Goal: Task Accomplishment & Management: Use online tool/utility

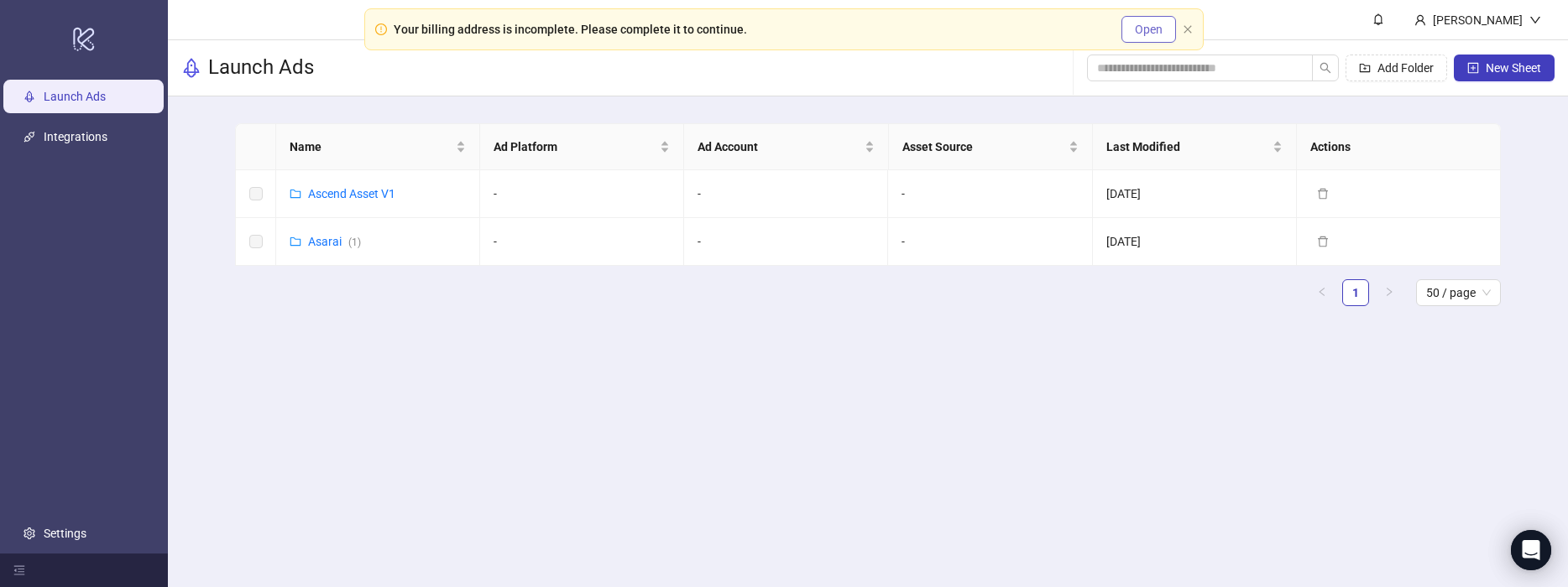
click at [1160, 31] on span "Open" at bounding box center [1148, 29] width 28 height 13
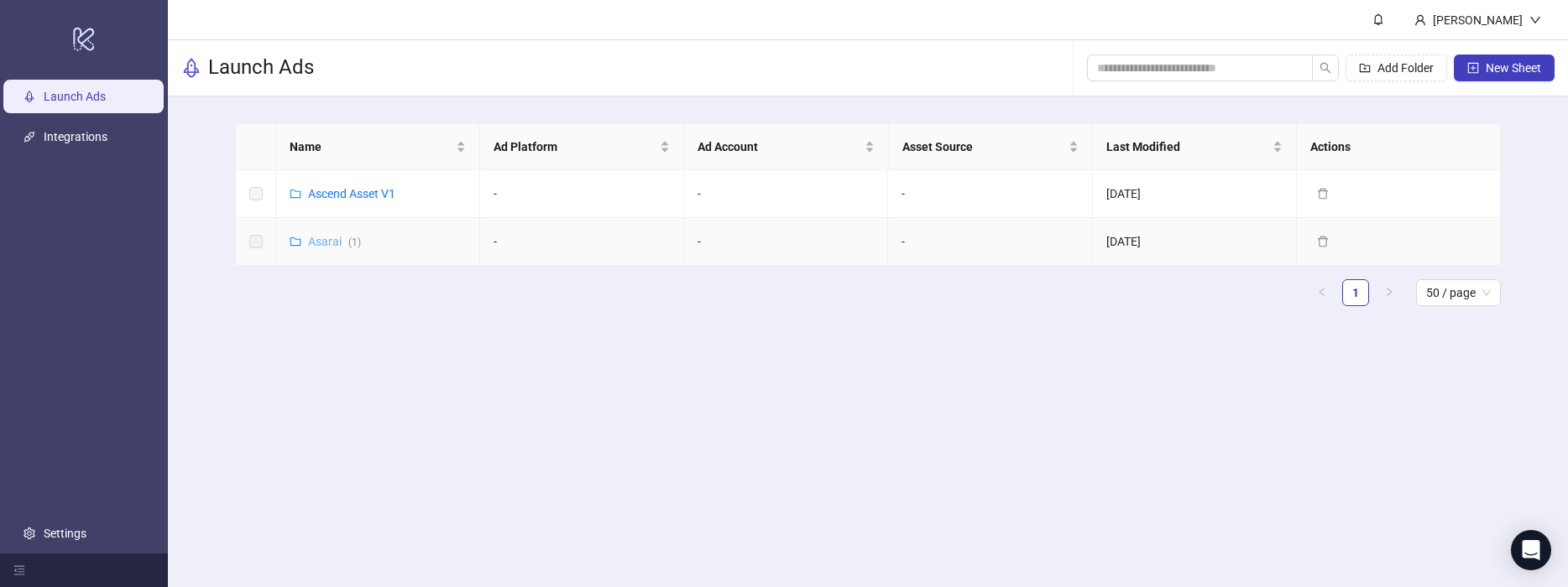
click at [338, 239] on link "Asarai ( 1 )" at bounding box center [334, 241] width 53 height 13
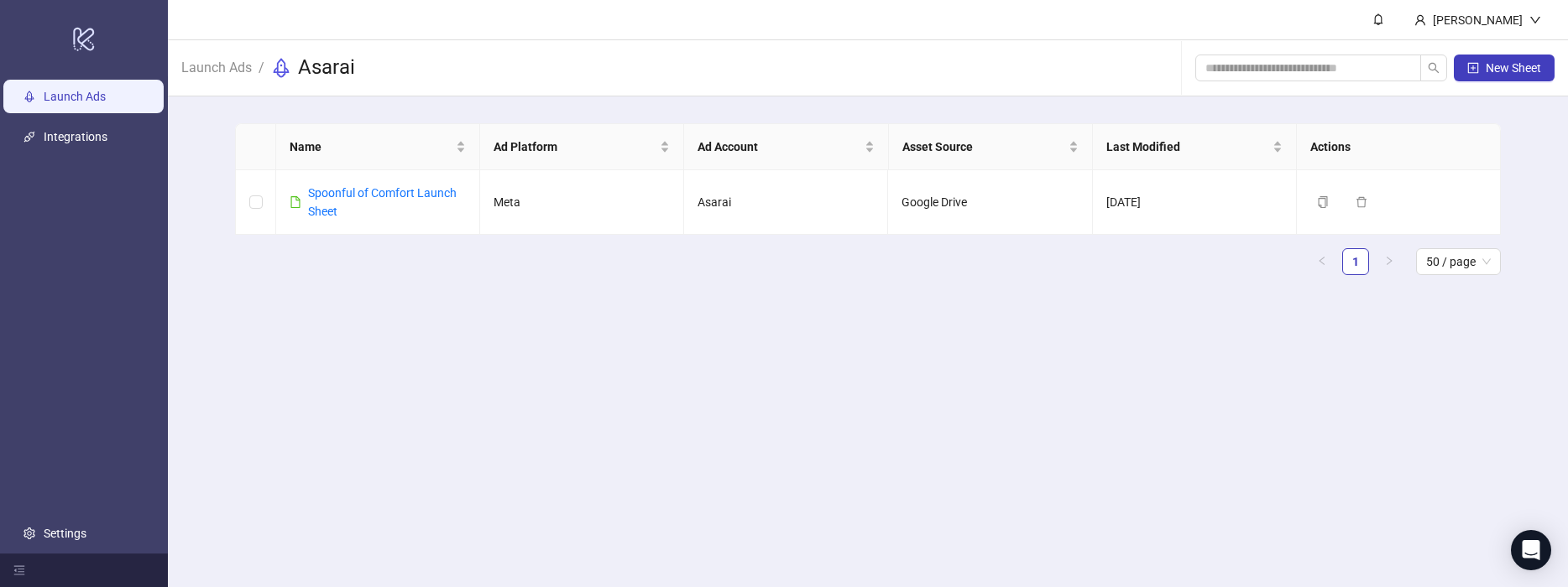
click at [102, 102] on link "Launch Ads" at bounding box center [75, 96] width 62 height 13
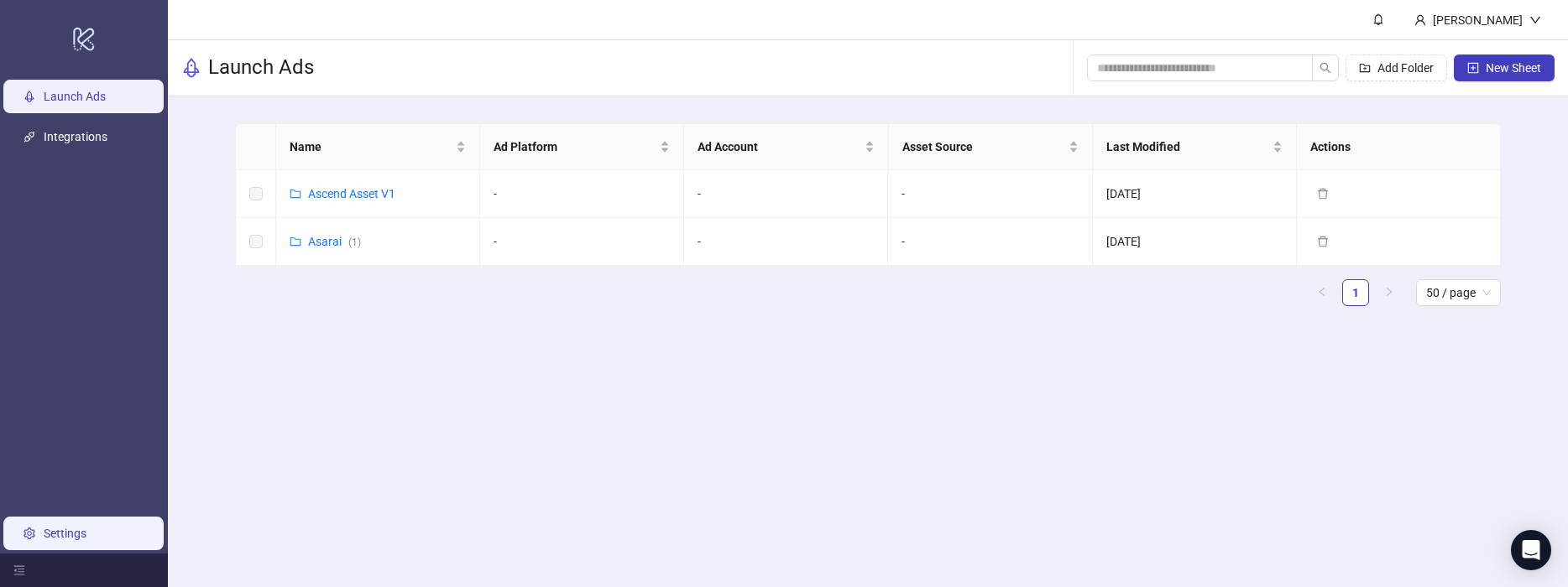
click at [66, 541] on link "Settings" at bounding box center [65, 534] width 43 height 13
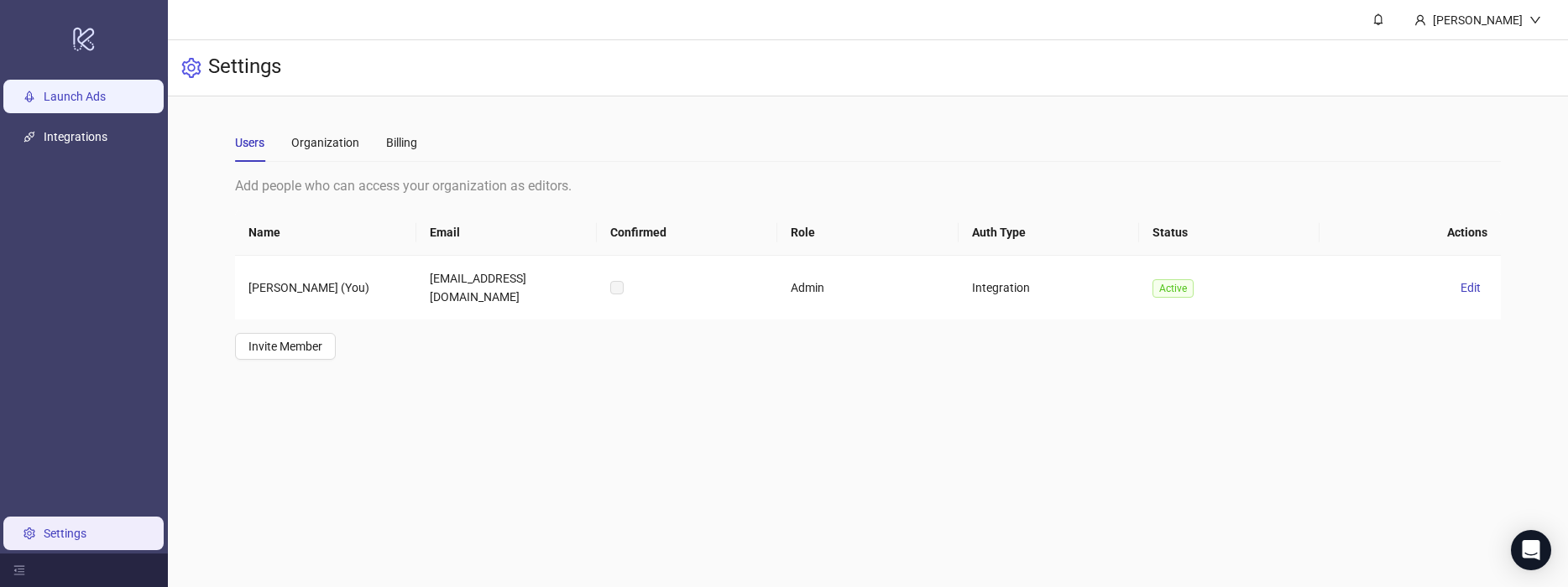
click at [102, 90] on link "Launch Ads" at bounding box center [75, 96] width 62 height 13
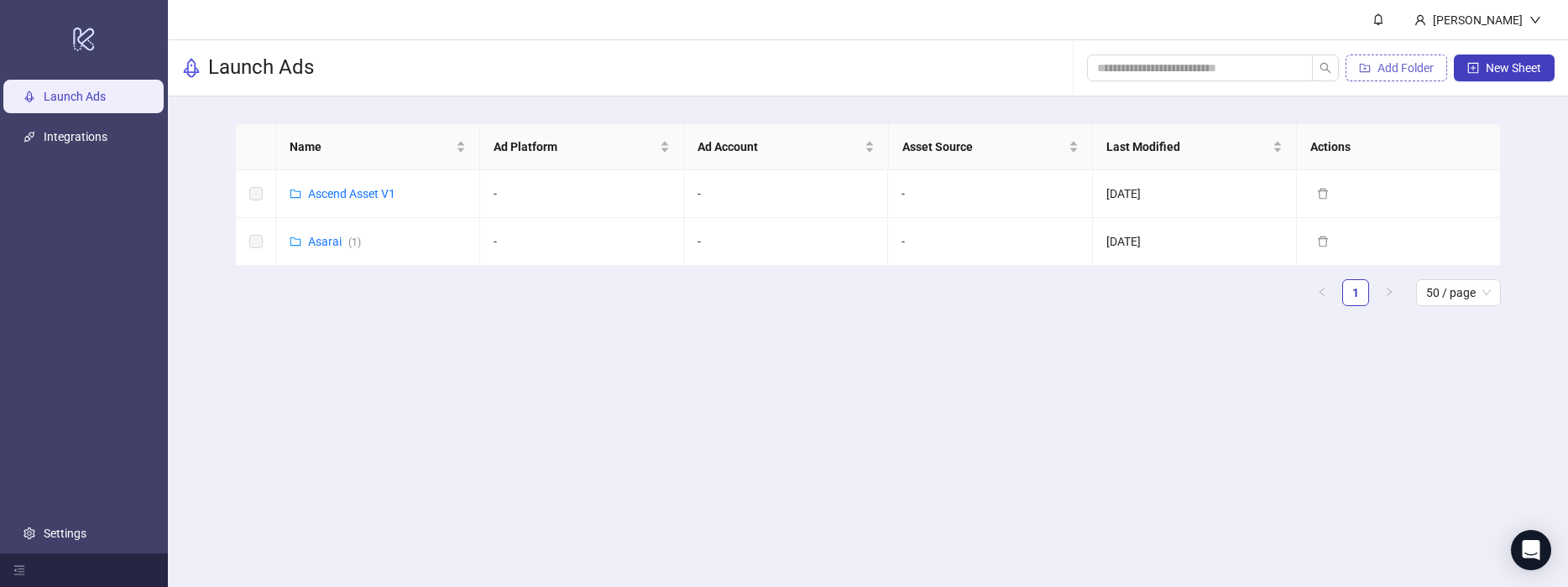
click at [1386, 69] on span "Add Folder" at bounding box center [1405, 68] width 56 height 13
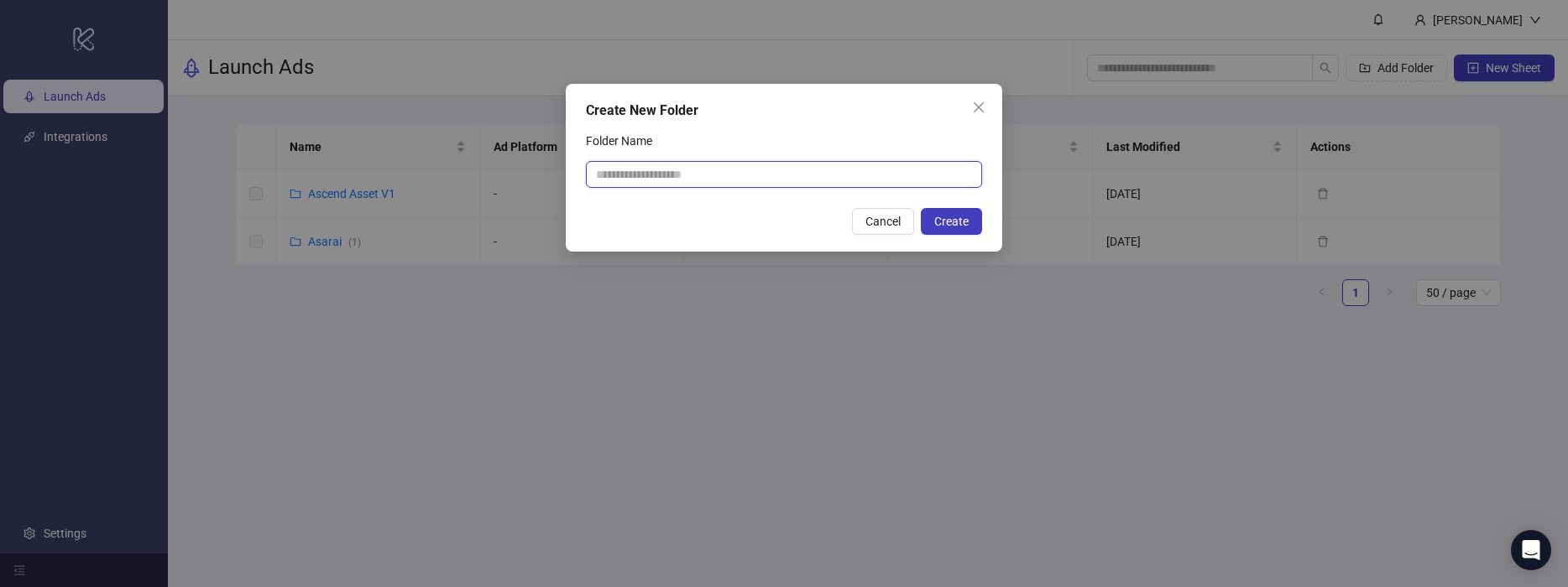
click at [718, 173] on input "Folder Name" at bounding box center [784, 175] width 396 height 27
click at [707, 177] on input "Folder Name" at bounding box center [784, 175] width 396 height 27
paste input "**********"
drag, startPoint x: 727, startPoint y: 175, endPoint x: 514, endPoint y: 163, distance: 213.3
click at [516, 163] on div "**********" at bounding box center [784, 293] width 1568 height 587
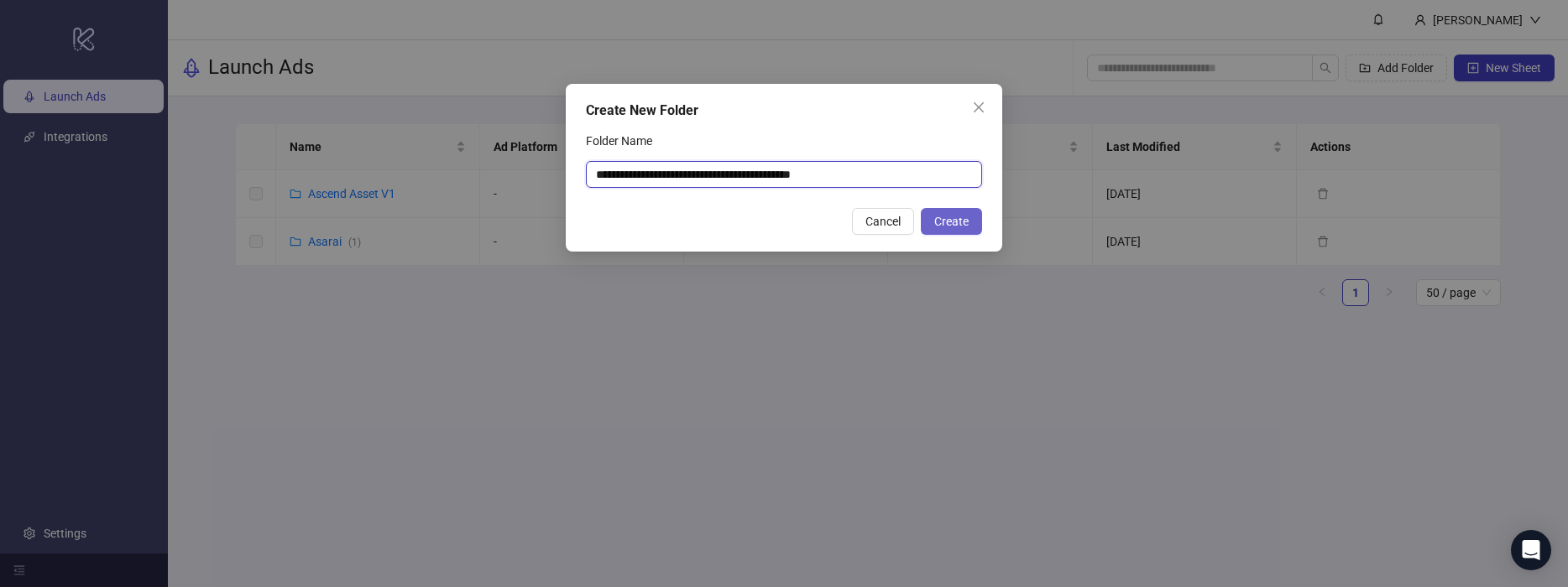
type input "**********"
click at [951, 224] on span "Create" at bounding box center [951, 221] width 35 height 13
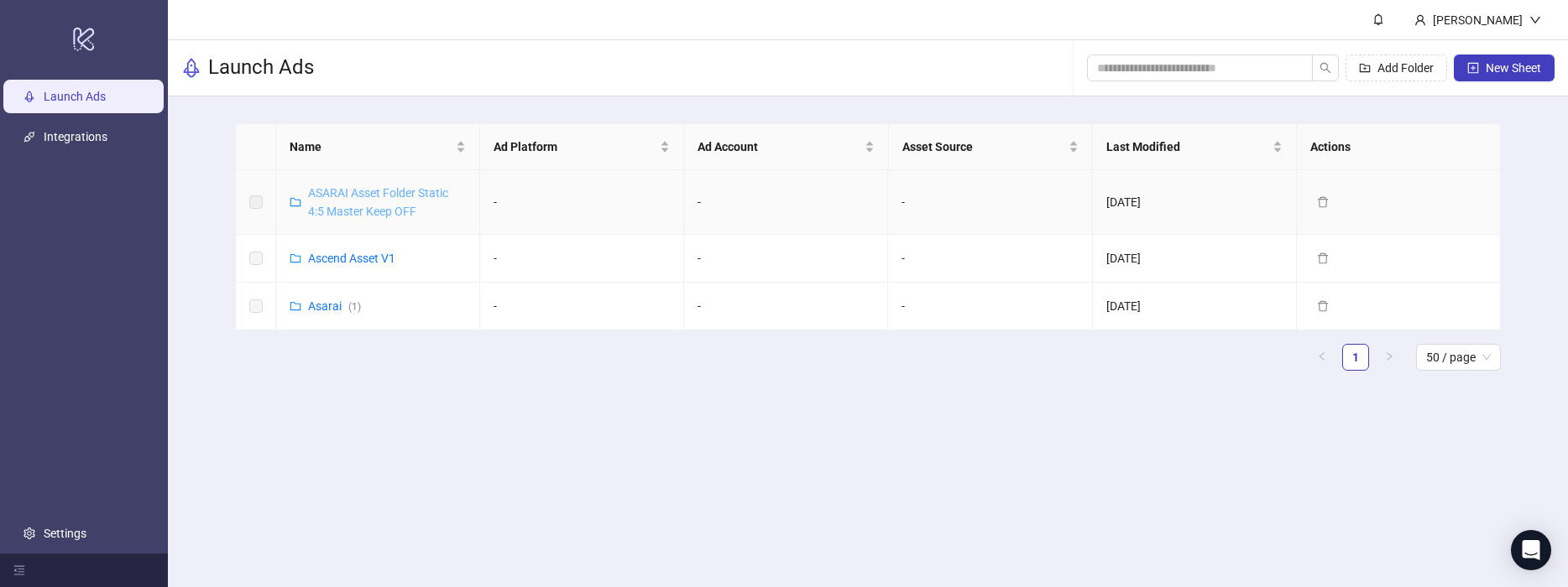
click at [355, 192] on link "ASARAI Asset Folder Static 4:5 Master Keep OFF" at bounding box center [378, 202] width 140 height 32
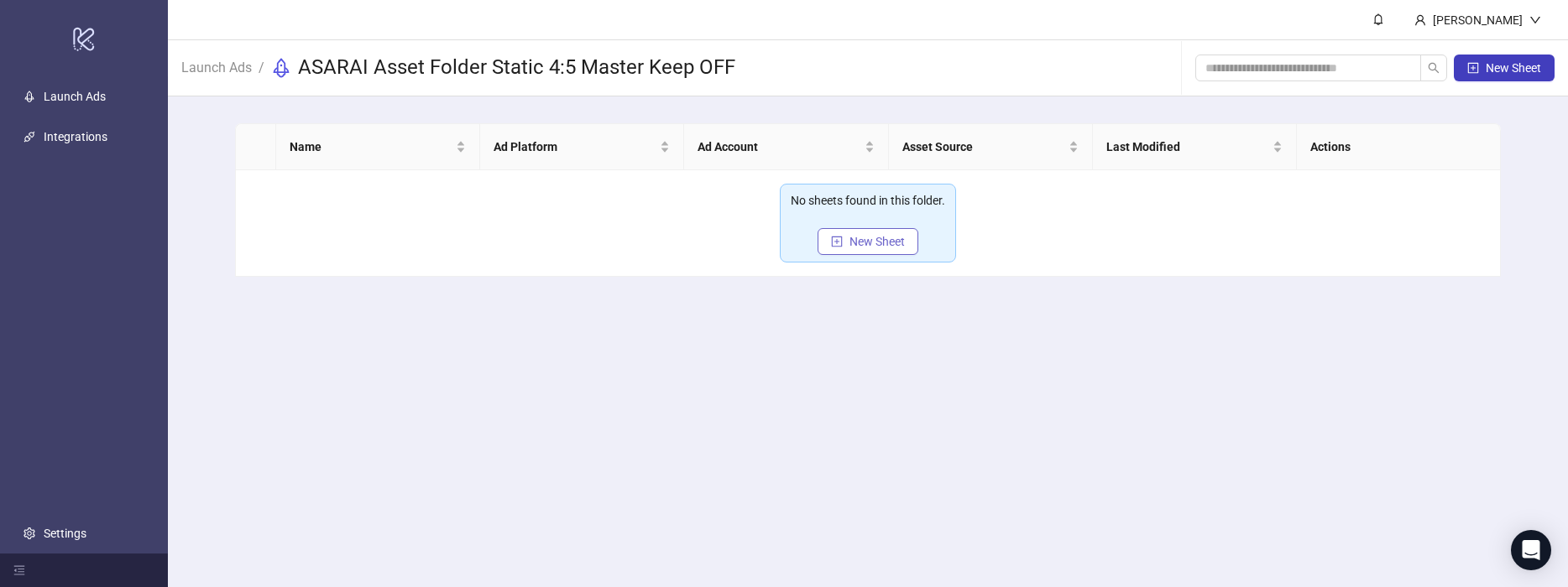
click at [879, 249] on button "New Sheet" at bounding box center [867, 241] width 101 height 27
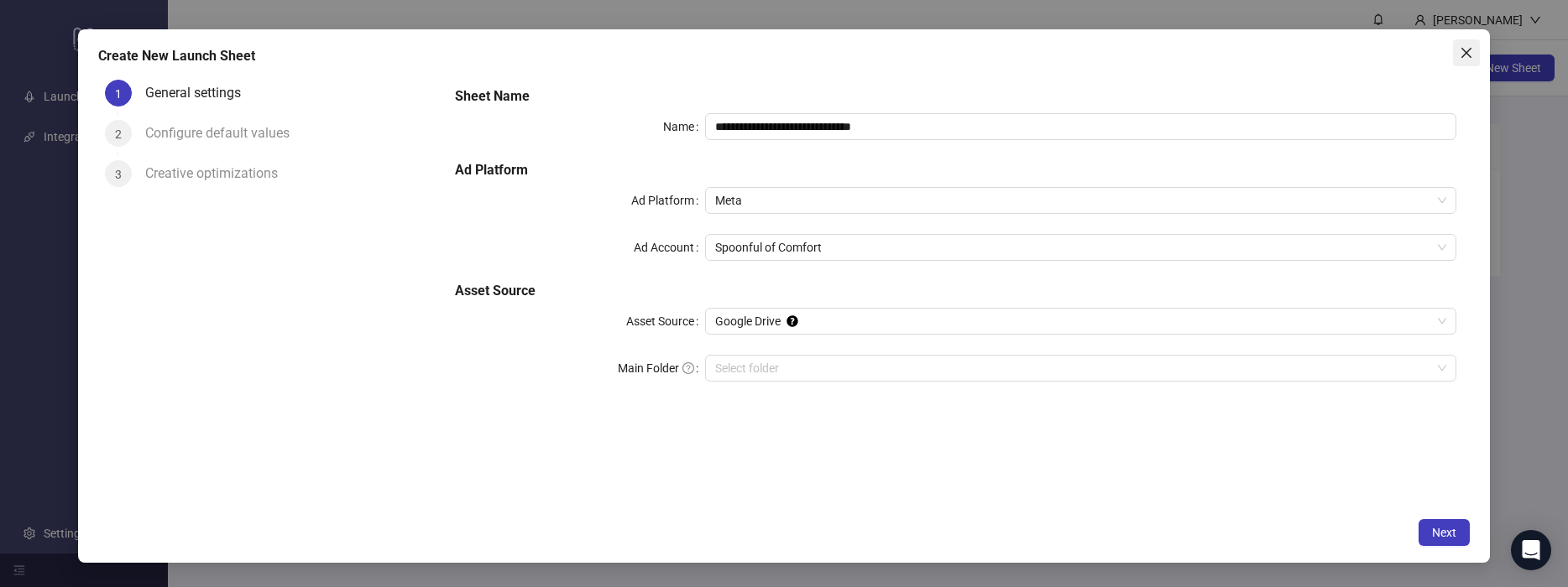
click at [1461, 51] on icon "close" at bounding box center [1466, 53] width 13 height 13
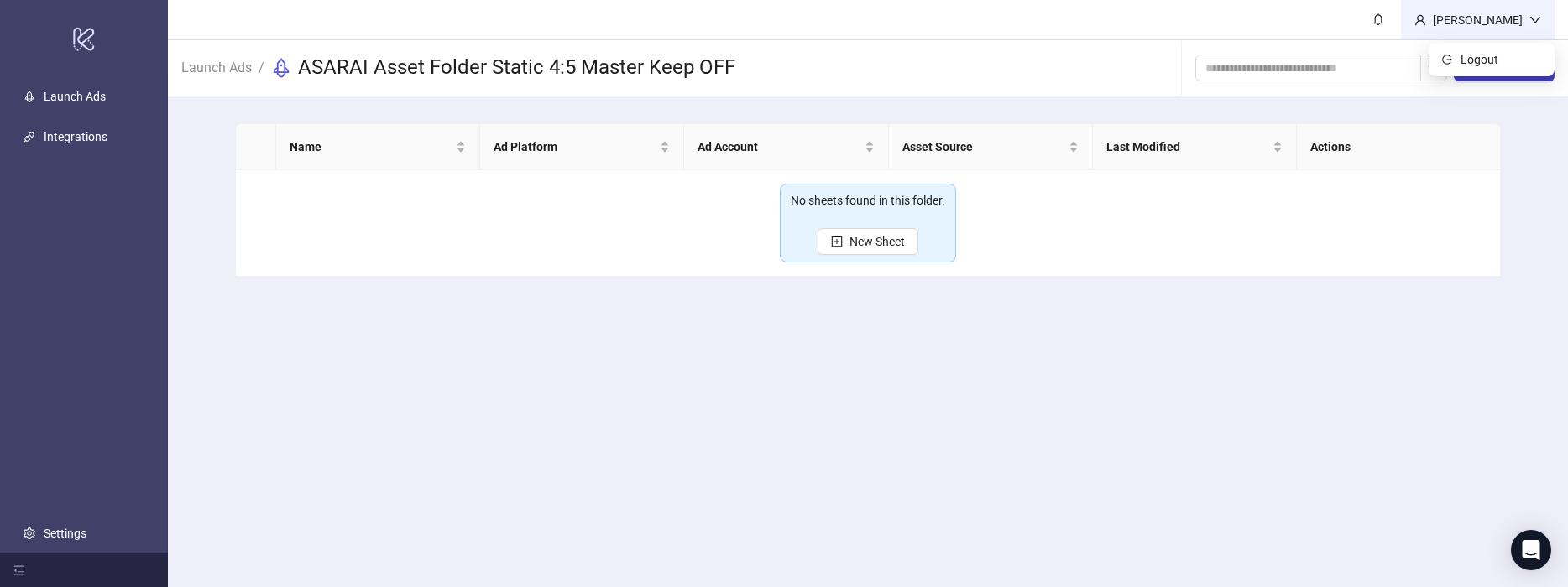
click at [1484, 22] on div "[PERSON_NAME]" at bounding box center [1477, 20] width 103 height 19
click at [897, 241] on span "New Sheet" at bounding box center [877, 241] width 55 height 13
type input "**********"
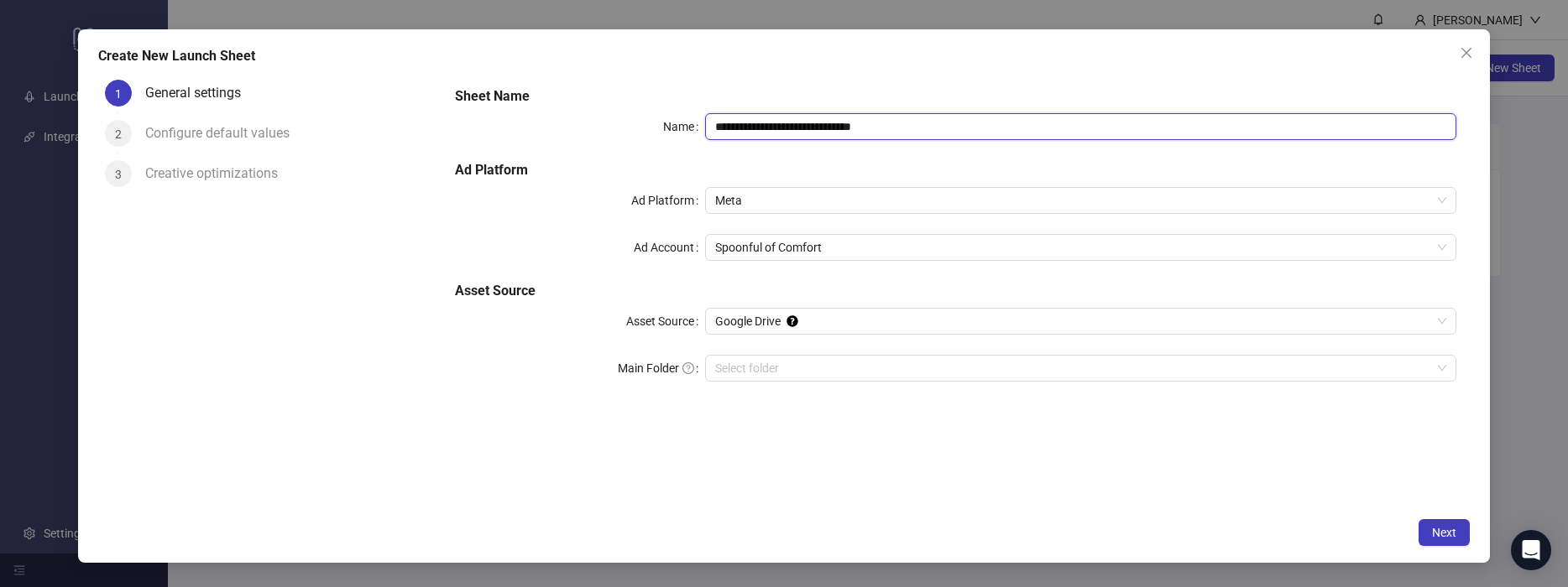
click at [770, 134] on input "**********" at bounding box center [1080, 126] width 751 height 27
click at [1459, 50] on icon "close" at bounding box center [1466, 53] width 13 height 13
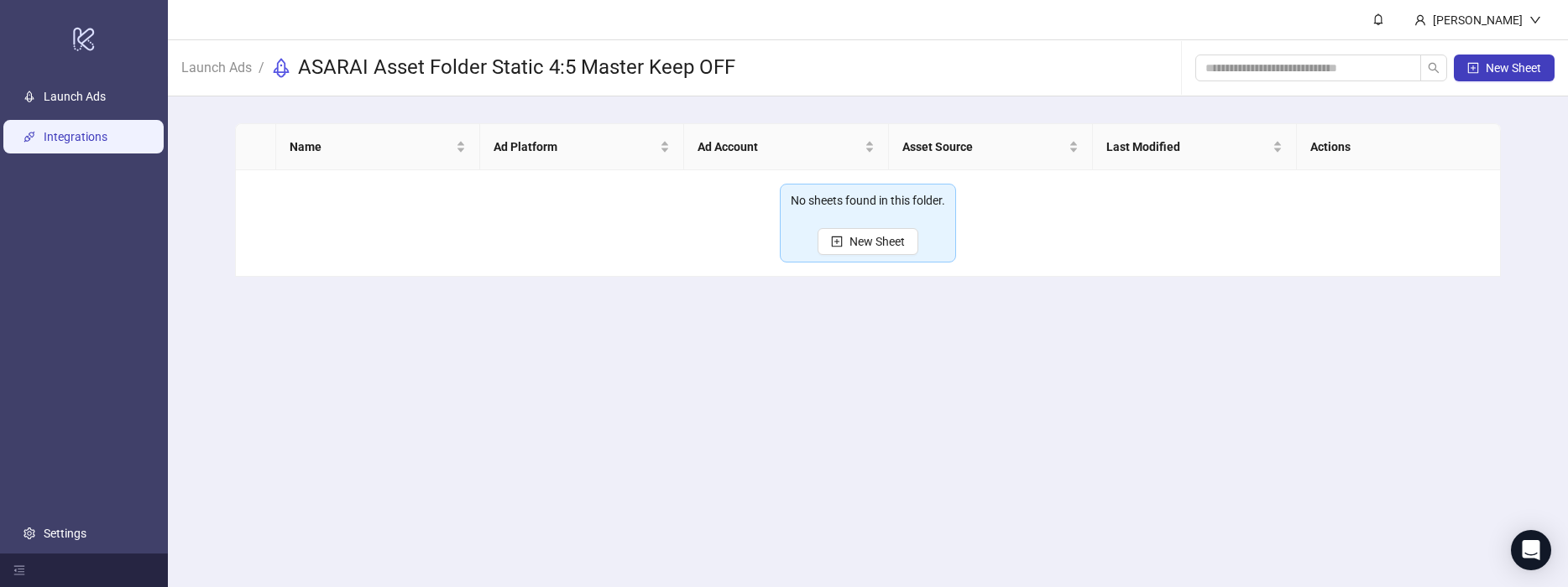
click at [57, 139] on link "Integrations" at bounding box center [76, 136] width 64 height 13
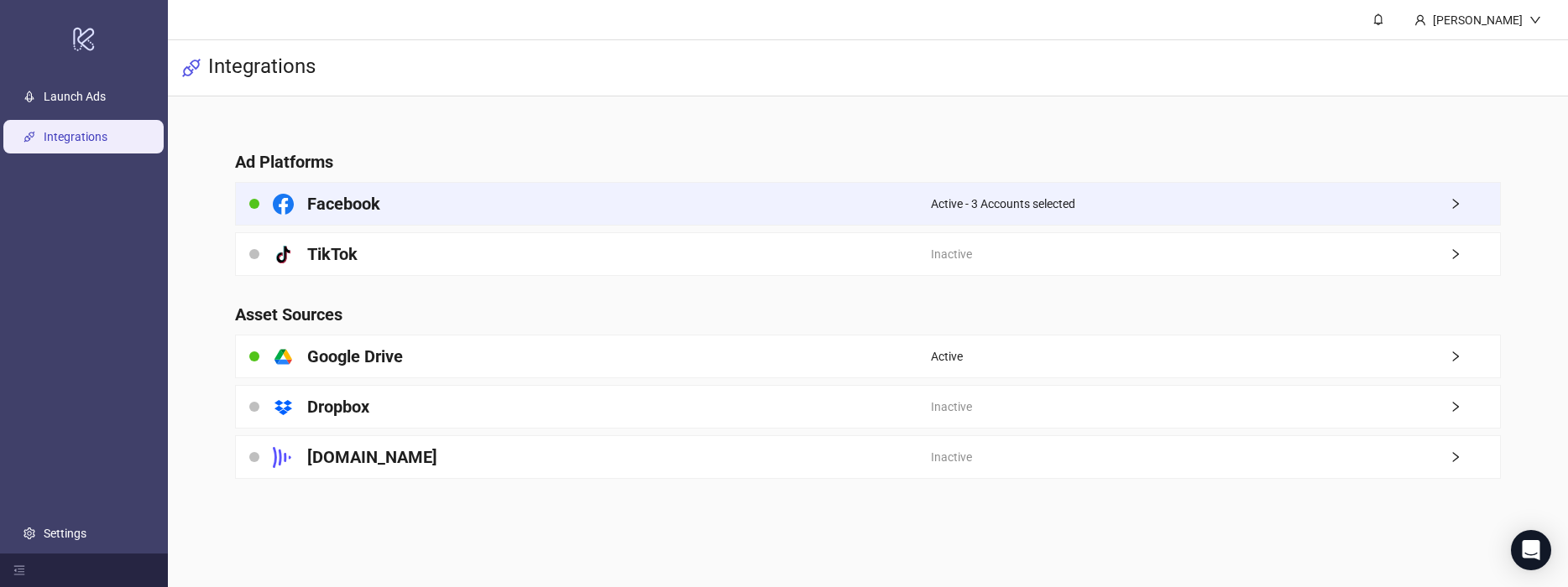
click at [647, 199] on div "Facebook" at bounding box center [584, 203] width 695 height 42
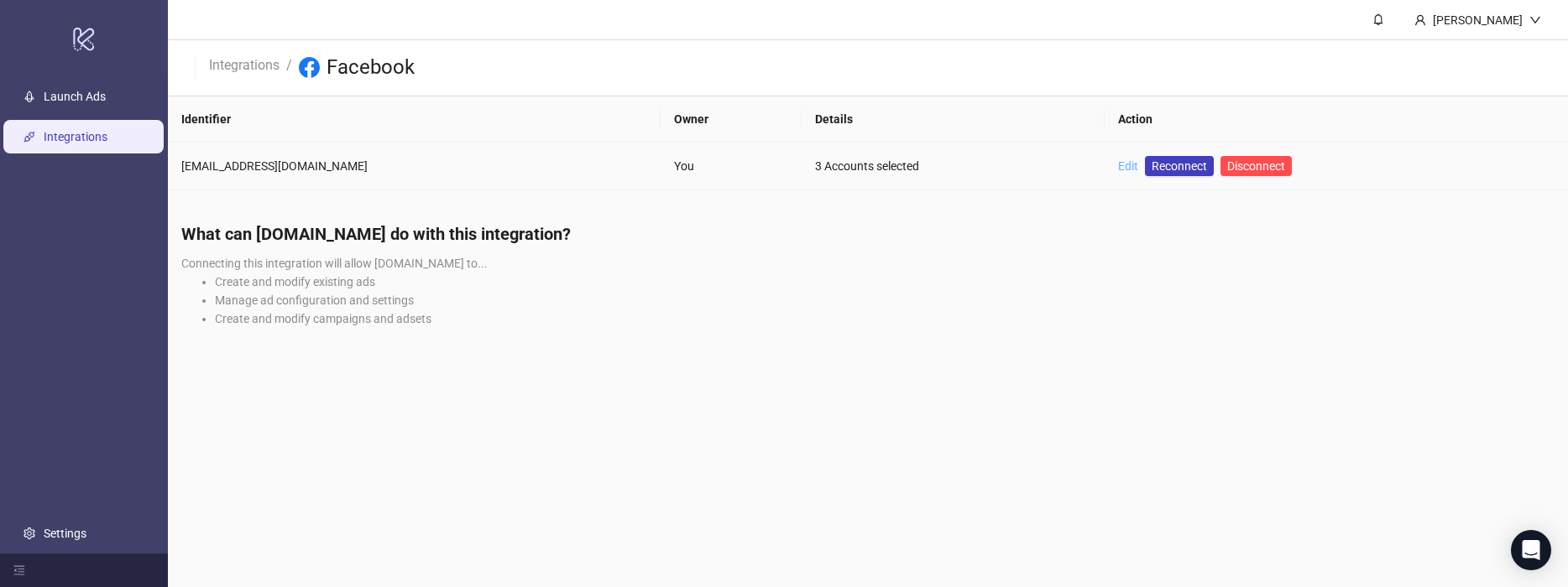
click at [1118, 161] on link "Edit" at bounding box center [1128, 166] width 20 height 13
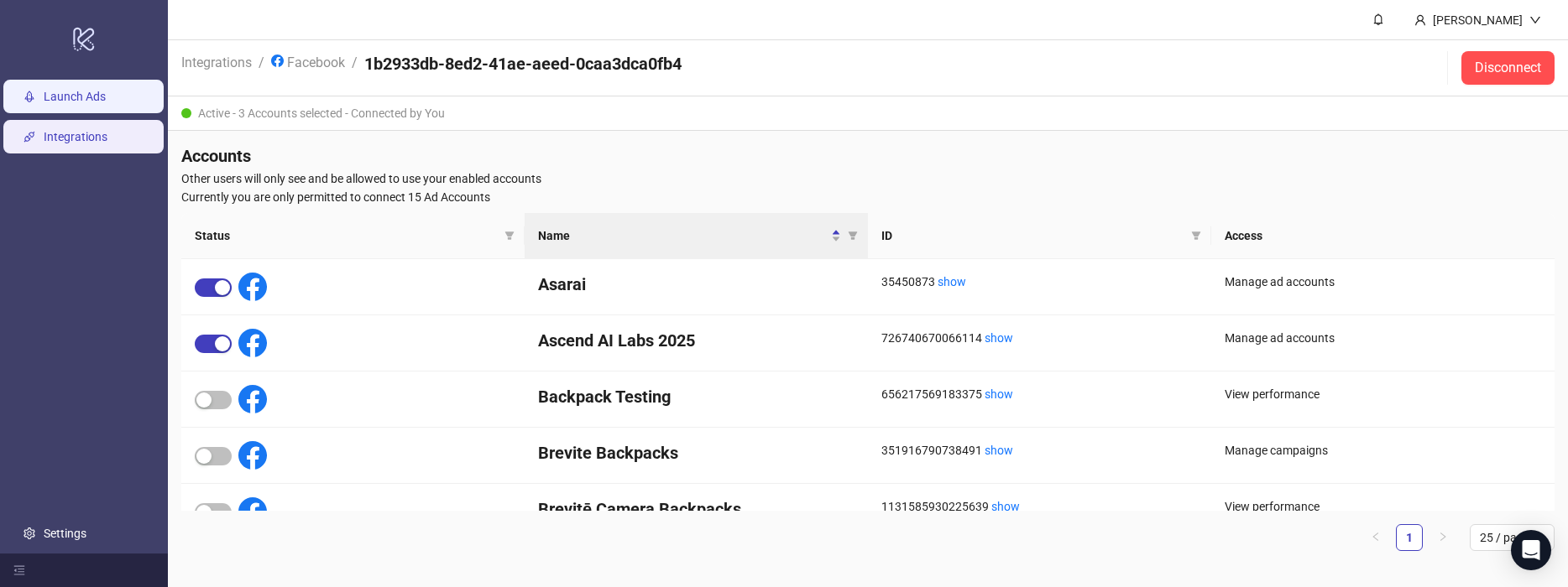
click at [104, 101] on link "Launch Ads" at bounding box center [75, 96] width 62 height 13
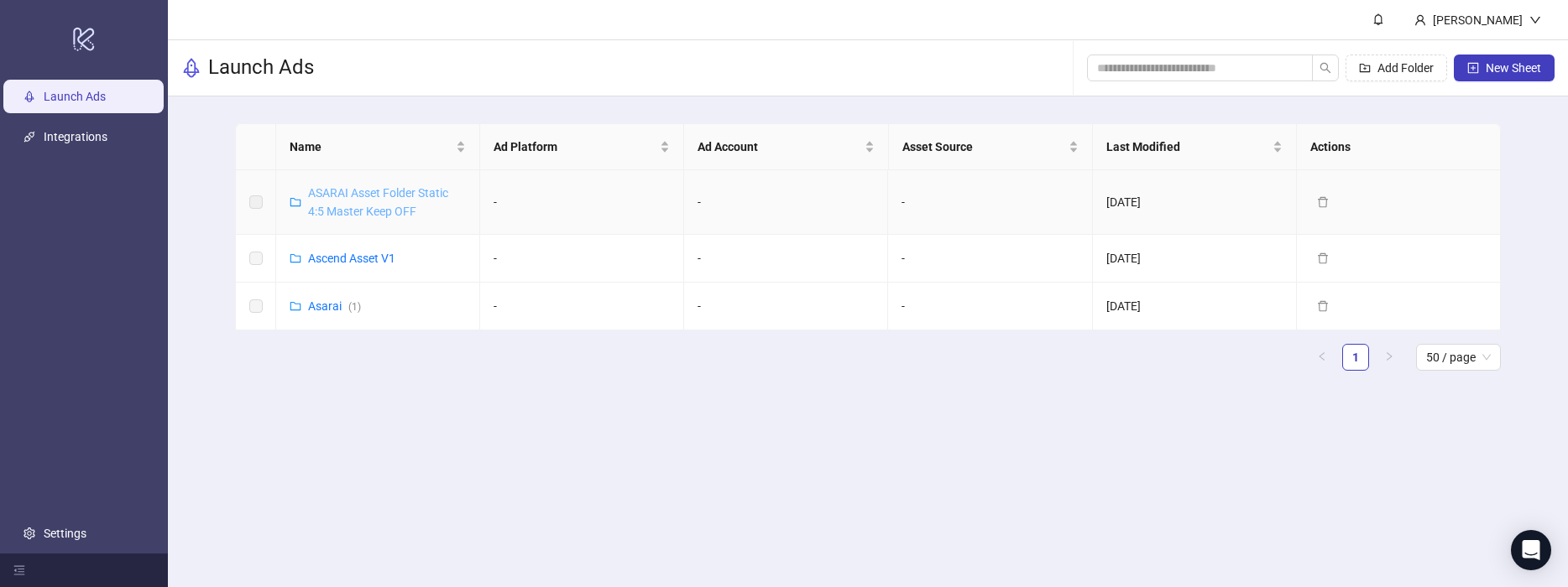
click at [388, 194] on link "ASARAI Asset Folder Static 4:5 Master Keep OFF" at bounding box center [378, 202] width 140 height 32
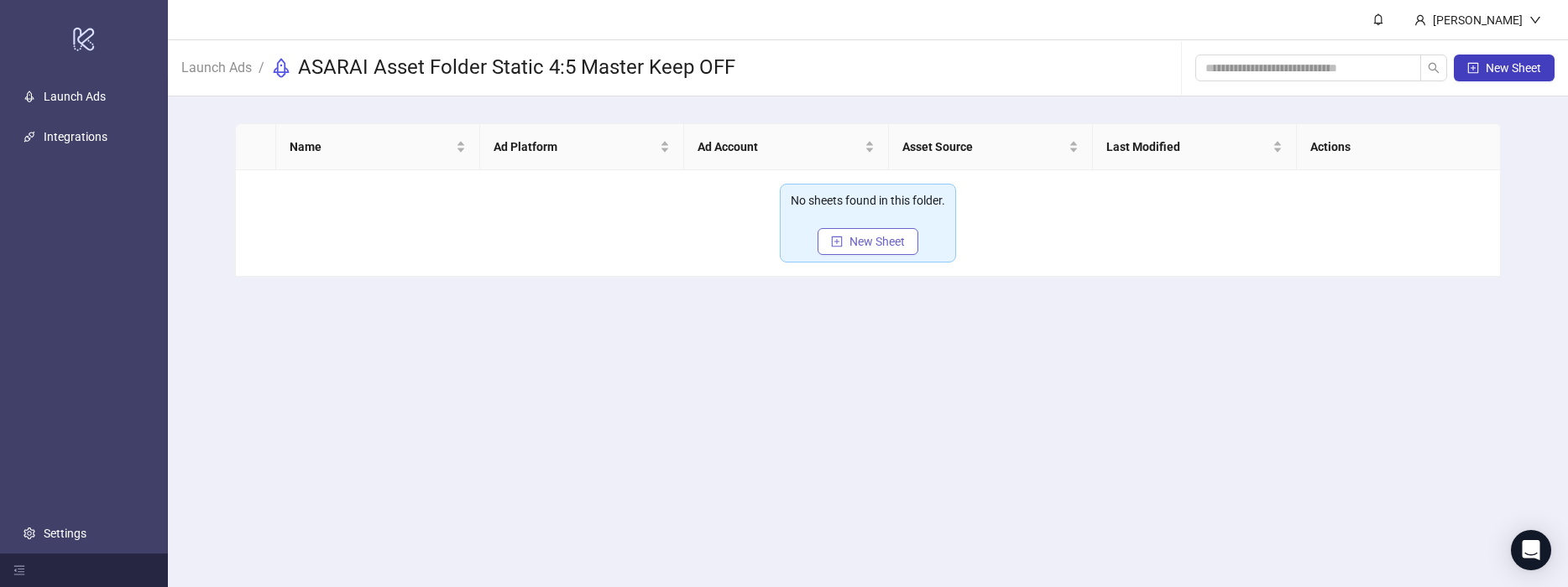
click at [877, 250] on button "New Sheet" at bounding box center [867, 241] width 101 height 27
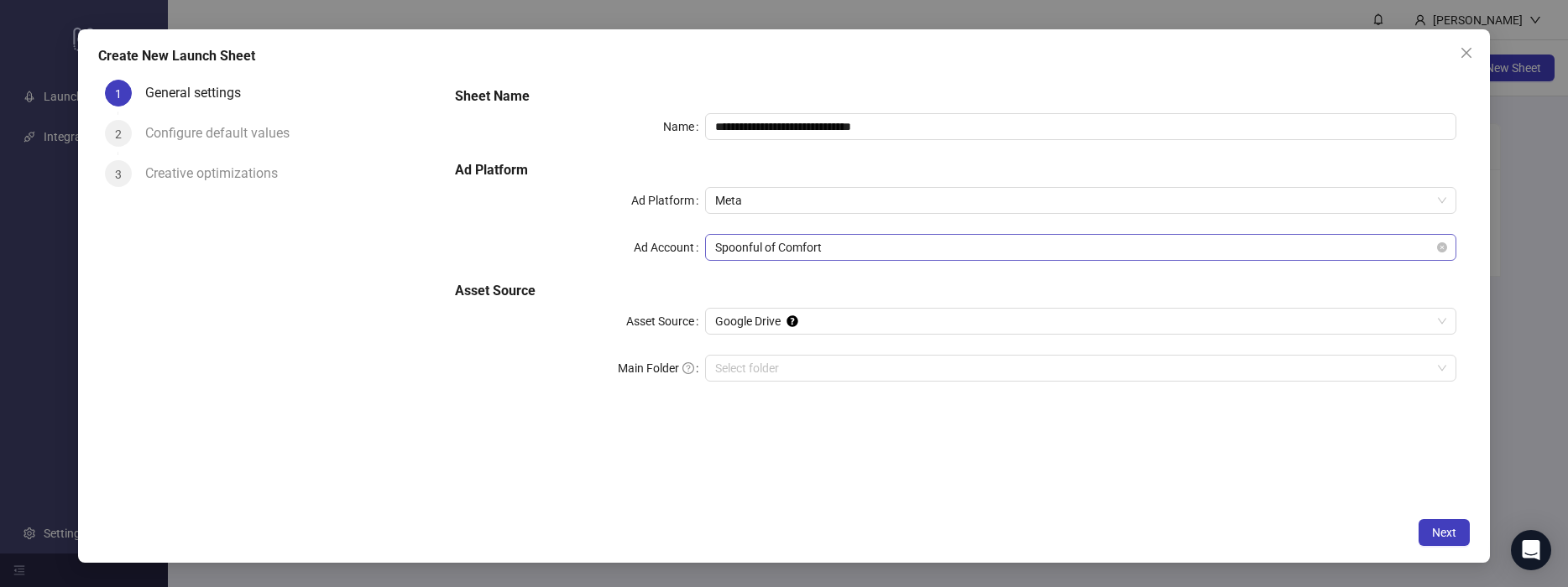
click at [795, 253] on span "Spoonful of Comfort" at bounding box center [1081, 248] width 731 height 25
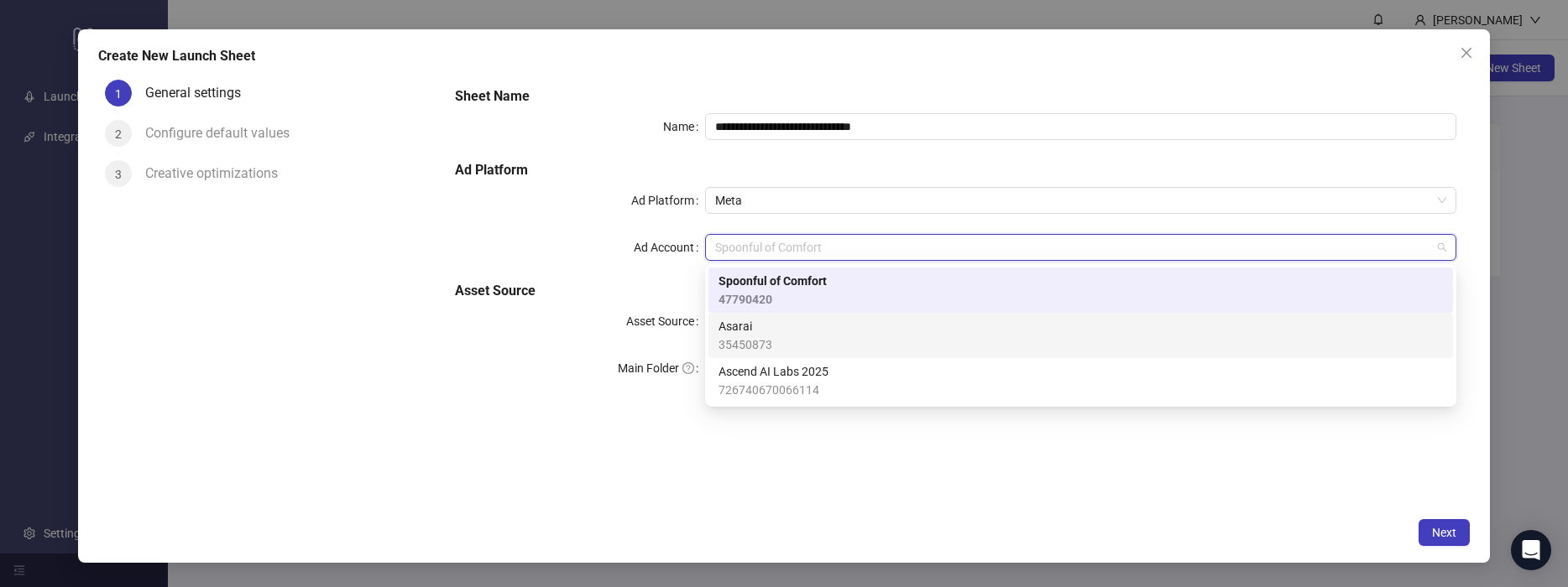
click at [771, 323] on div "Asarai 35450873" at bounding box center [1080, 335] width 724 height 37
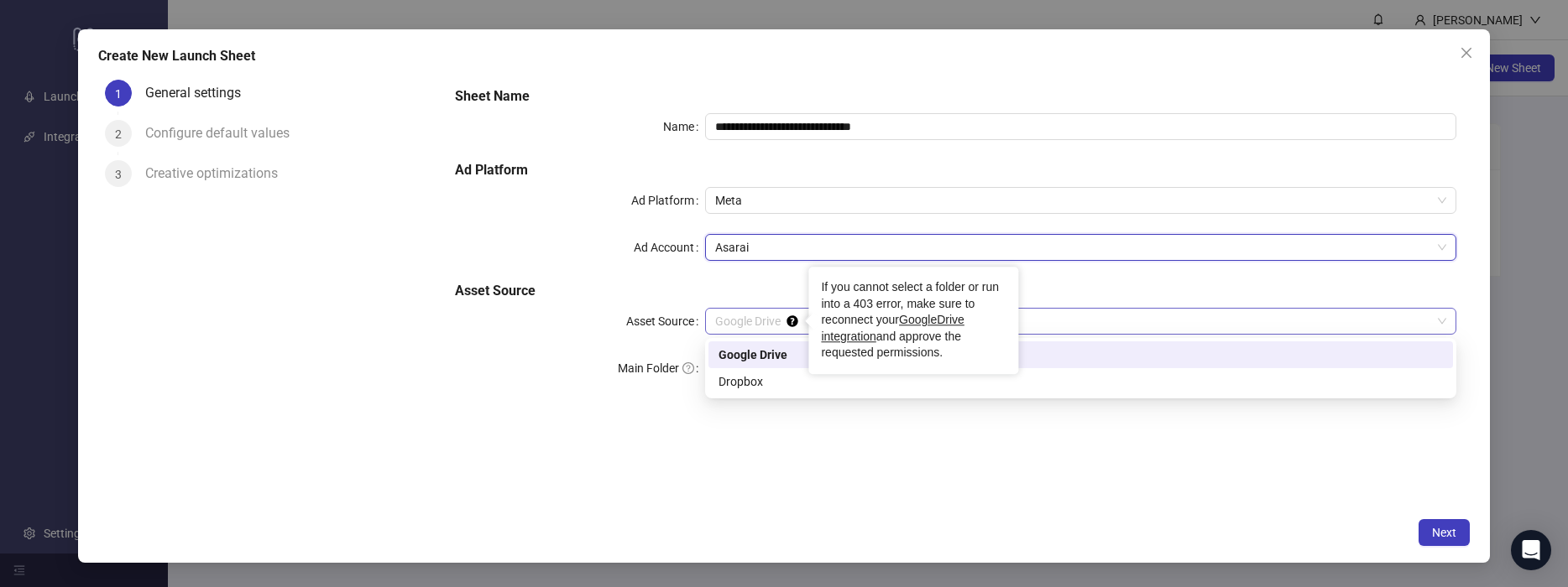
click at [788, 322] on icon "Tooltip anchor" at bounding box center [793, 321] width 11 height 11
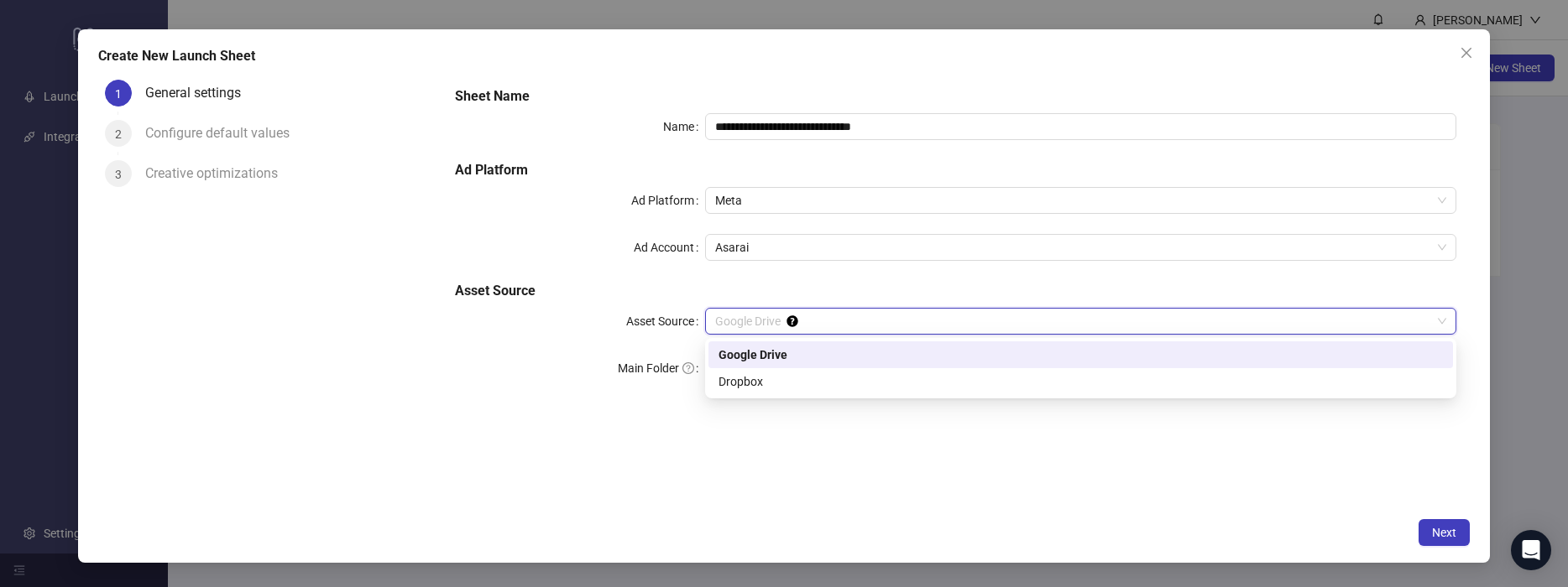
click at [735, 355] on div "Google Drive" at bounding box center [1080, 355] width 724 height 19
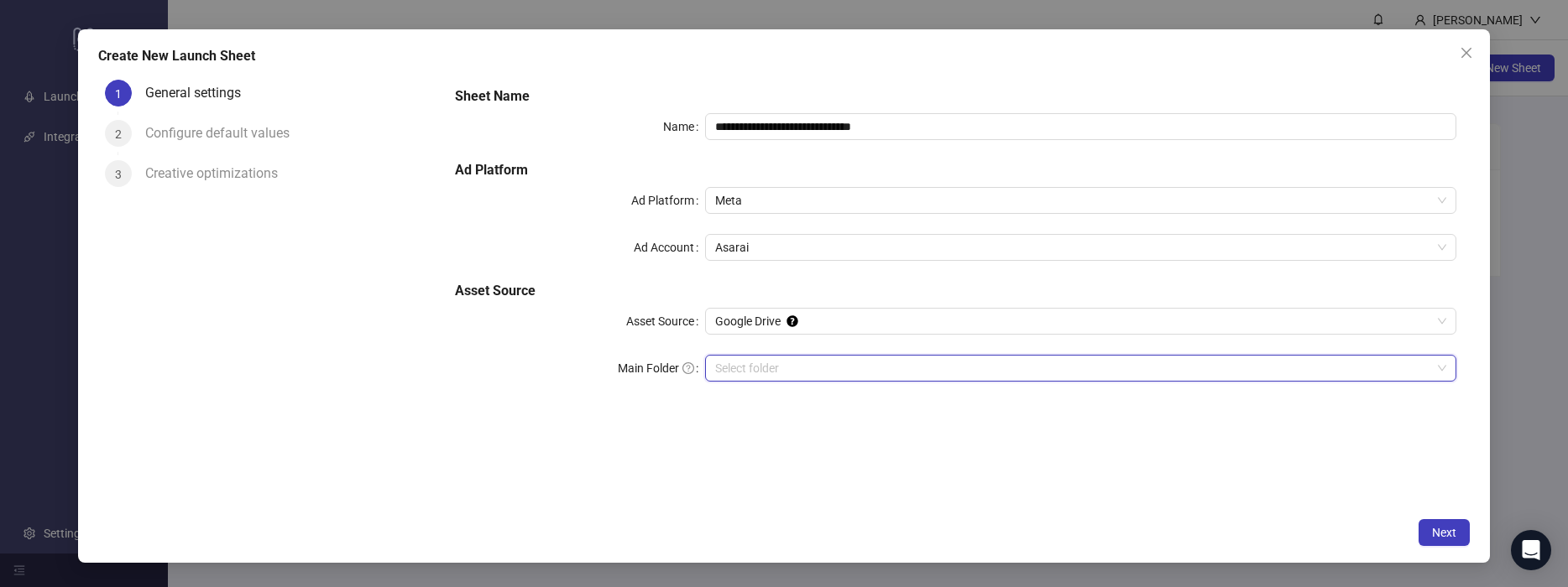
click at [816, 358] on input "Main Folder" at bounding box center [1074, 368] width 716 height 25
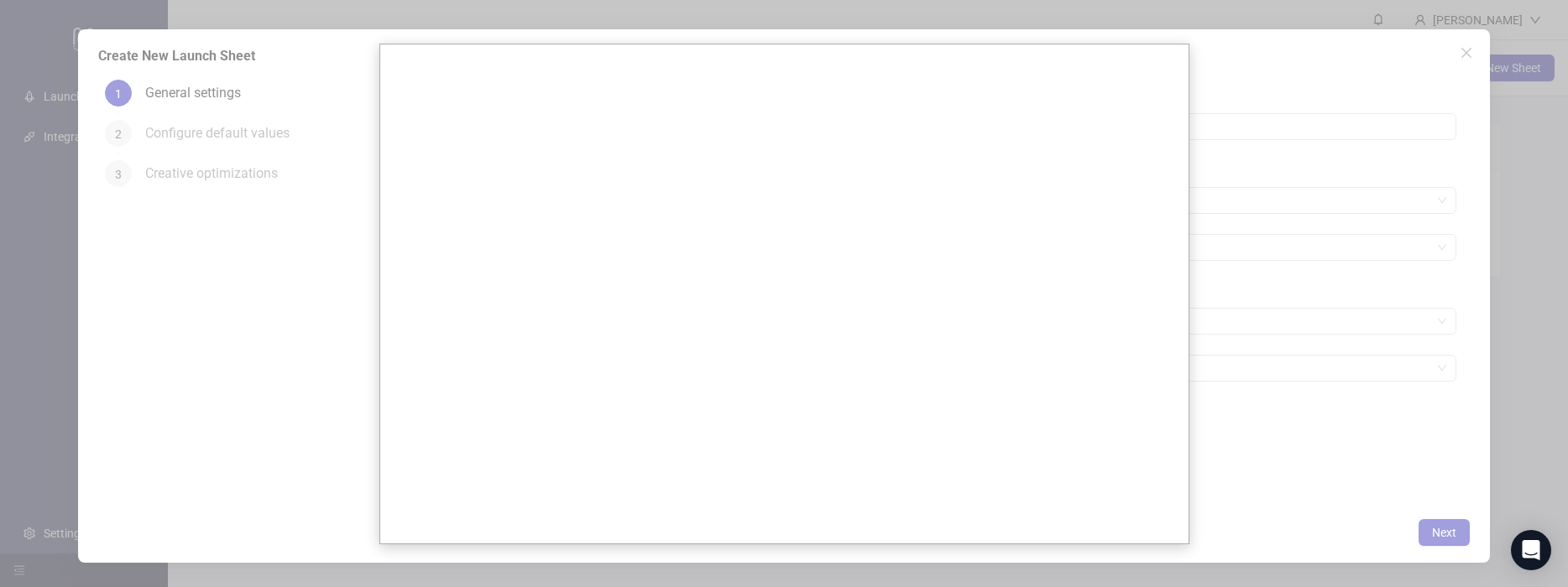
click at [1493, 101] on div at bounding box center [784, 293] width 1568 height 587
click at [1451, 540] on div at bounding box center [784, 293] width 1568 height 587
click at [189, 27] on div at bounding box center [784, 293] width 1568 height 587
drag, startPoint x: 23, startPoint y: 126, endPoint x: 37, endPoint y: 133, distance: 15.7
click at [27, 131] on div at bounding box center [784, 293] width 1568 height 587
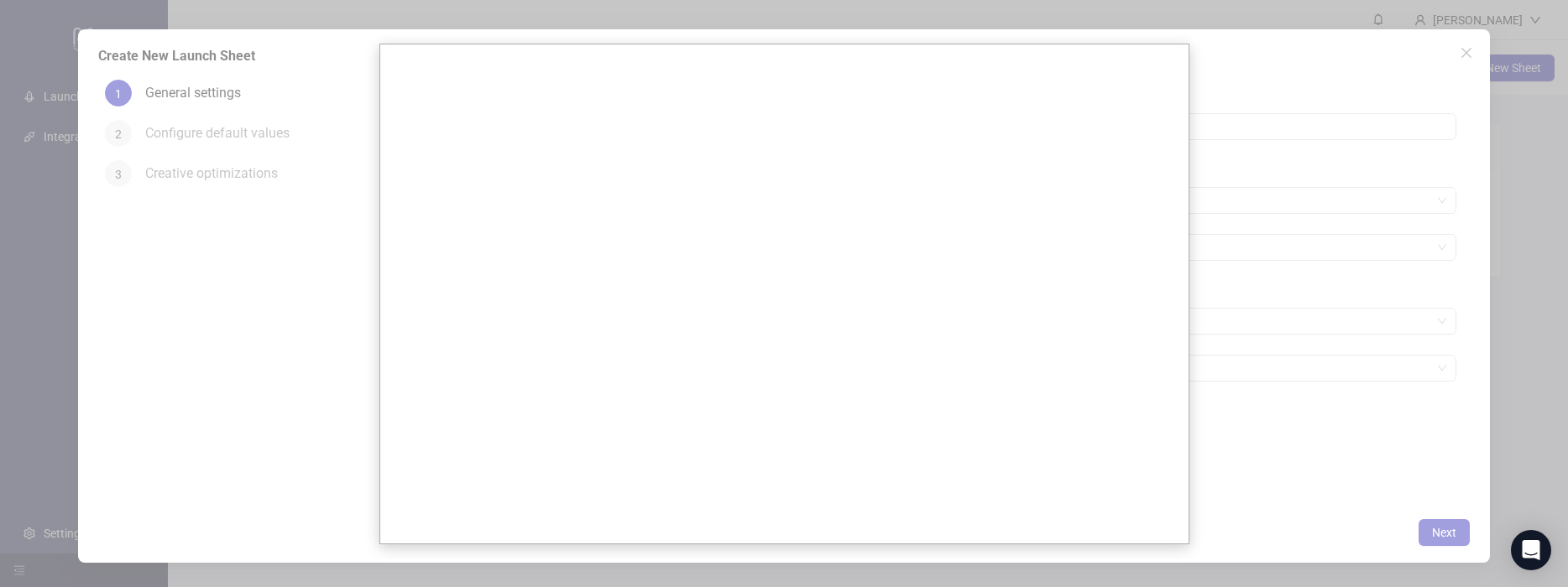
click at [1566, 65] on div at bounding box center [784, 293] width 1568 height 587
click at [1532, 556] on icon "Open Intercom Messenger" at bounding box center [1531, 550] width 21 height 21
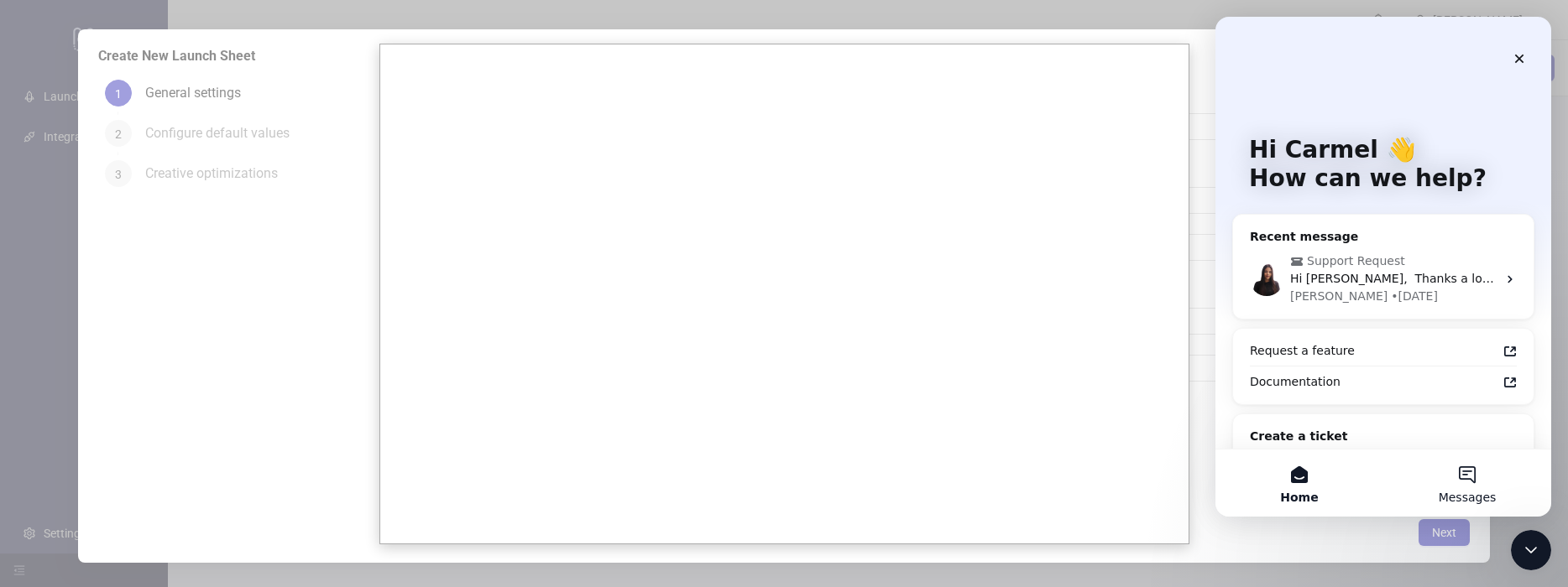
click at [1480, 485] on button "Messages" at bounding box center [1466, 483] width 167 height 67
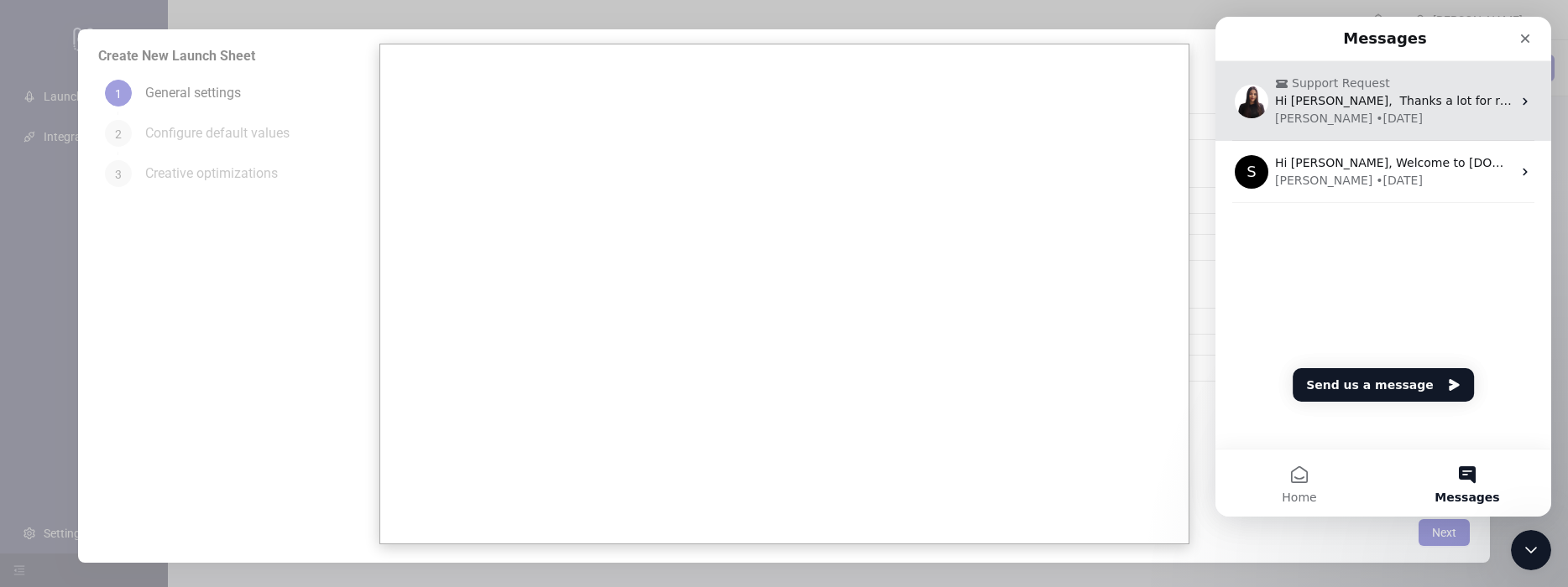
click at [1415, 78] on span "Support Request" at bounding box center [1384, 84] width 220 height 18
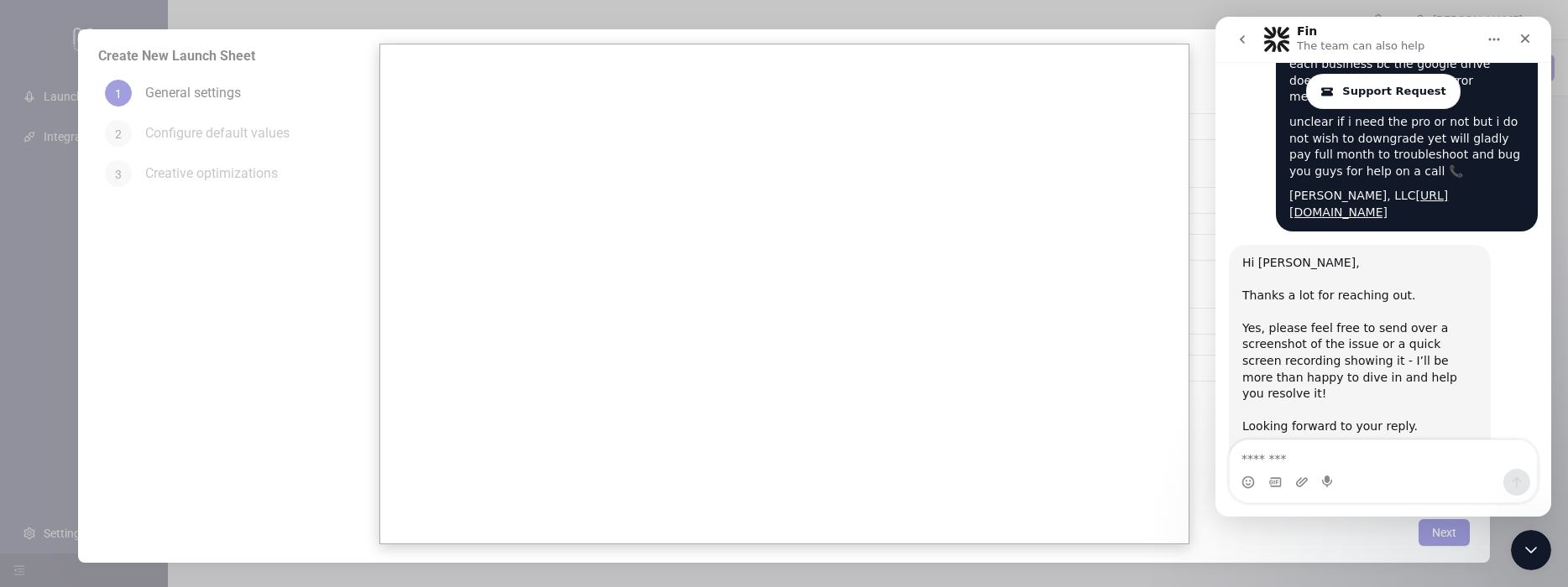
scroll to position [1062, 0]
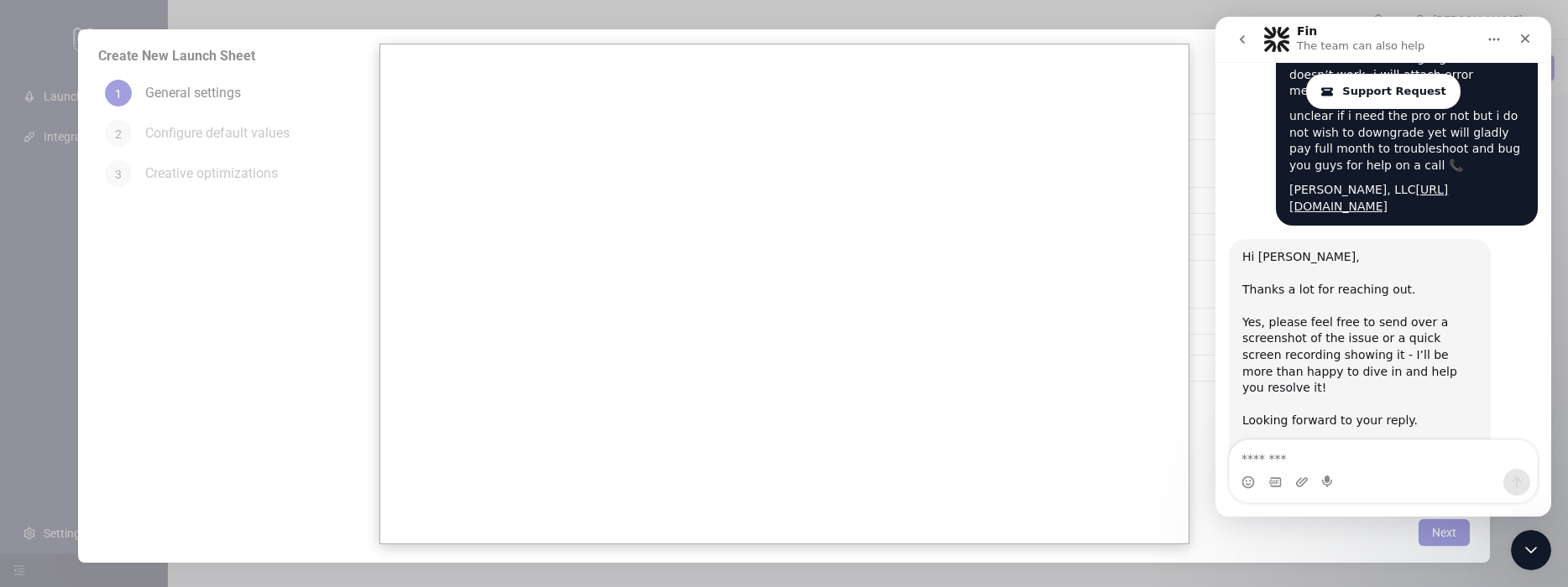
click at [1401, 470] on div "Intercom messenger" at bounding box center [1383, 483] width 307 height 27
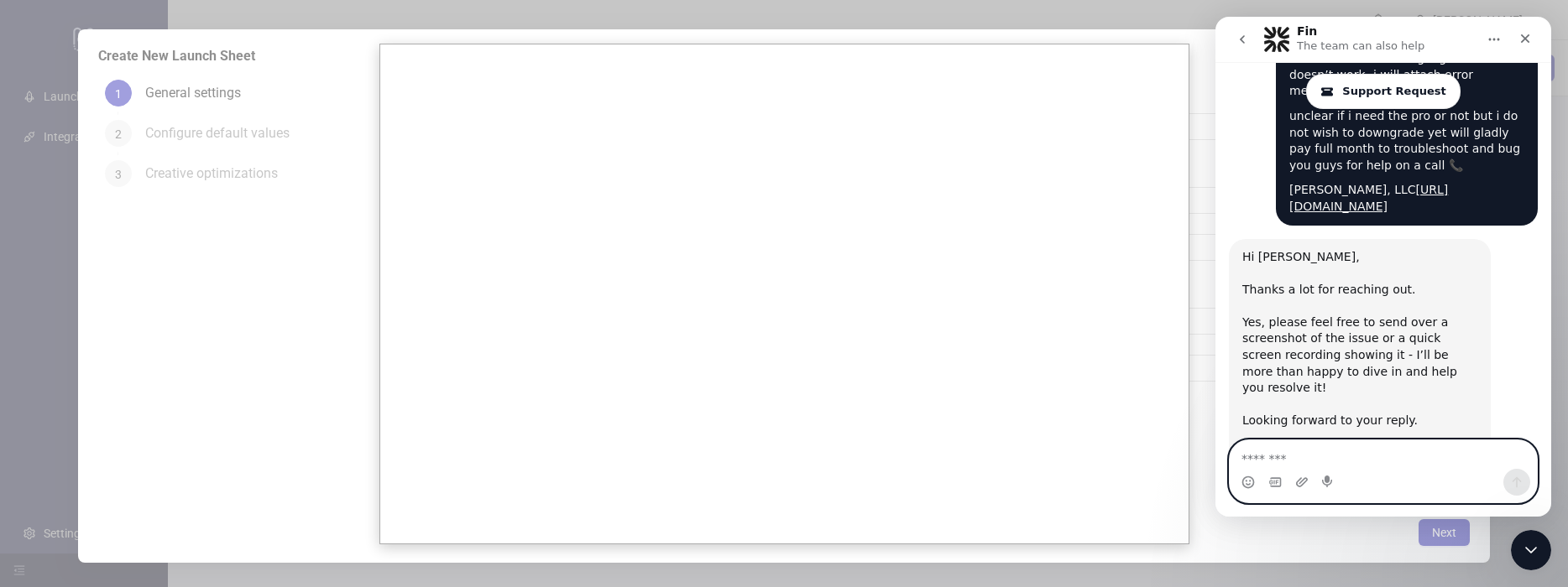
click at [1321, 464] on textarea "Message…" at bounding box center [1383, 455] width 307 height 29
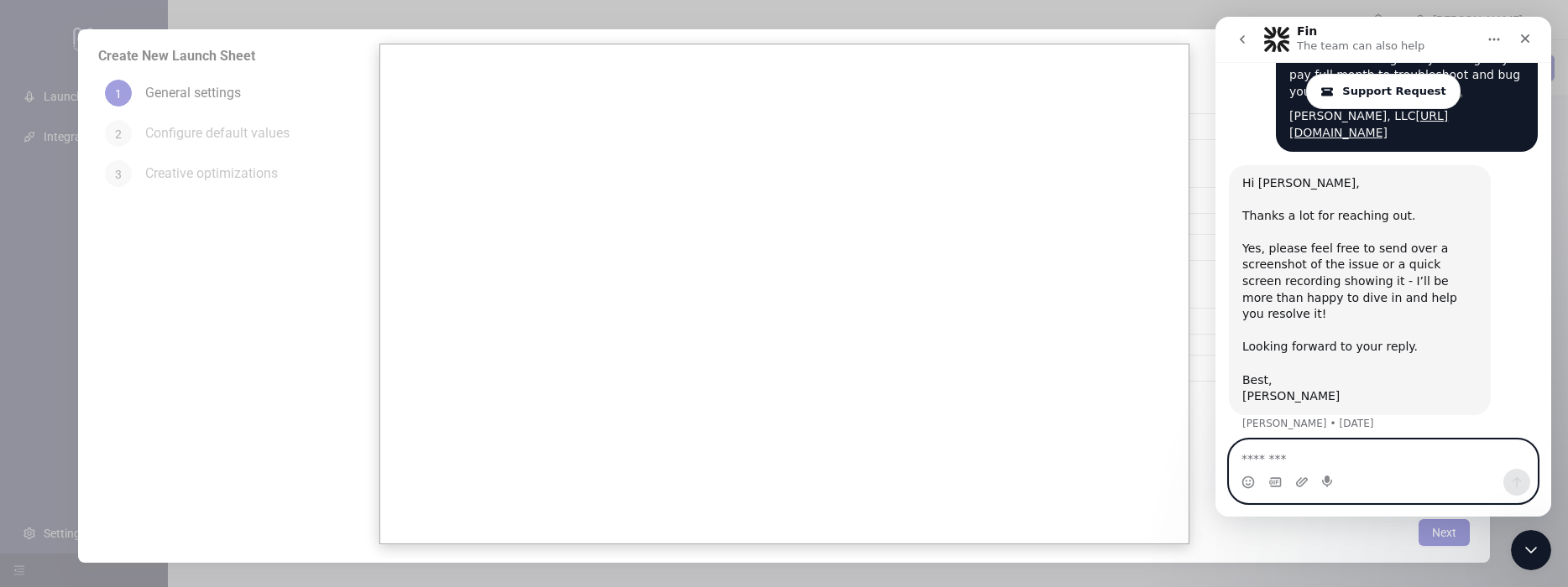
scroll to position [1136, 0]
click at [1348, 448] on textarea "Message…" at bounding box center [1383, 455] width 307 height 29
click at [1459, 457] on textarea "Message…" at bounding box center [1383, 455] width 307 height 29
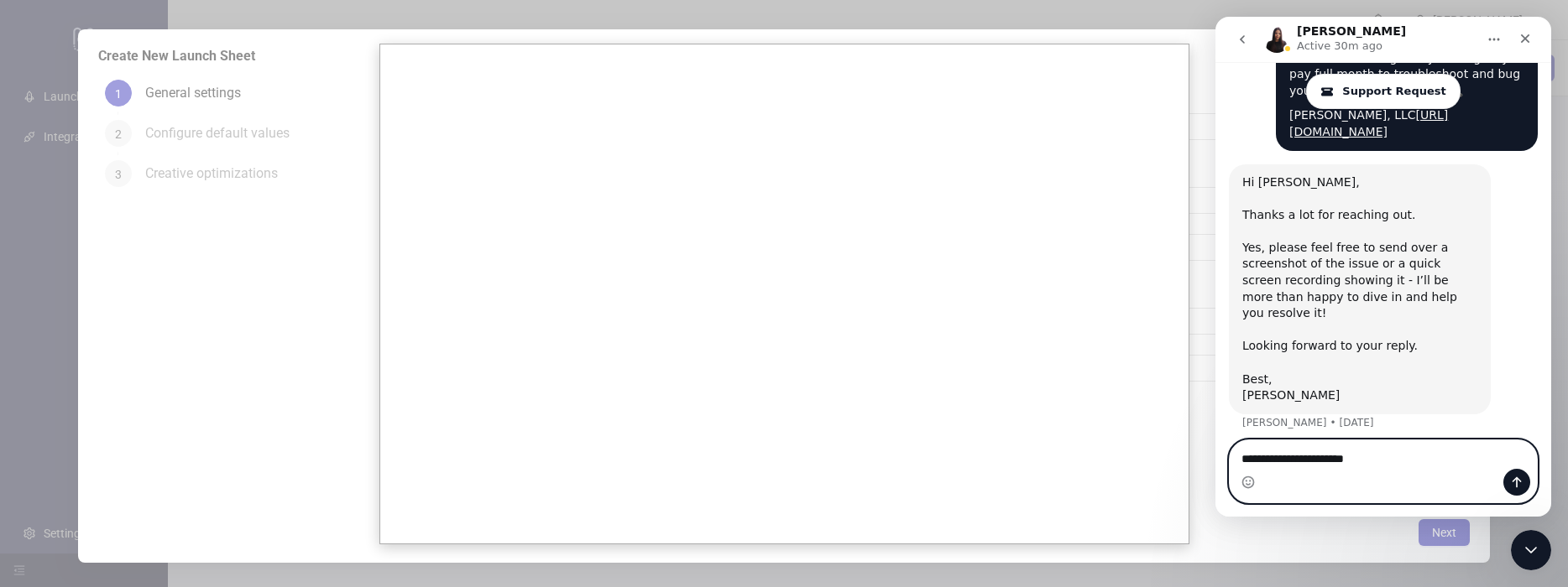
paste textarea "**********"
type textarea "**********"
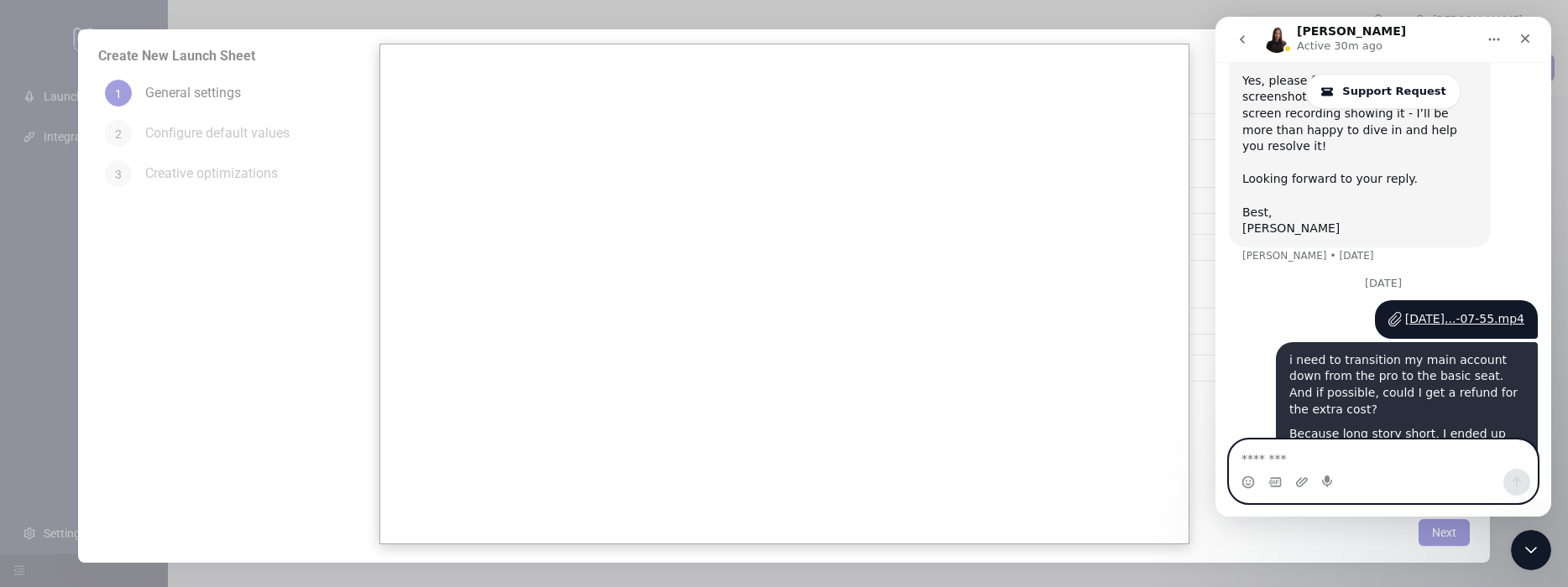
scroll to position [1331, 0]
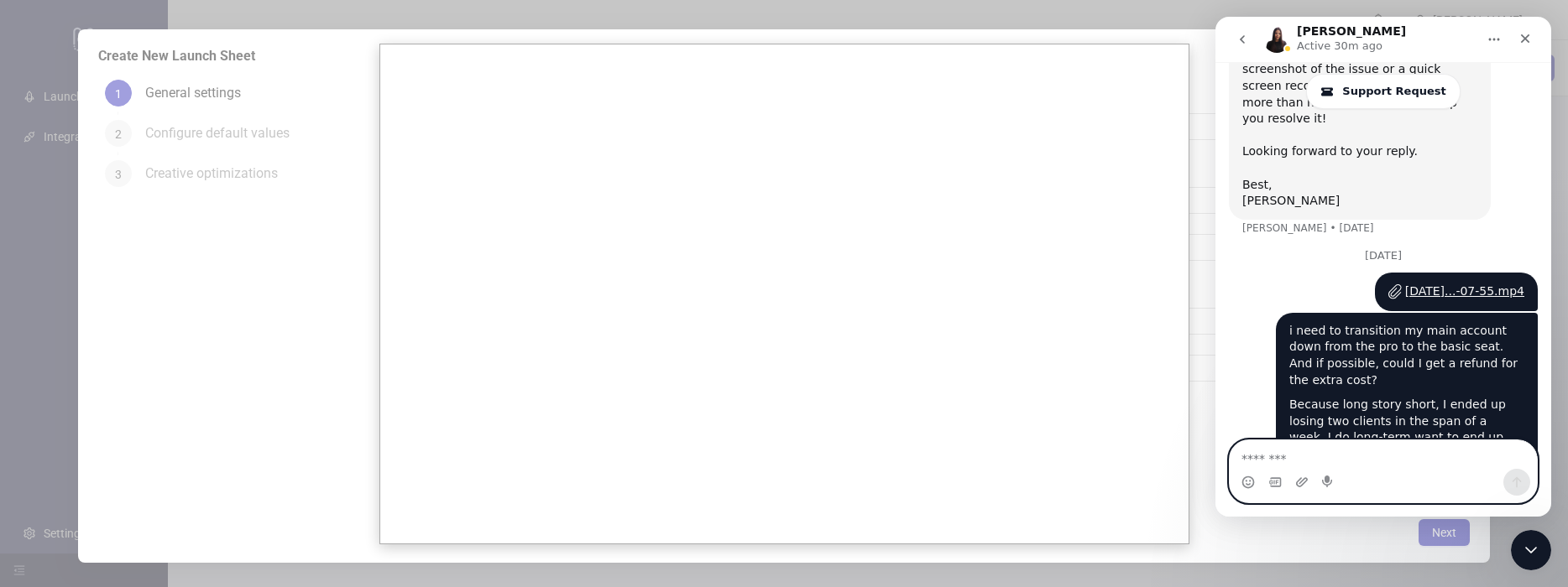
paste textarea "**********"
type textarea "**********"
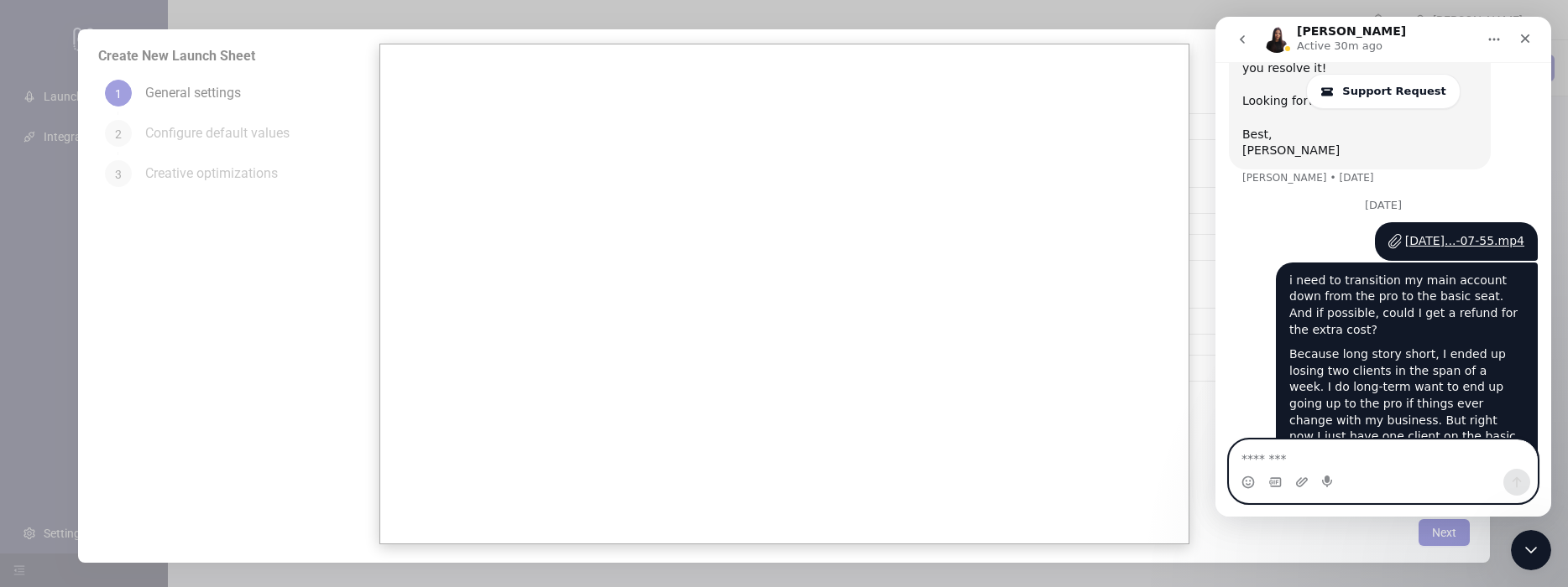
scroll to position [1418, 0]
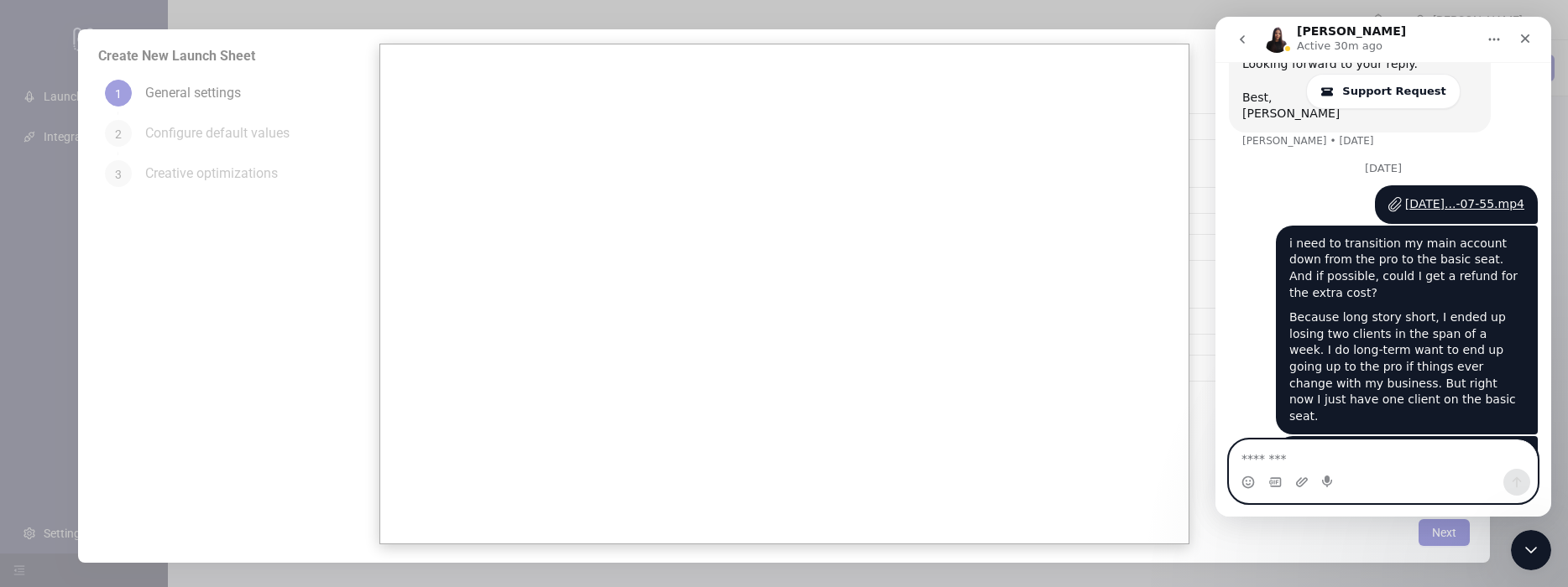
paste textarea "**********"
type textarea "**********"
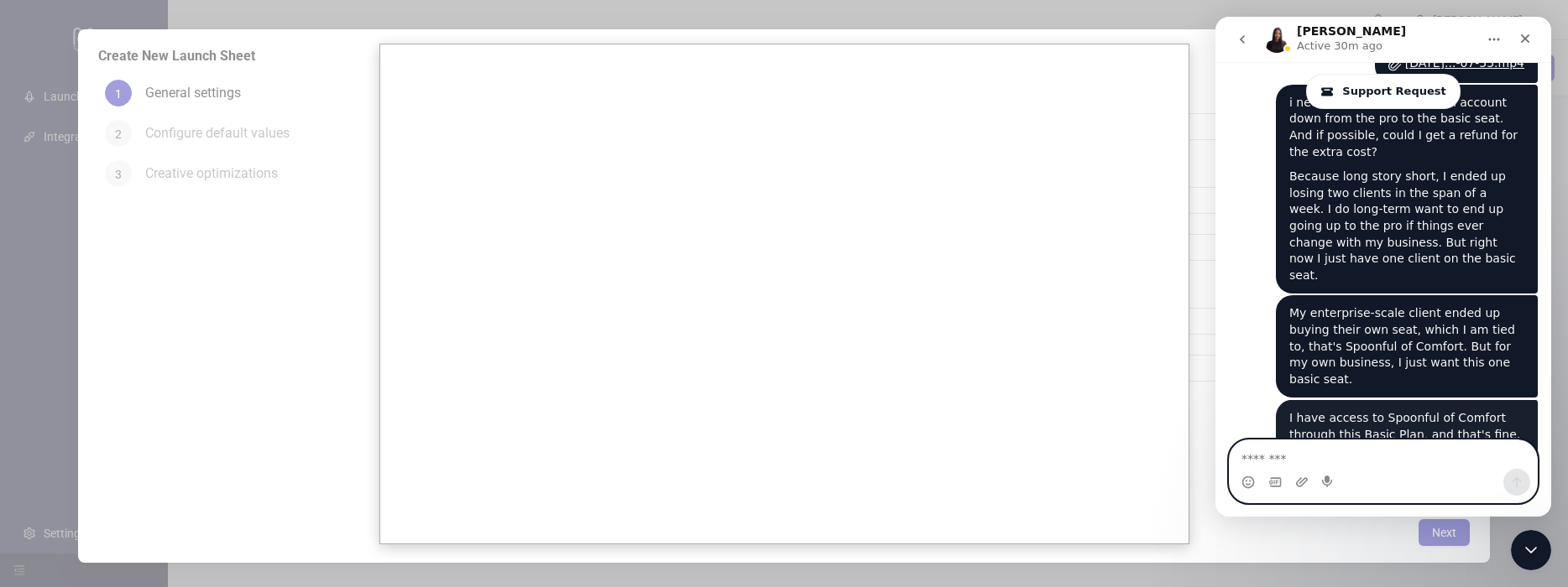
scroll to position [1604, 0]
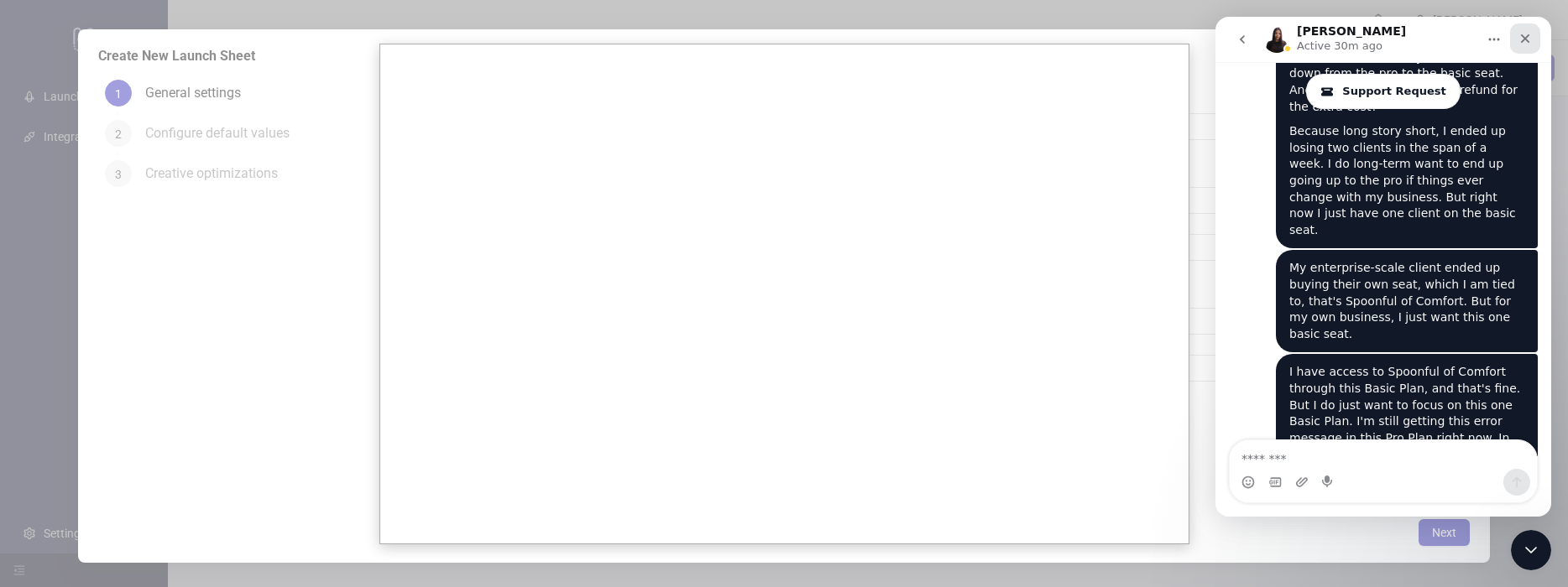
click at [1526, 46] on div "Close" at bounding box center [1525, 38] width 30 height 30
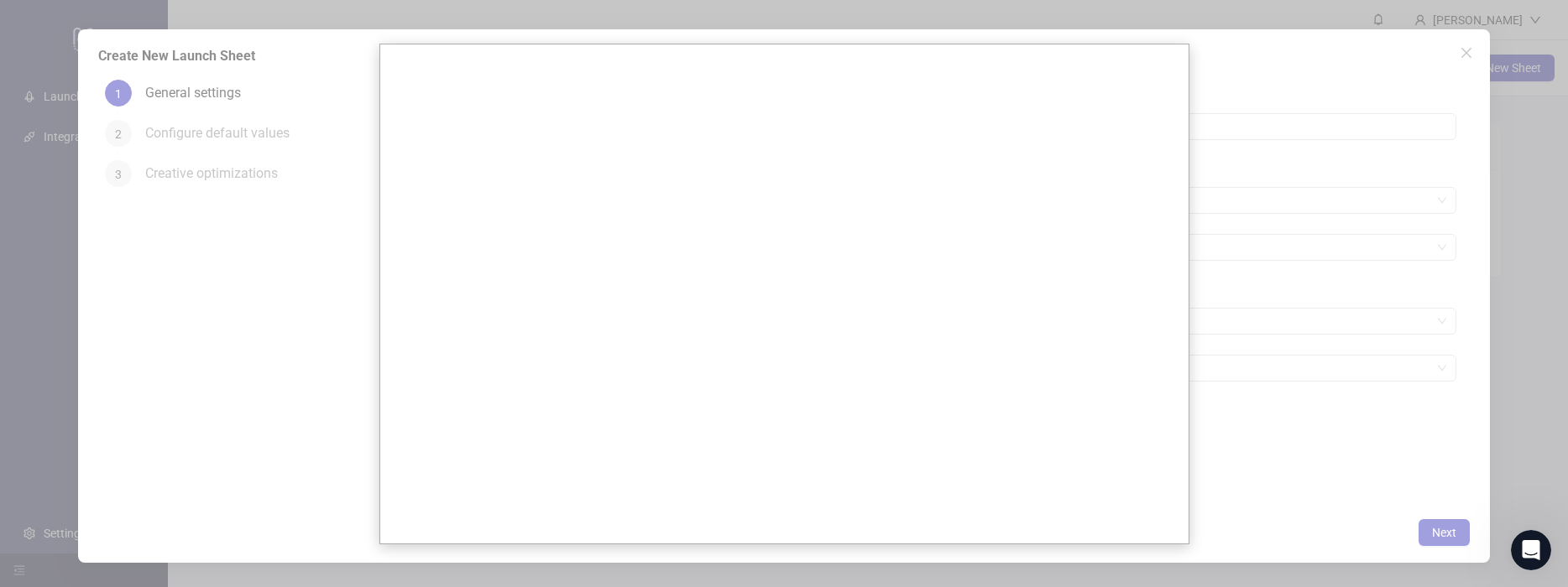
click at [1462, 64] on div at bounding box center [784, 293] width 1568 height 587
drag, startPoint x: 1499, startPoint y: 109, endPoint x: 1482, endPoint y: 108, distance: 17.0
click at [1499, 109] on div at bounding box center [784, 293] width 1568 height 587
drag, startPoint x: 57, startPoint y: 542, endPoint x: 386, endPoint y: 538, distance: 329.0
click at [58, 542] on div at bounding box center [784, 293] width 1568 height 587
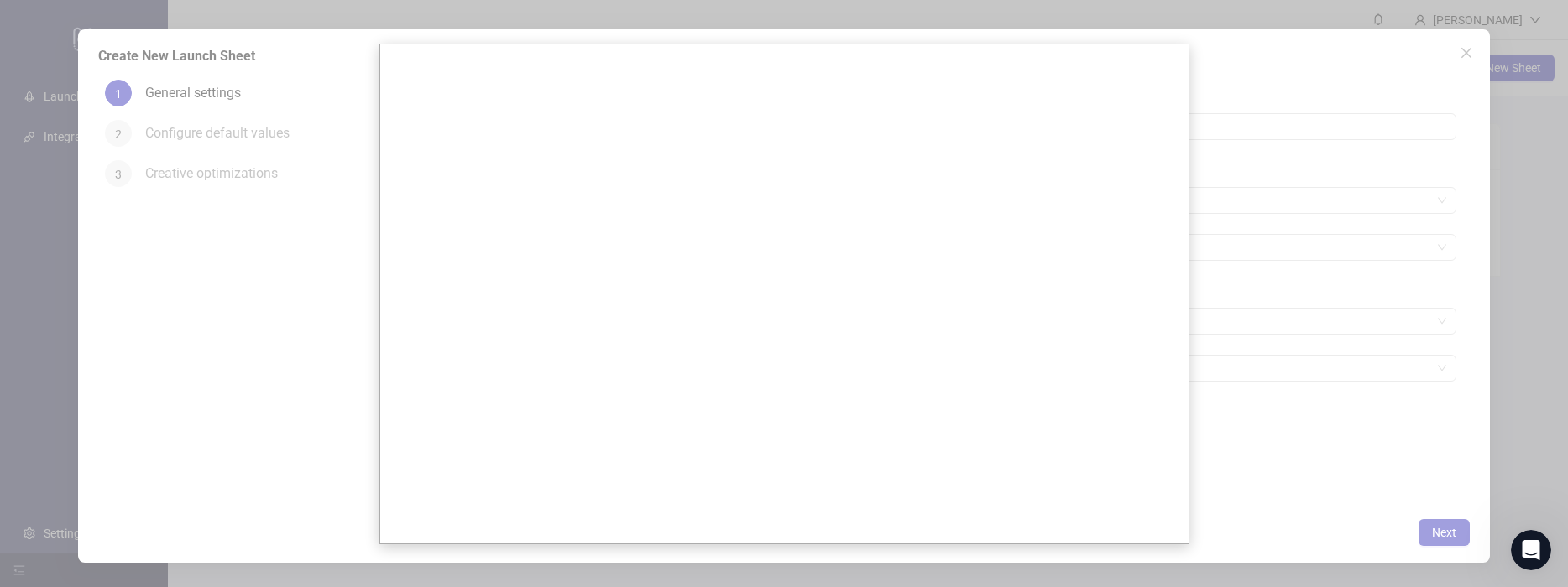
drag, startPoint x: 1449, startPoint y: 526, endPoint x: 1455, endPoint y: 513, distance: 14.3
click at [1449, 526] on div at bounding box center [784, 293] width 1568 height 587
drag, startPoint x: 1504, startPoint y: 69, endPoint x: 1362, endPoint y: 59, distance: 142.4
click at [1504, 69] on div at bounding box center [784, 293] width 1568 height 587
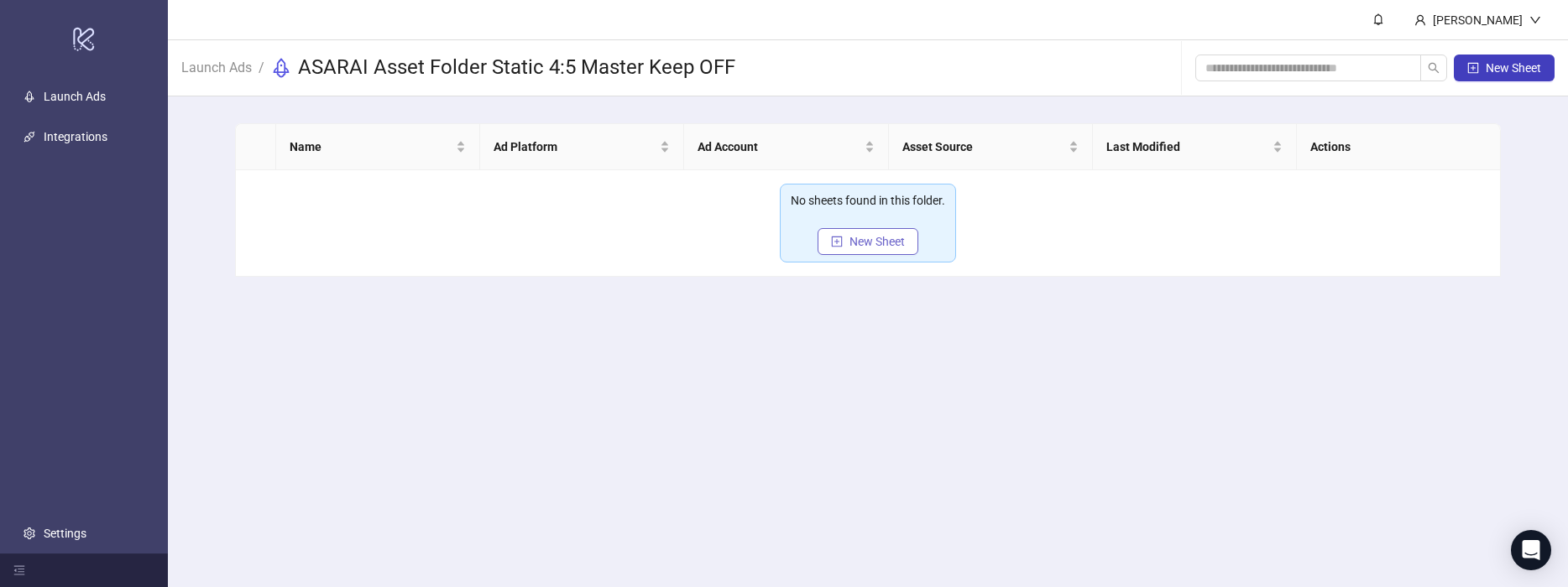
click at [850, 239] on span "New Sheet" at bounding box center [877, 241] width 55 height 13
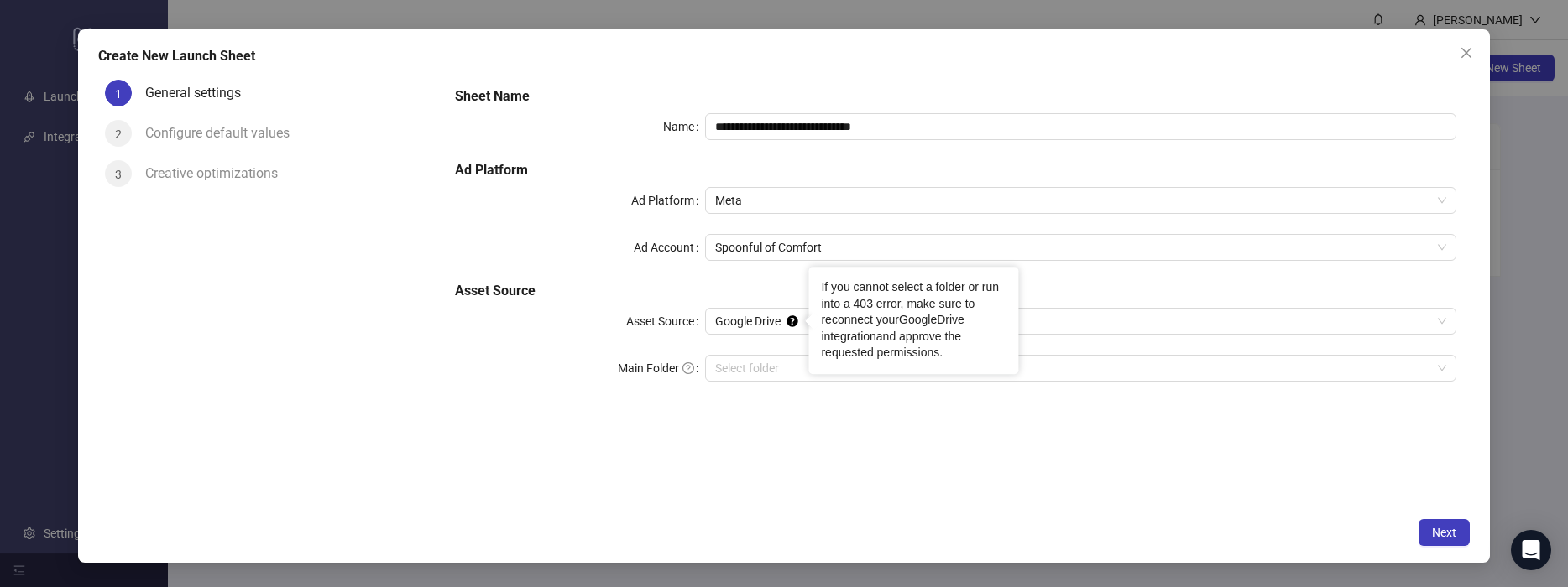
click at [914, 322] on link "GoogleDrive integration" at bounding box center [892, 328] width 143 height 30
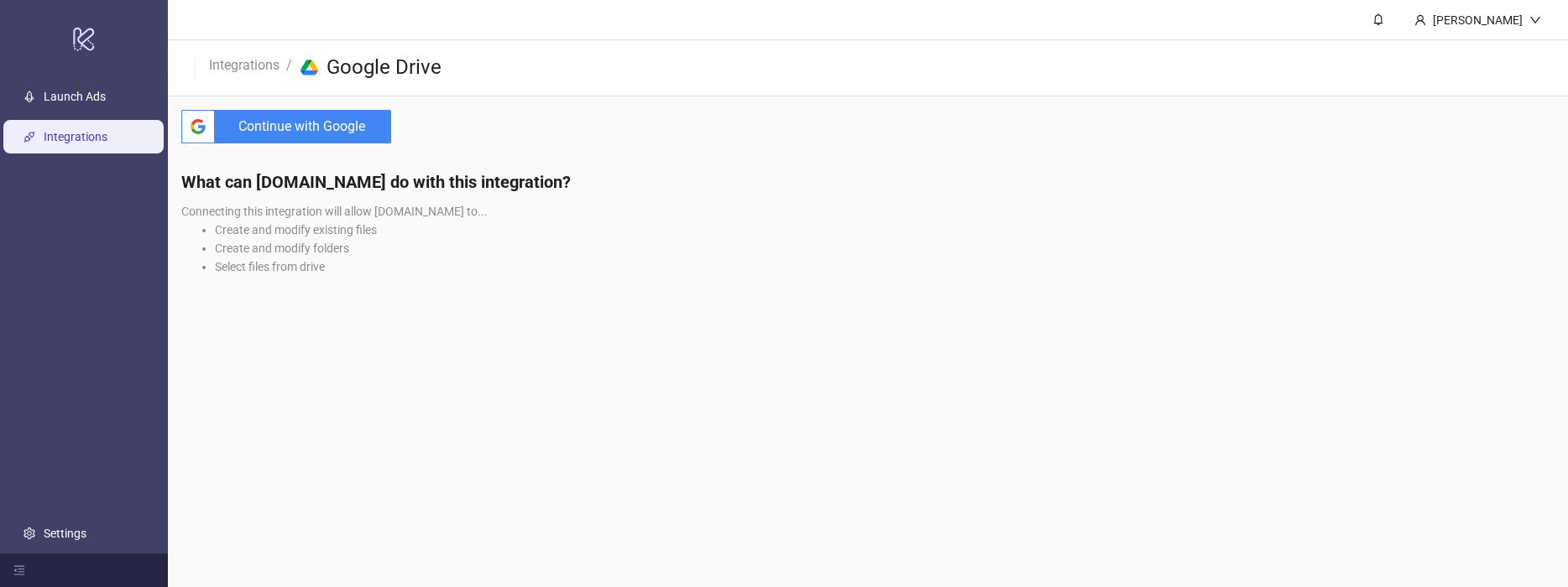
click at [267, 130] on span "Continue with Google" at bounding box center [306, 126] width 169 height 34
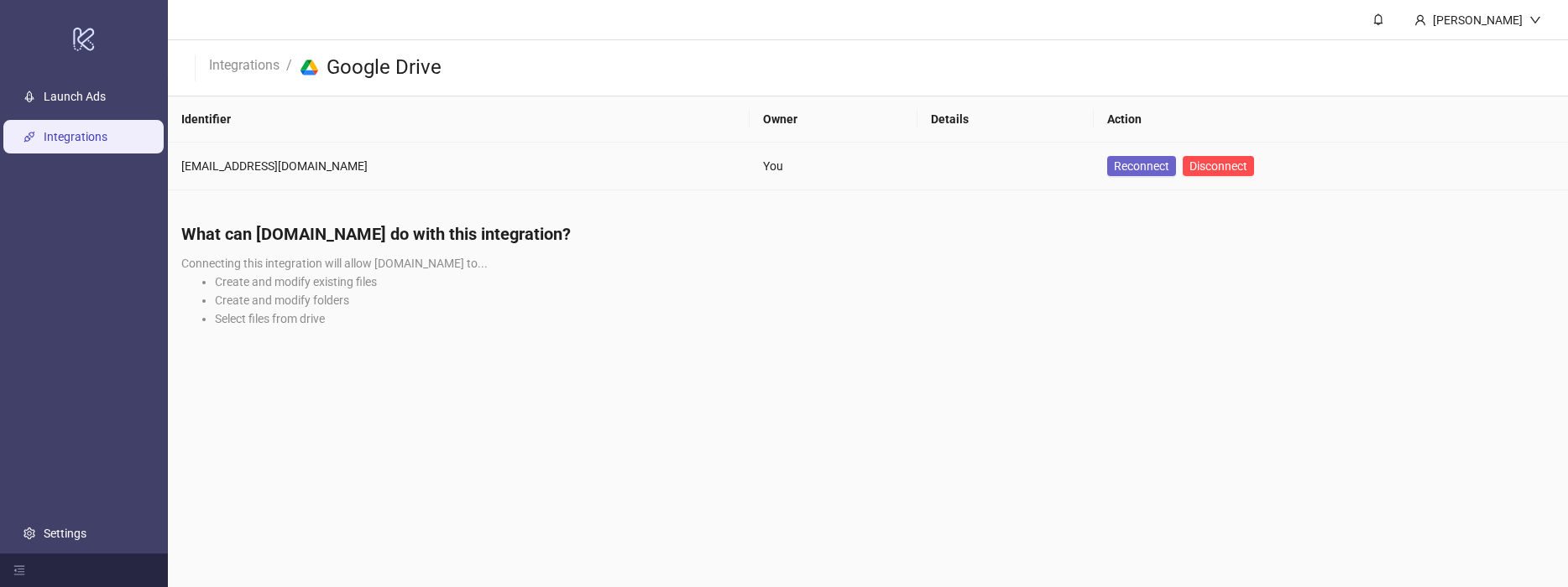
click at [1114, 168] on span "Reconnect" at bounding box center [1141, 166] width 55 height 13
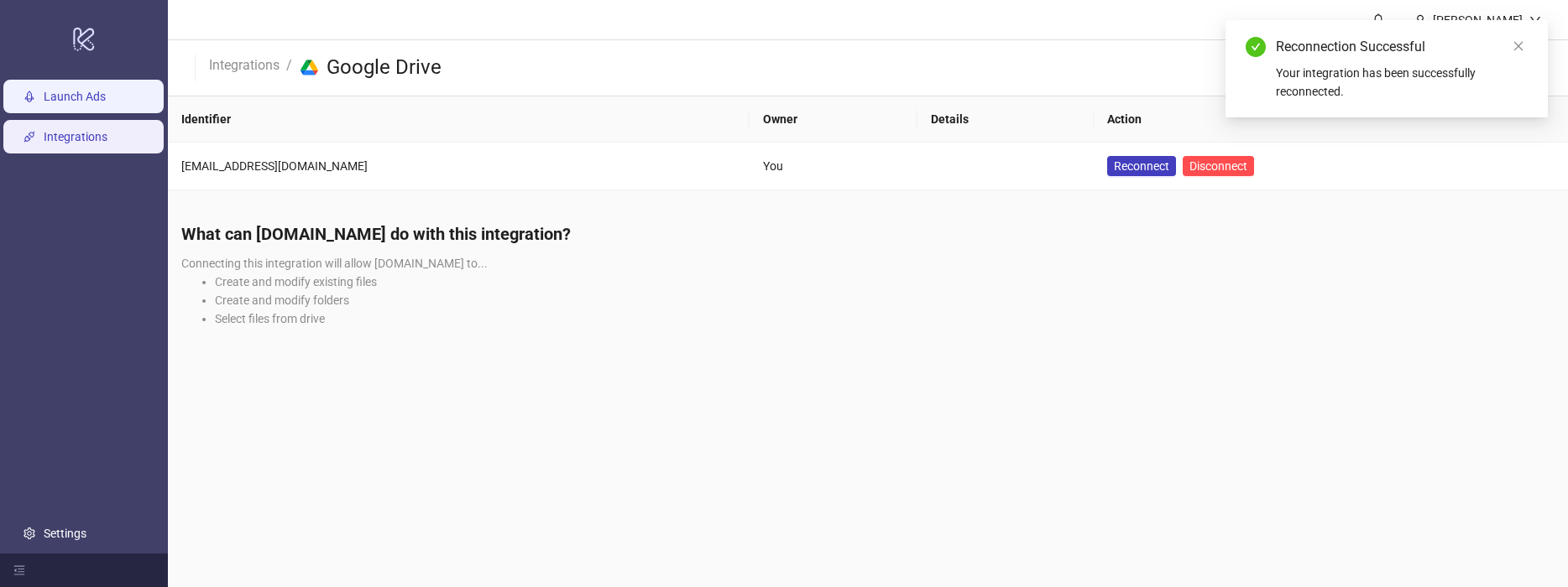
click at [56, 97] on link "Launch Ads" at bounding box center [75, 96] width 62 height 13
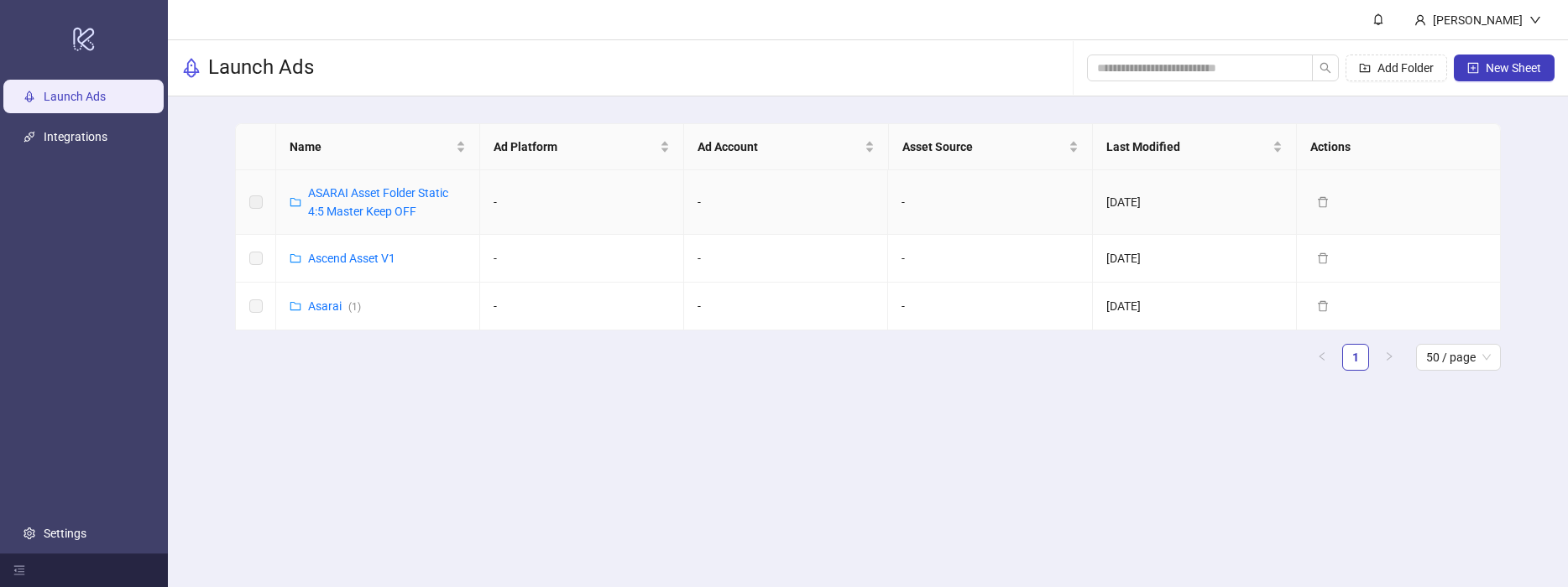
click at [378, 201] on div "ASARAI Asset Folder Static 4:5 Master Keep OFF" at bounding box center [387, 201] width 158 height 37
click at [375, 196] on link "ASARAI Asset Folder Static 4:5 Master Keep OFF" at bounding box center [378, 202] width 140 height 32
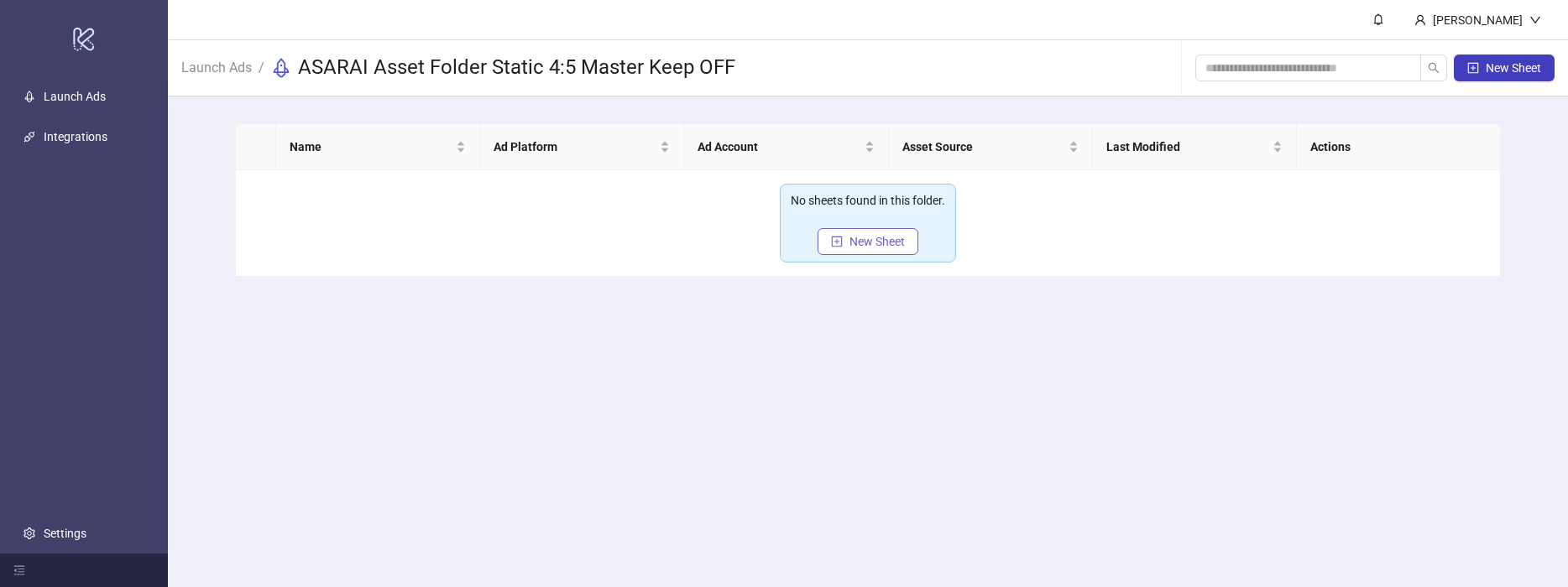
click at [861, 241] on span "New Sheet" at bounding box center [877, 241] width 55 height 13
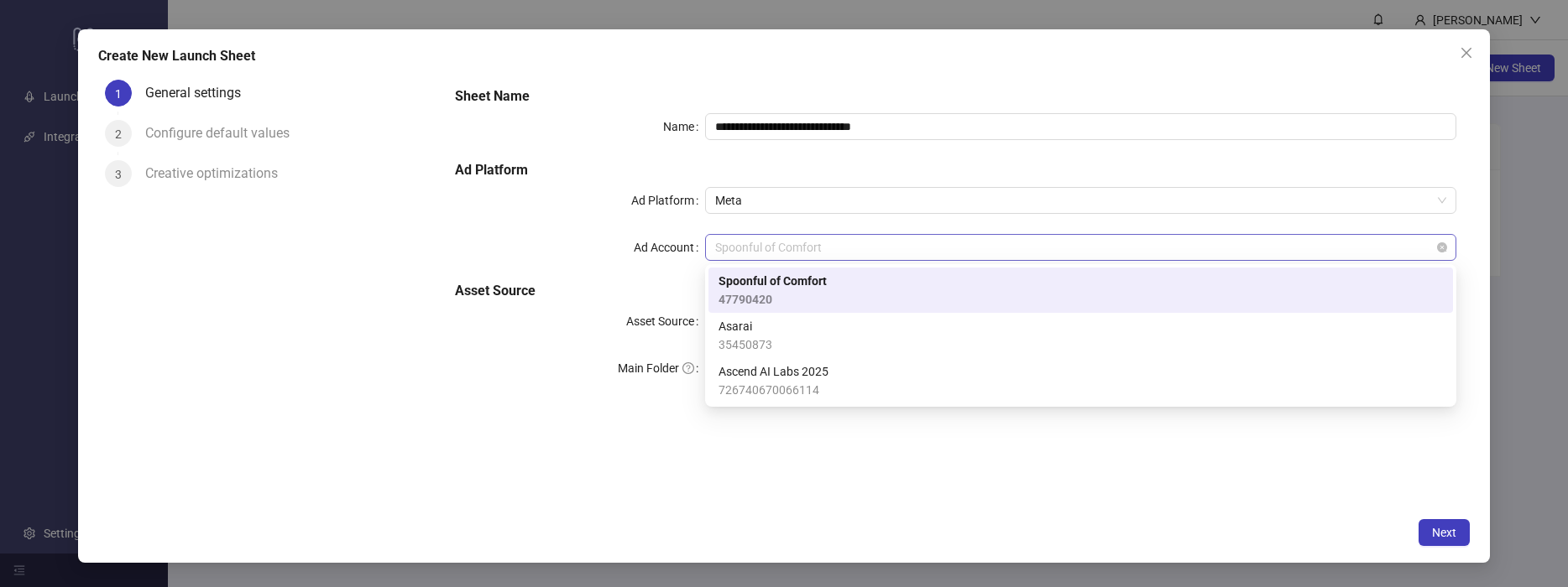
click at [819, 239] on span "Spoonful of Comfort" at bounding box center [1081, 248] width 731 height 25
click at [848, 338] on div "Asarai 35450873" at bounding box center [1080, 335] width 724 height 37
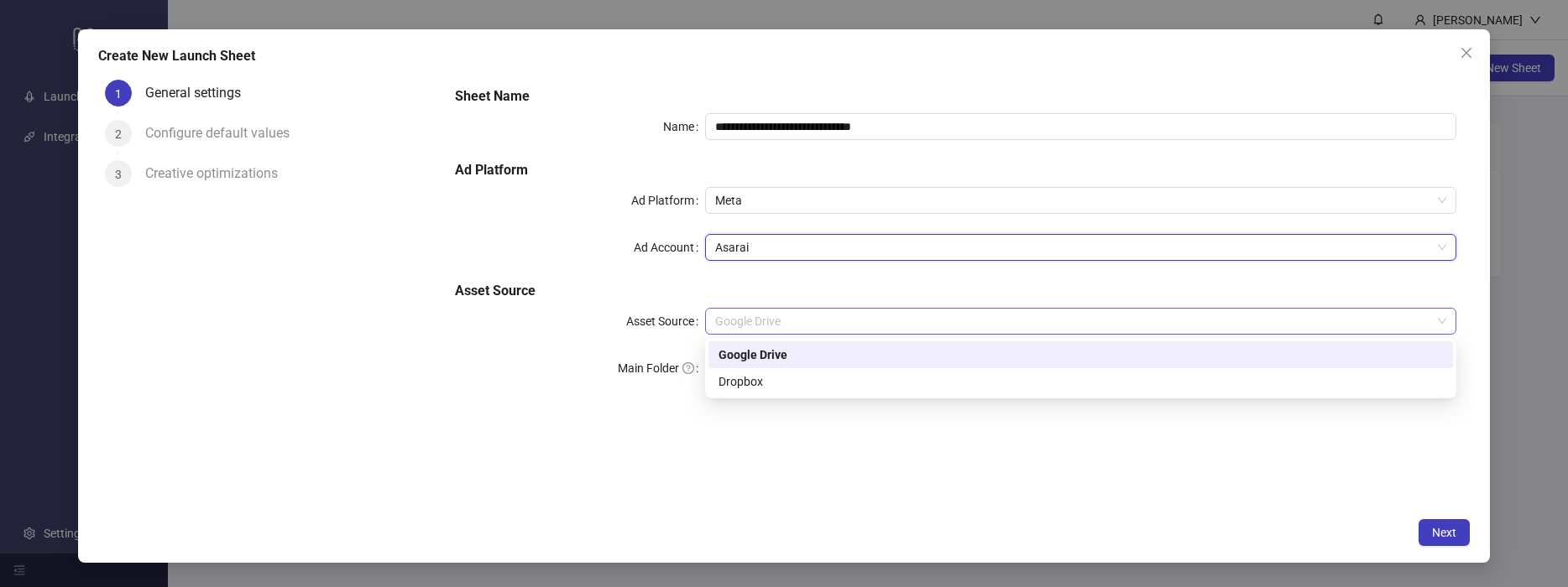
click at [816, 324] on span "Google Drive" at bounding box center [1081, 322] width 731 height 25
click at [837, 361] on div "Google Drive" at bounding box center [1080, 355] width 724 height 19
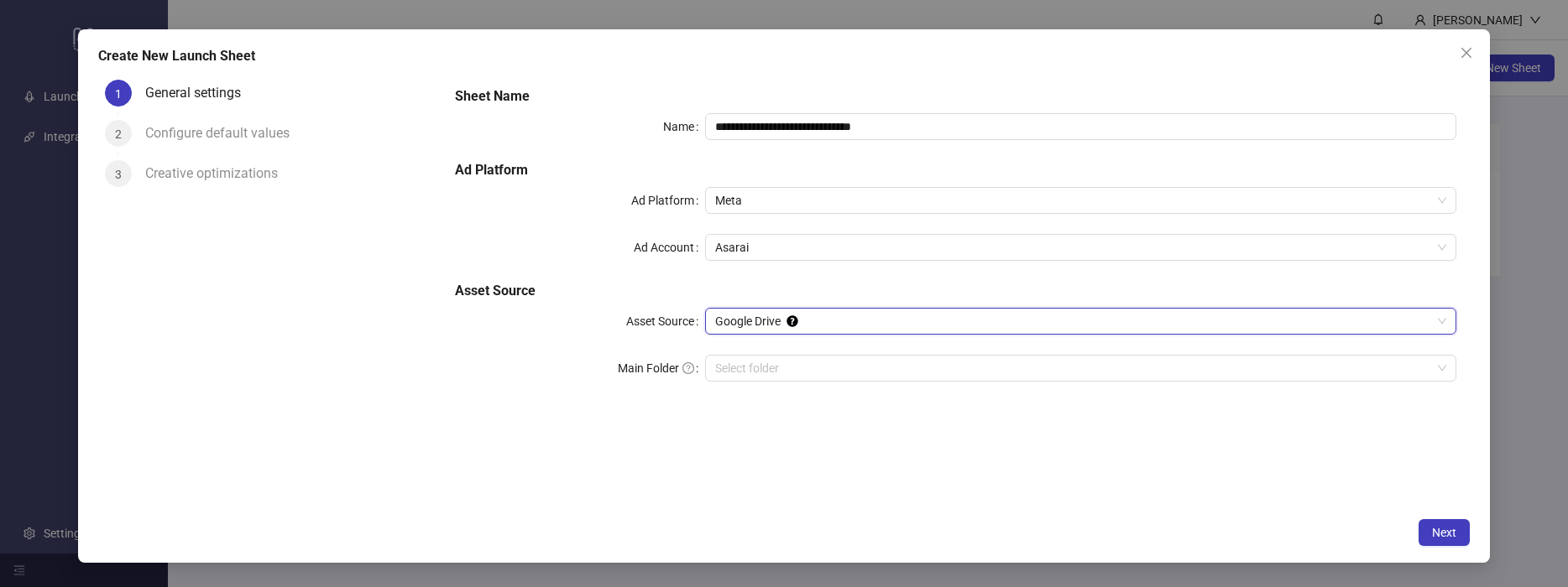
click at [758, 320] on span "Google Drive" at bounding box center [1081, 322] width 731 height 25
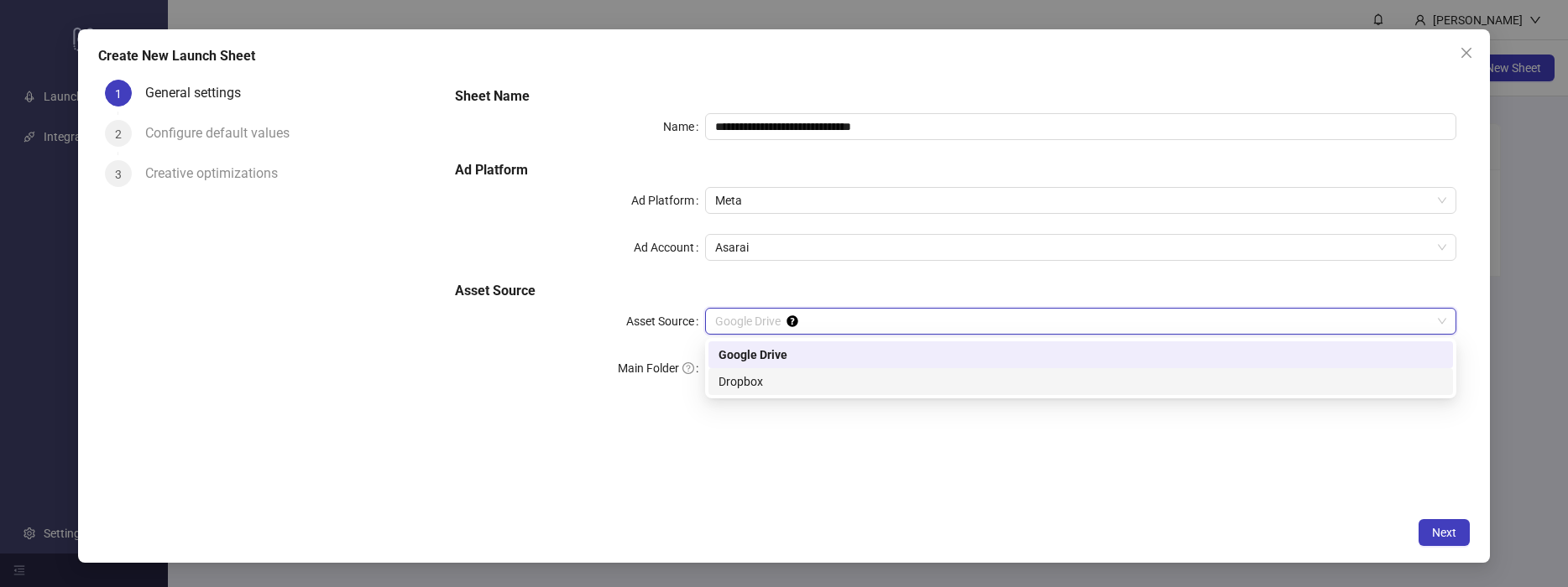
click at [765, 383] on div "Dropbox" at bounding box center [1080, 381] width 724 height 19
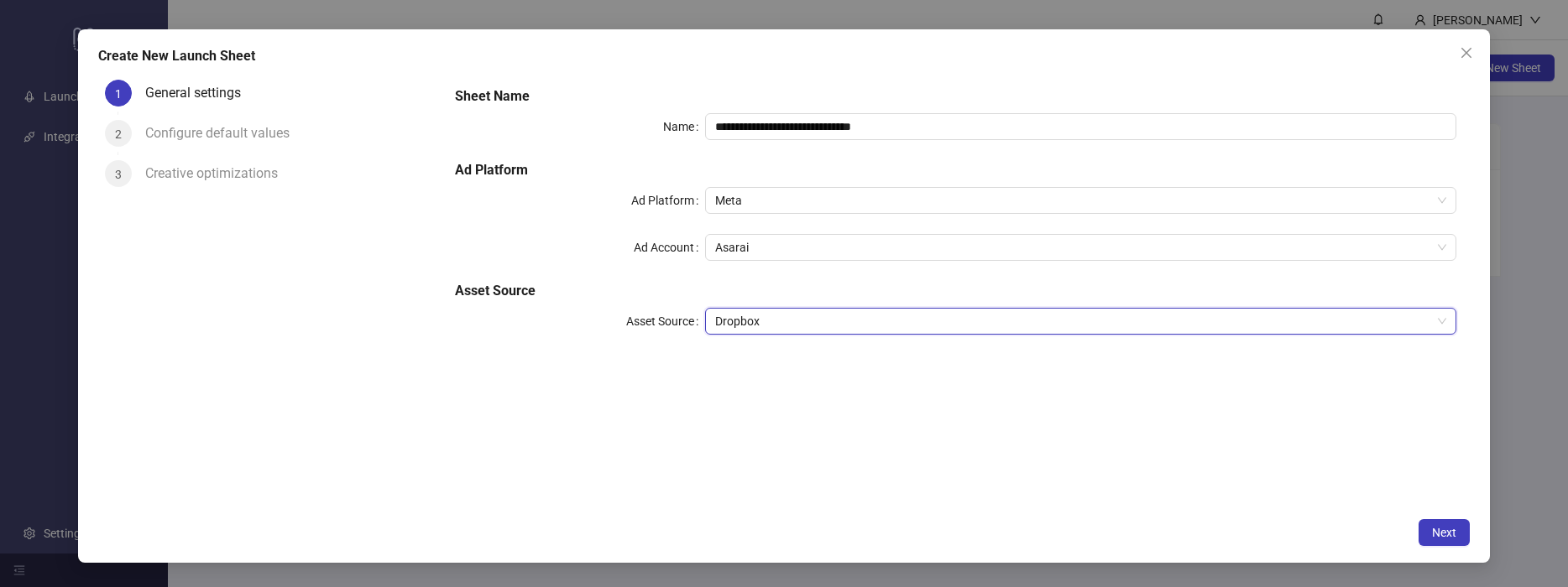
click at [786, 330] on span "Dropbox" at bounding box center [1081, 322] width 731 height 25
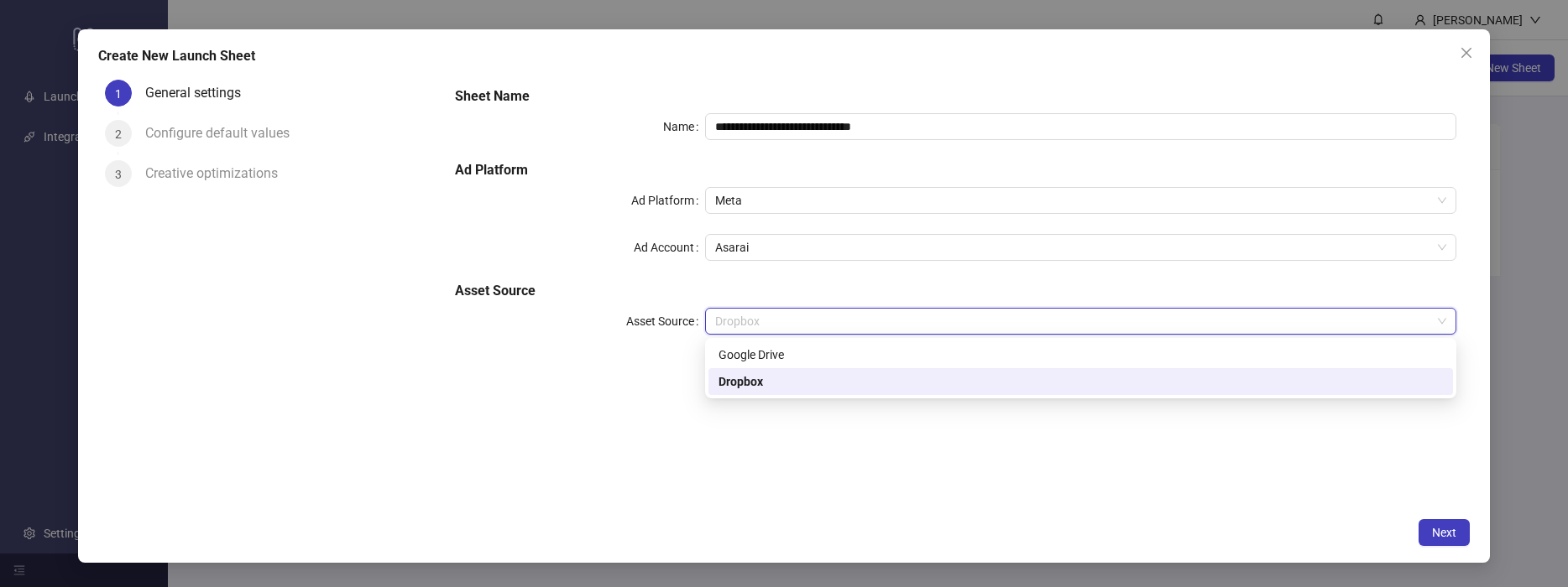
click at [788, 371] on div "Dropbox" at bounding box center [1081, 382] width 745 height 27
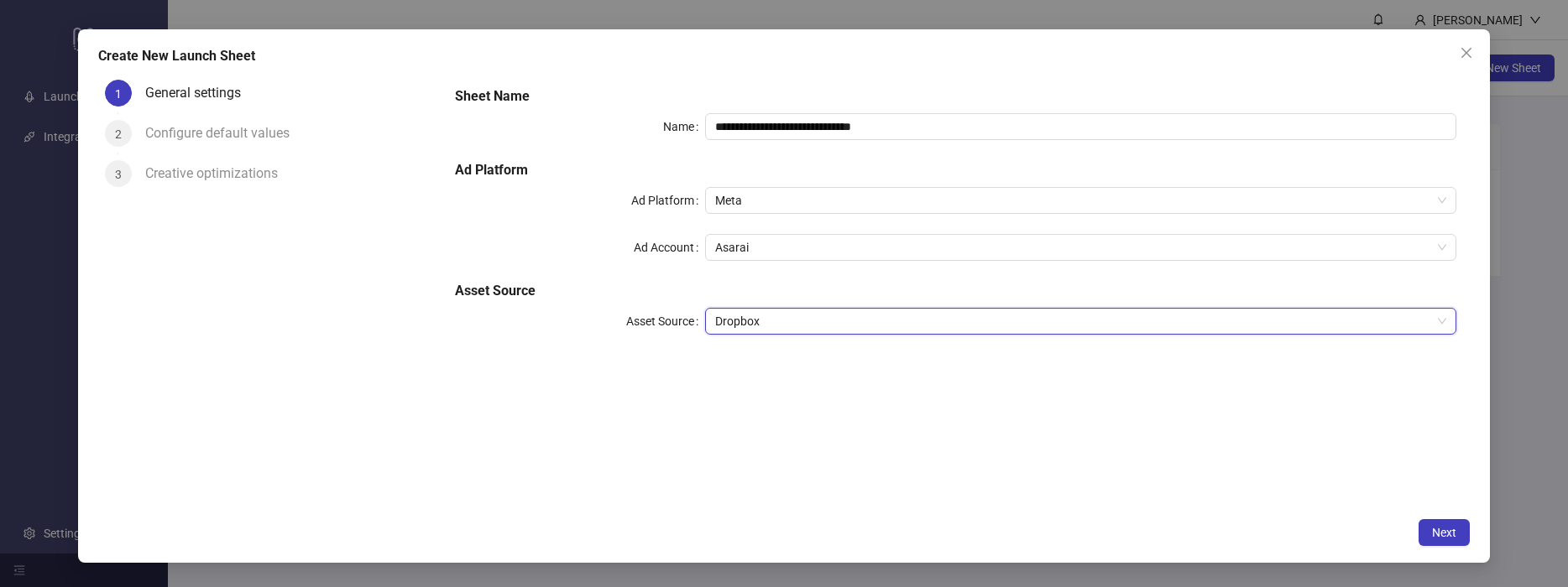
click at [783, 334] on div "Dropbox" at bounding box center [1080, 322] width 751 height 27
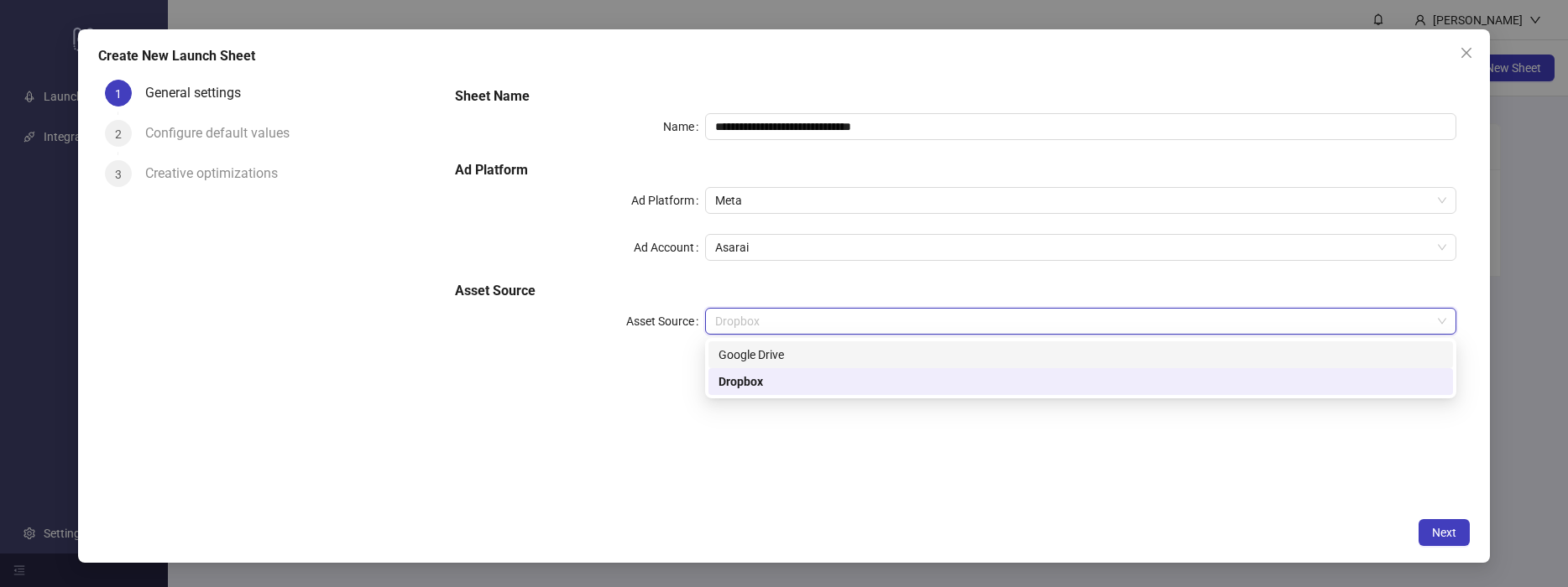
click at [796, 356] on div "Google Drive" at bounding box center [1080, 355] width 724 height 19
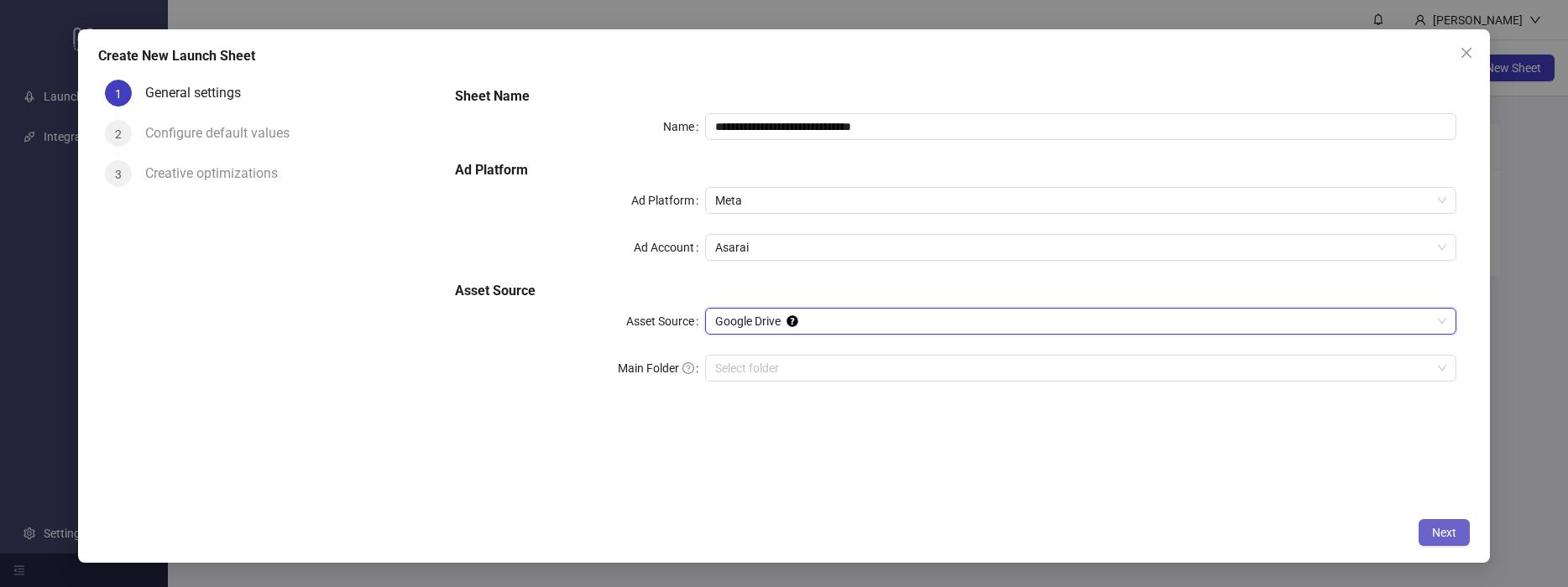
click at [1442, 542] on button "Next" at bounding box center [1443, 533] width 51 height 27
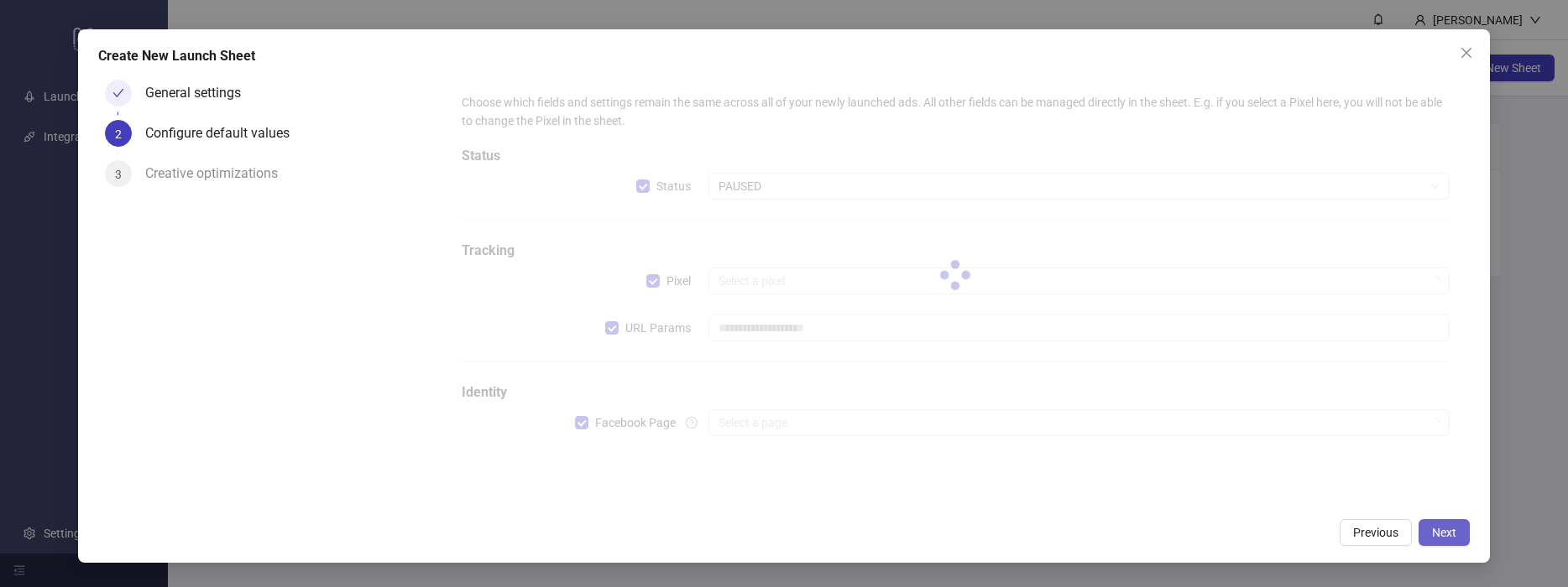
type input "**********"
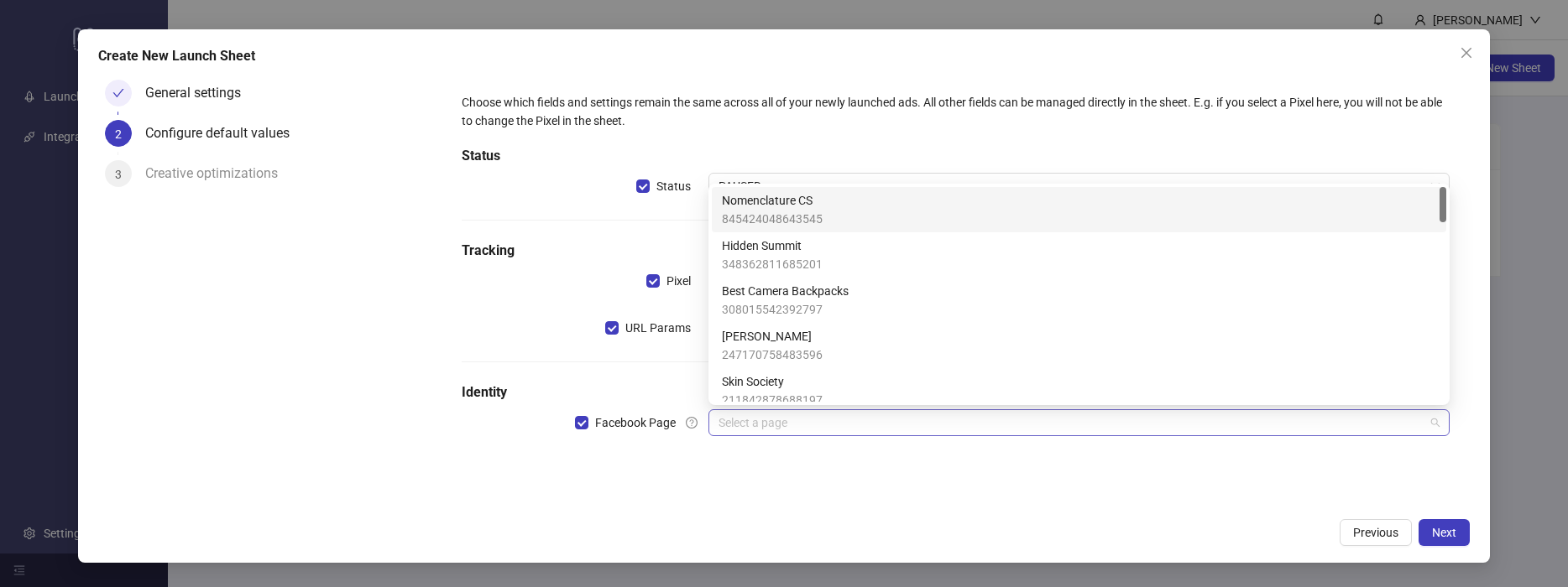
click at [1123, 423] on input "search" at bounding box center [1071, 423] width 706 height 25
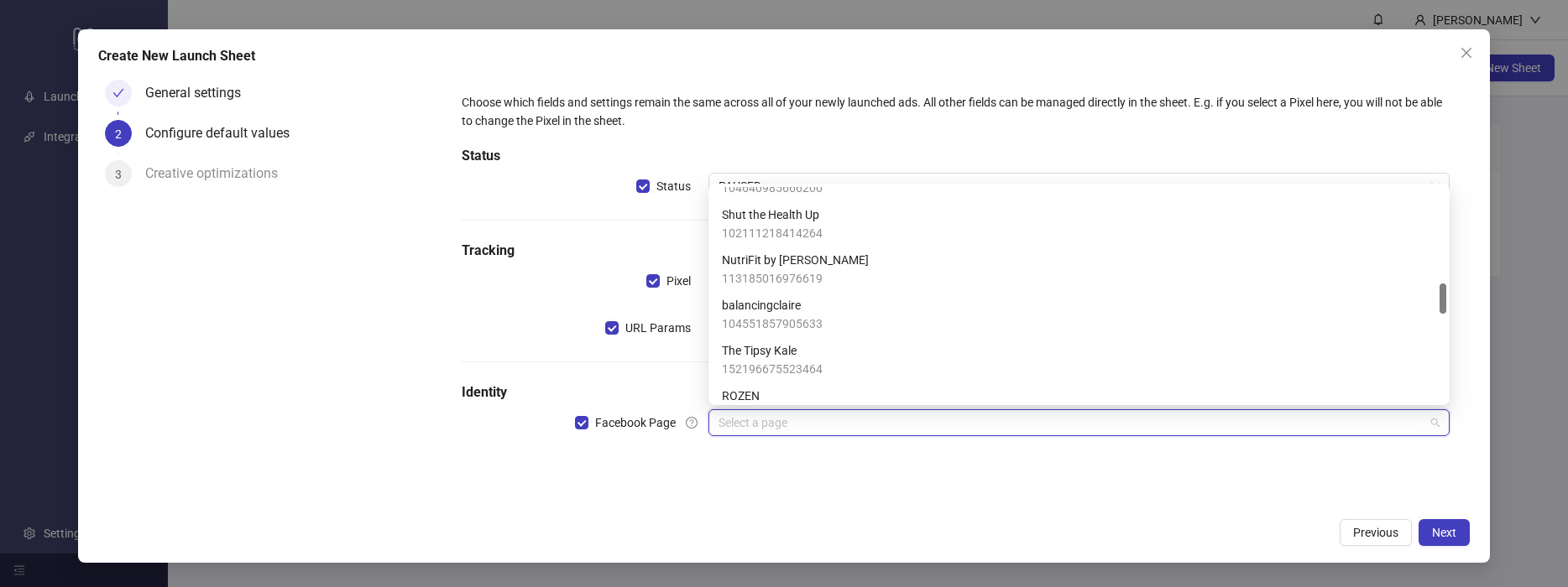
scroll to position [664, 0]
type input "**"
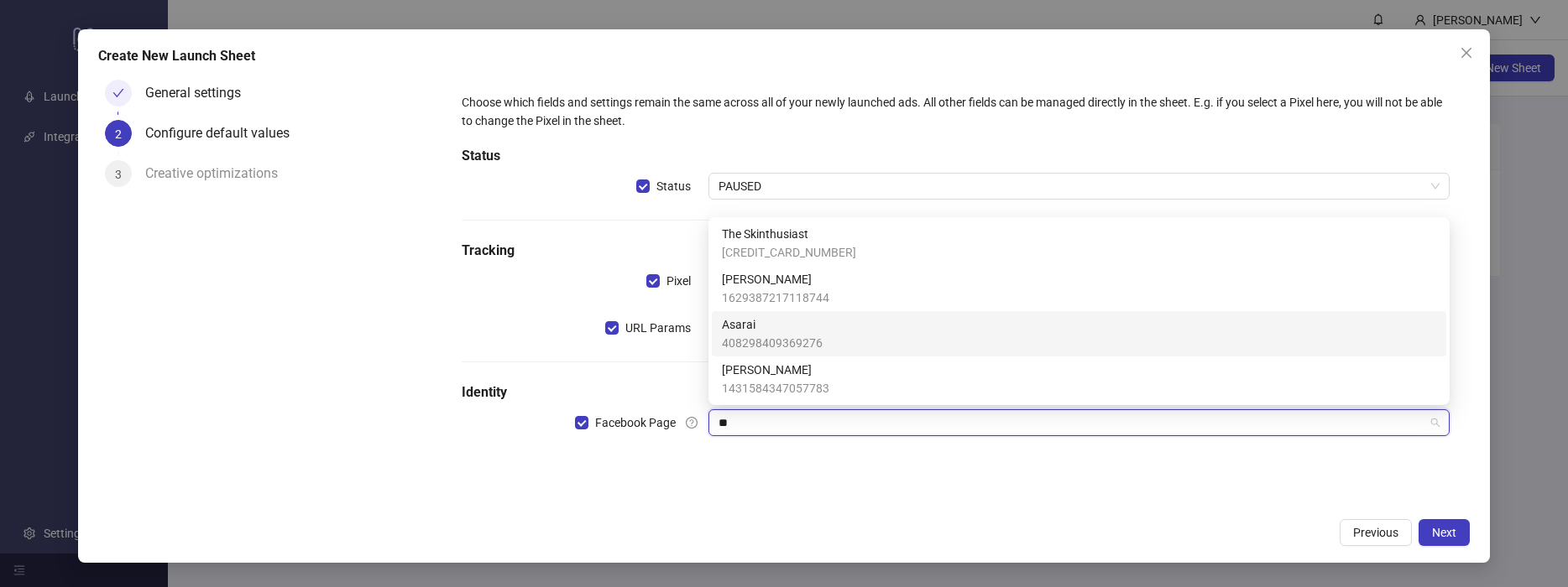
click at [933, 352] on div "Asarai 408298409369276" at bounding box center [1079, 333] width 715 height 37
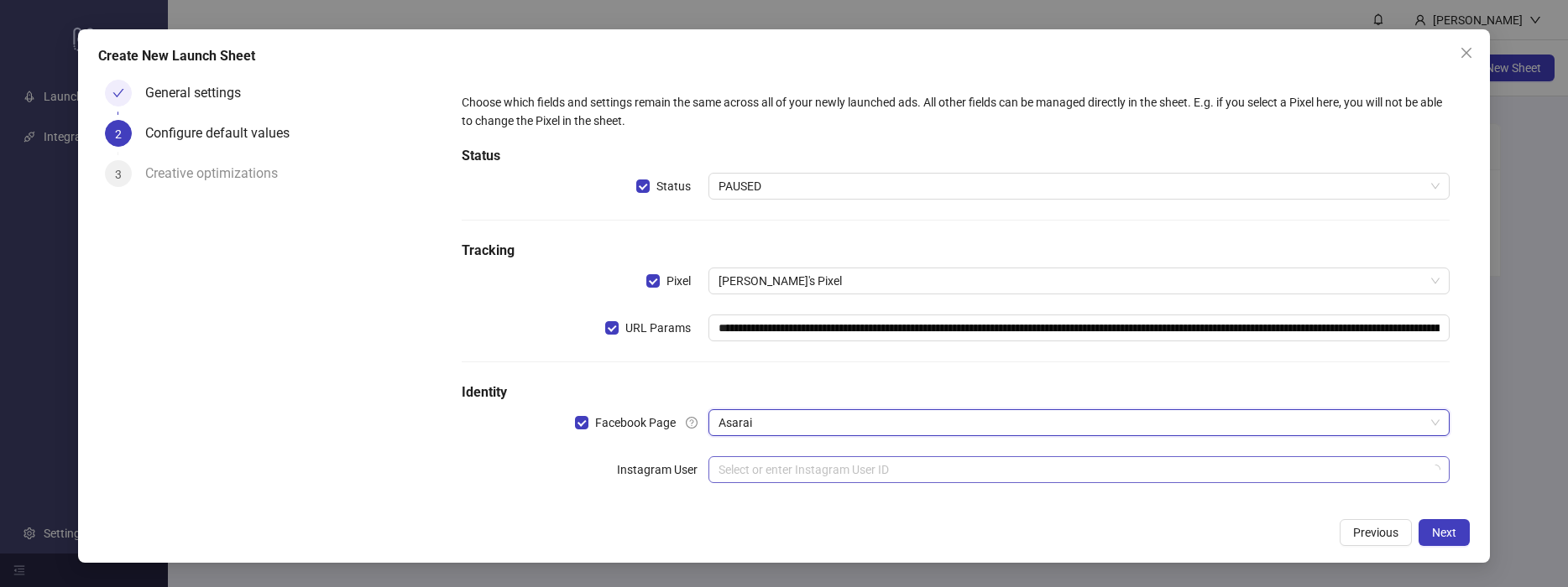
click at [1041, 466] on input "search" at bounding box center [1071, 469] width 706 height 25
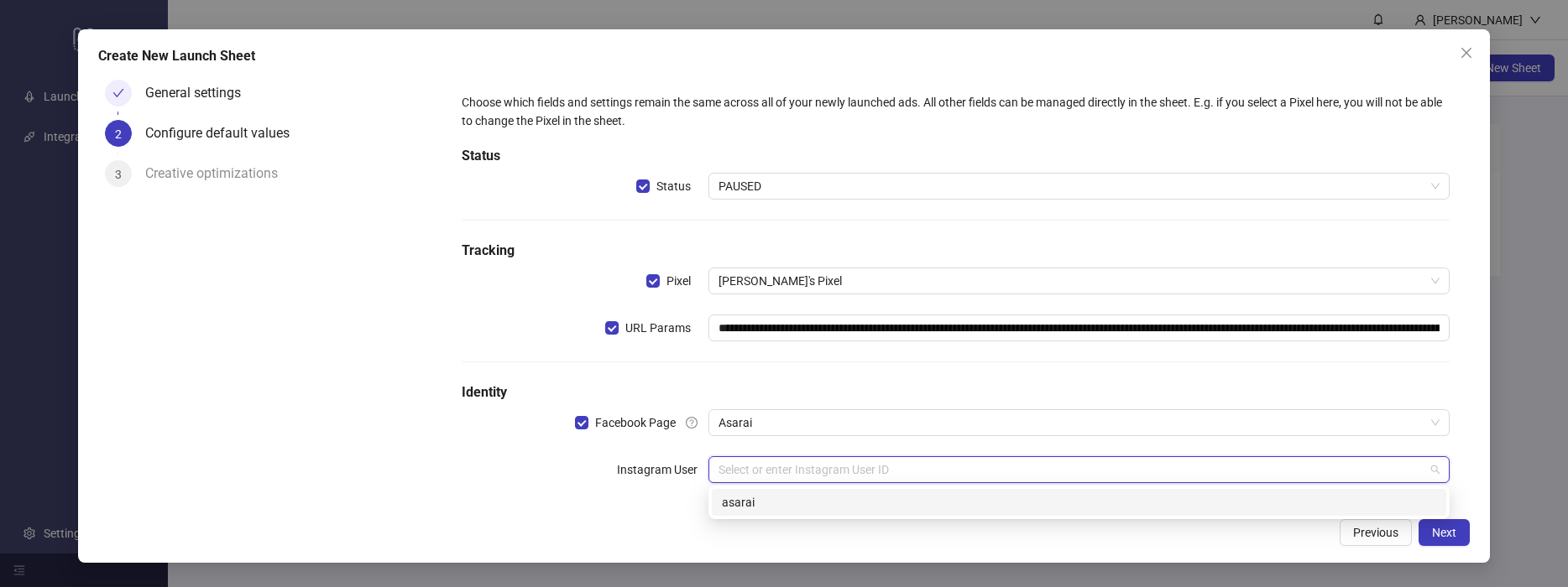
type input "*"
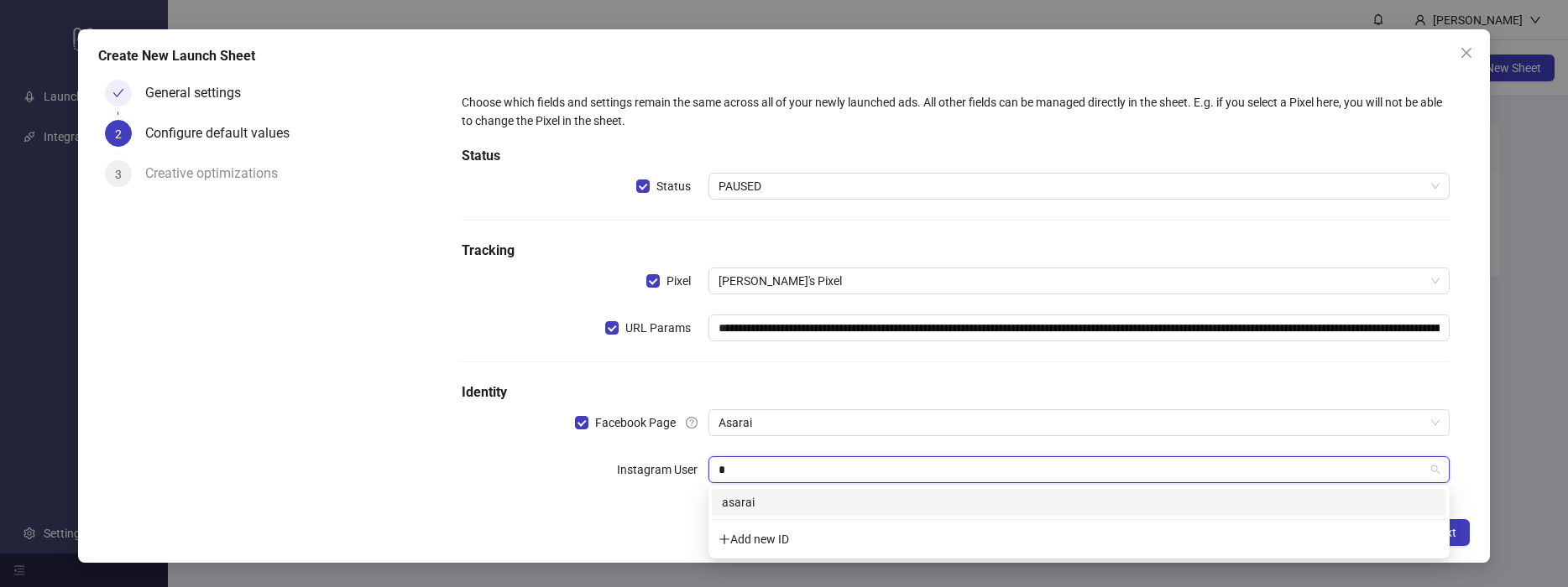
click at [1037, 501] on div "asarai" at bounding box center [1079, 502] width 715 height 19
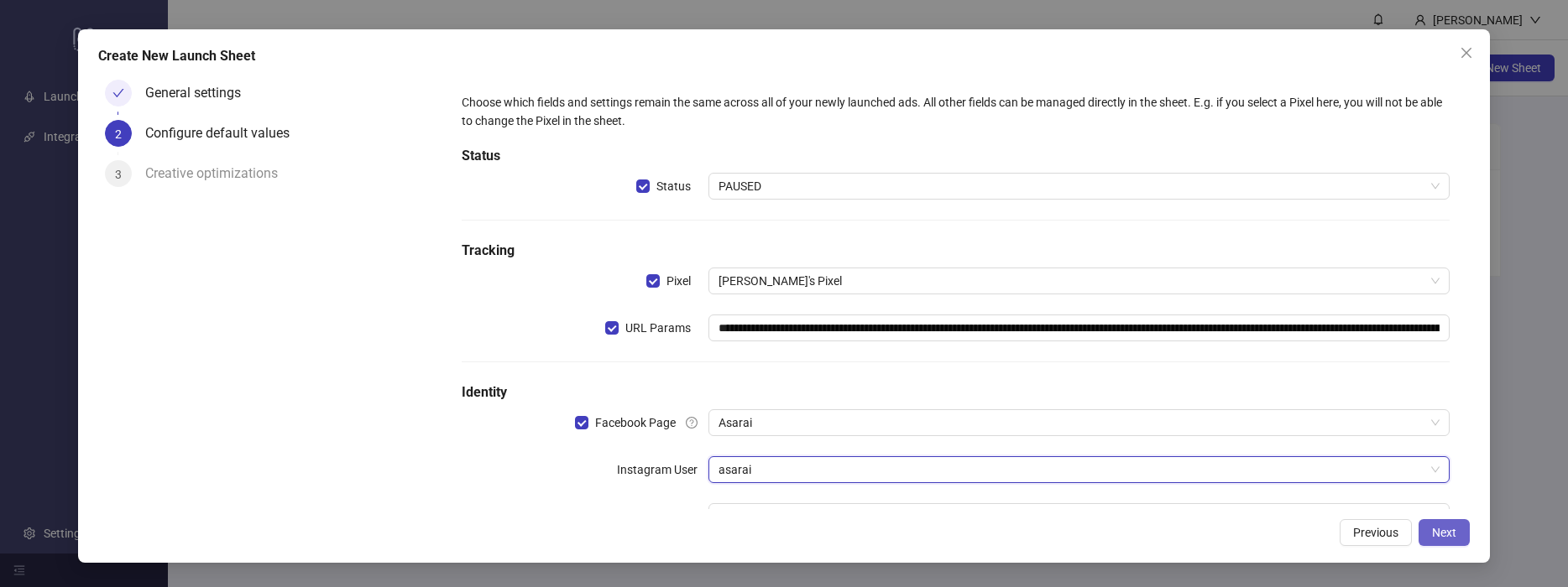
click at [1440, 541] on button "Next" at bounding box center [1443, 533] width 51 height 27
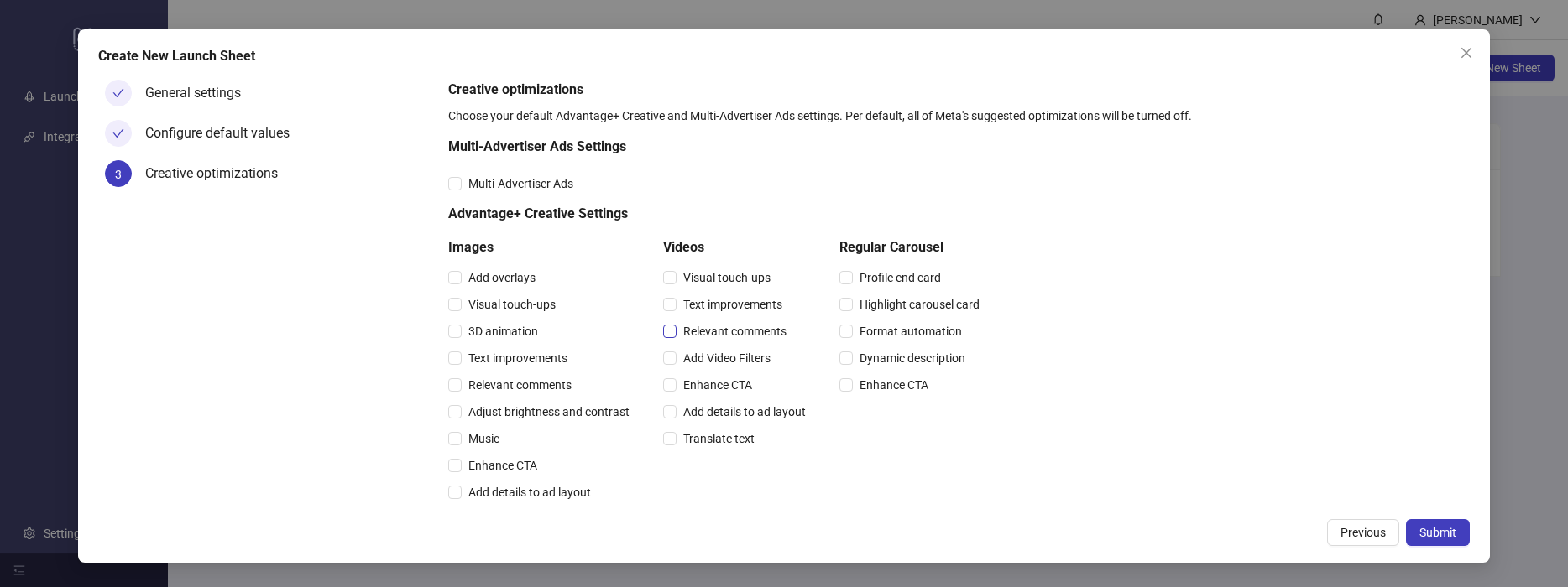
click at [731, 338] on span "Relevant comments" at bounding box center [734, 331] width 117 height 19
click at [889, 332] on span "Format automation" at bounding box center [911, 331] width 116 height 19
click at [1453, 530] on span "Submit" at bounding box center [1437, 533] width 37 height 13
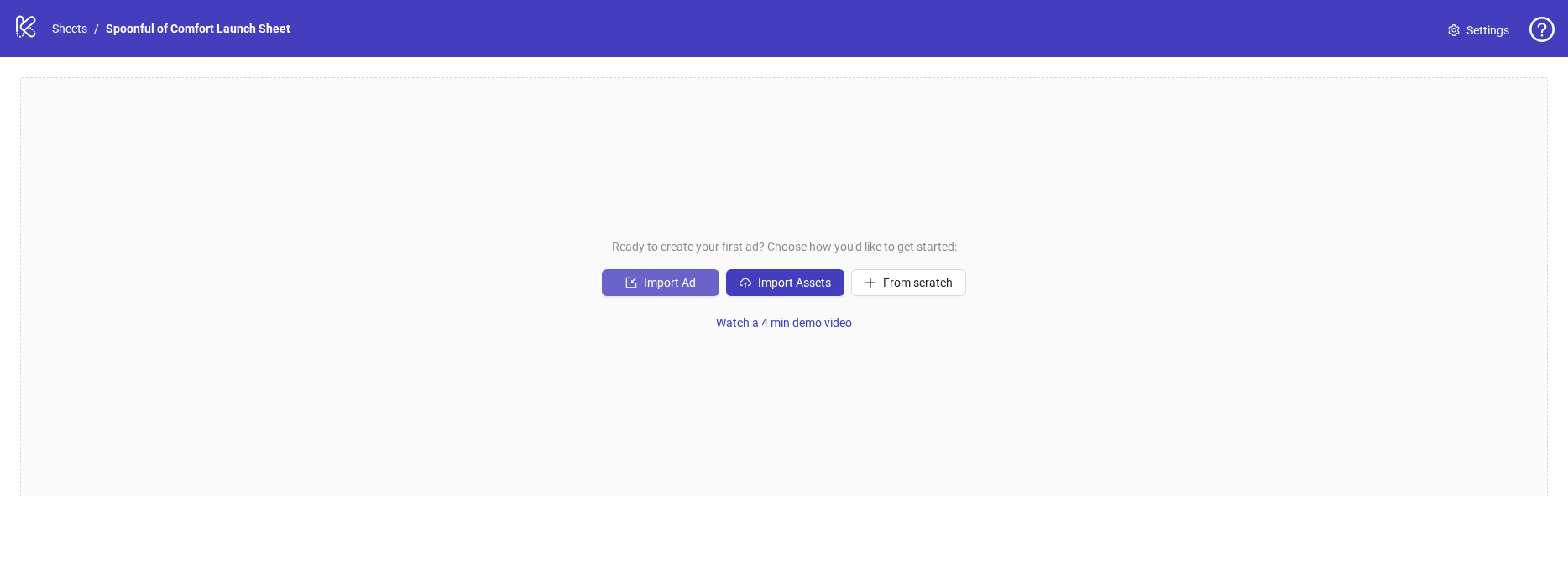
click at [679, 288] on span "Import Ad" at bounding box center [670, 282] width 52 height 13
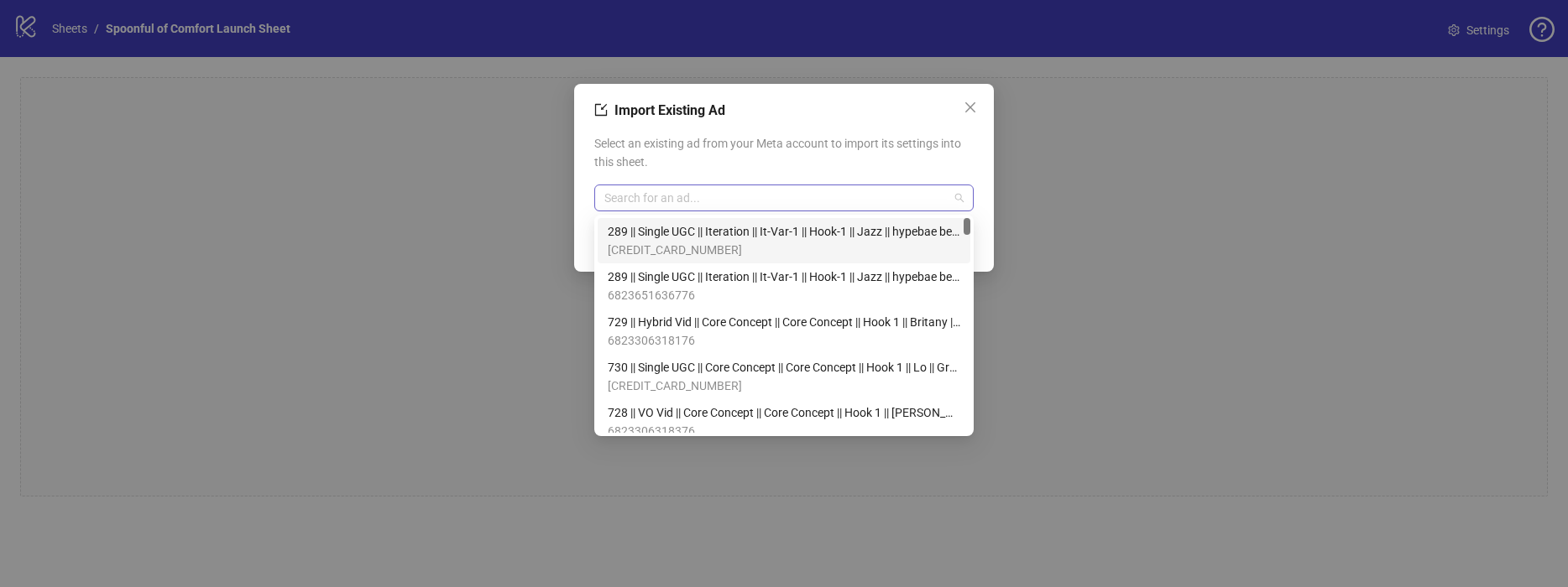
click at [722, 209] on input "search" at bounding box center [776, 198] width 344 height 25
type input "***"
click at [702, 227] on span "289 || Single UGC || Iteration || It-Var-1 || Hook-1 || Jazz || hypebae beauty …" at bounding box center [784, 232] width 353 height 19
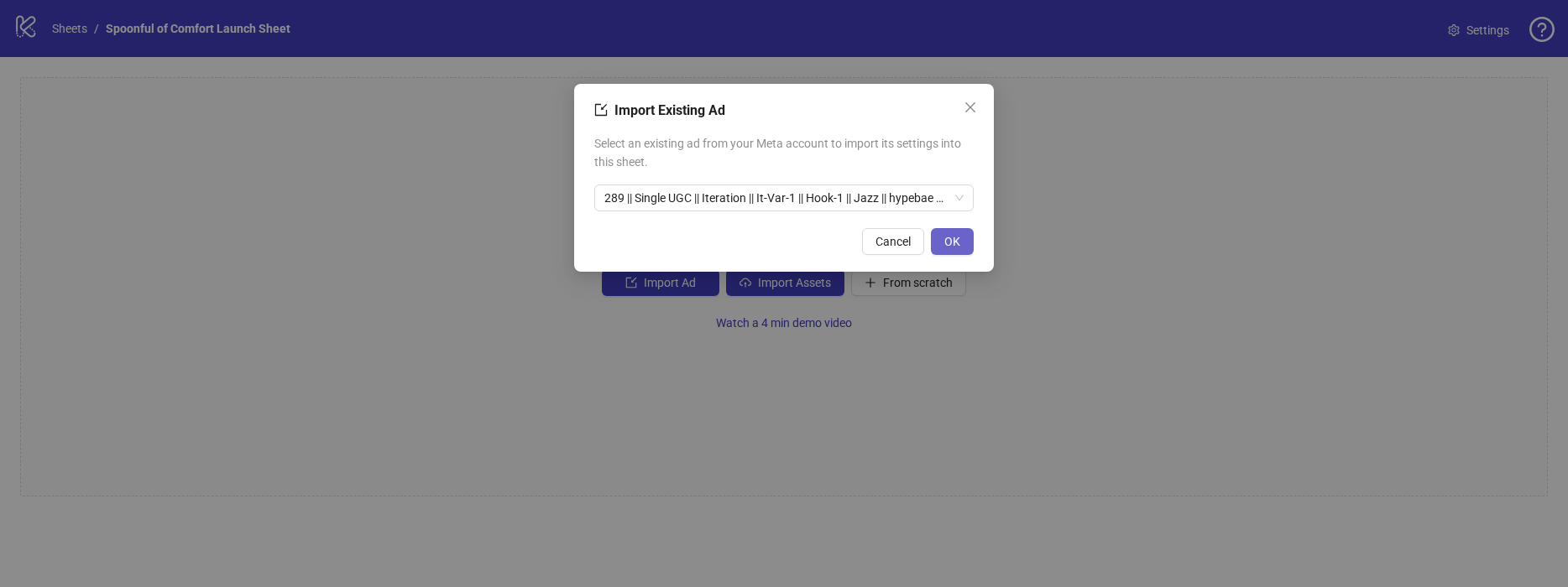
click at [952, 236] on span "OK" at bounding box center [952, 241] width 16 height 13
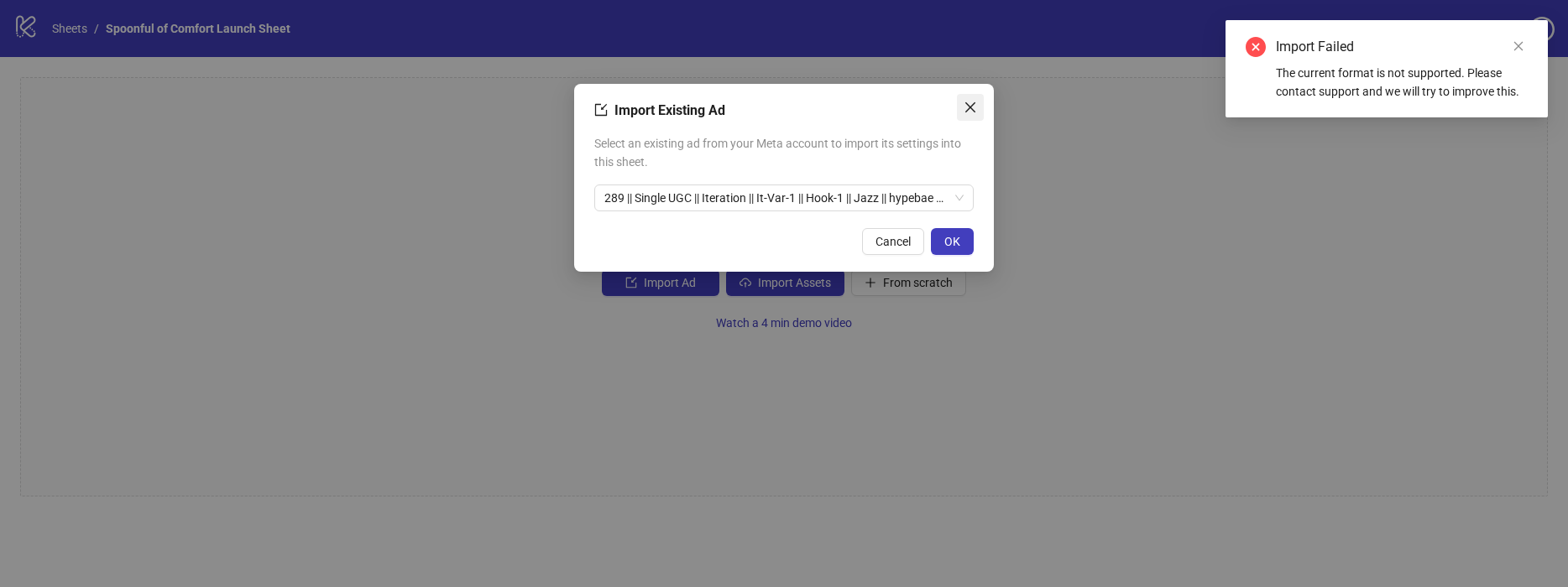
click at [968, 108] on icon "close" at bounding box center [969, 107] width 13 height 13
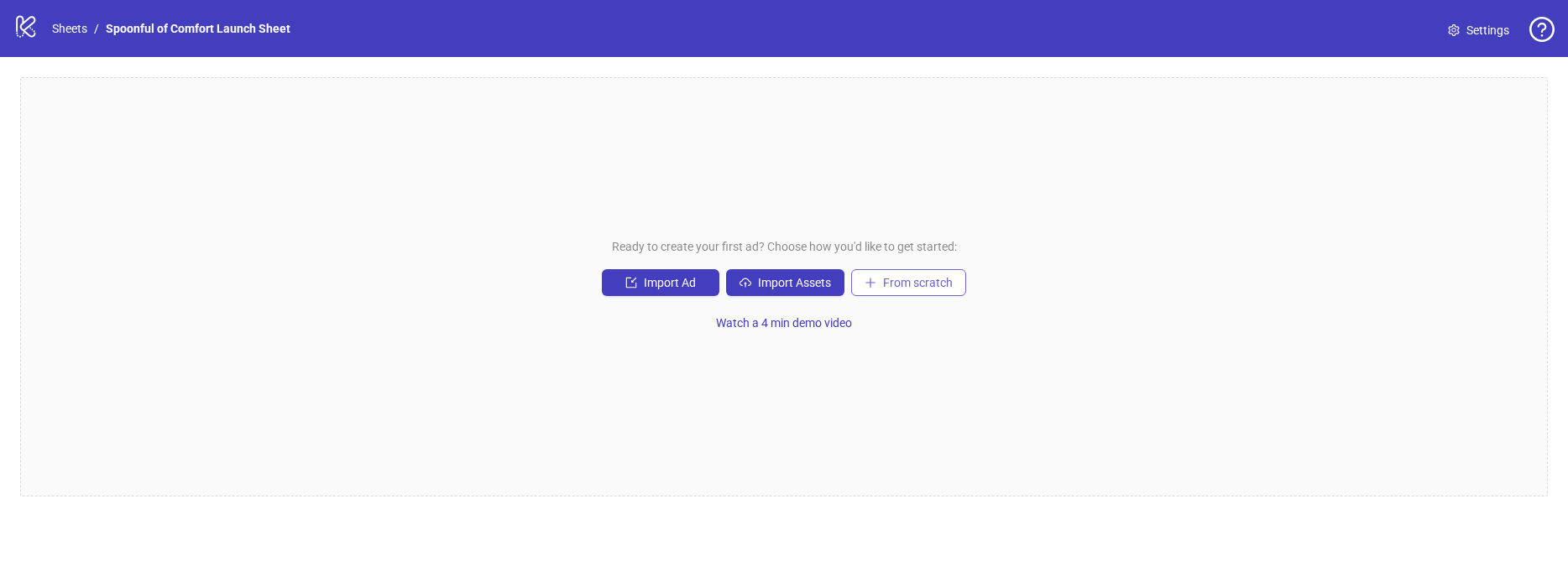
click at [908, 283] on span "From scratch" at bounding box center [918, 282] width 69 height 13
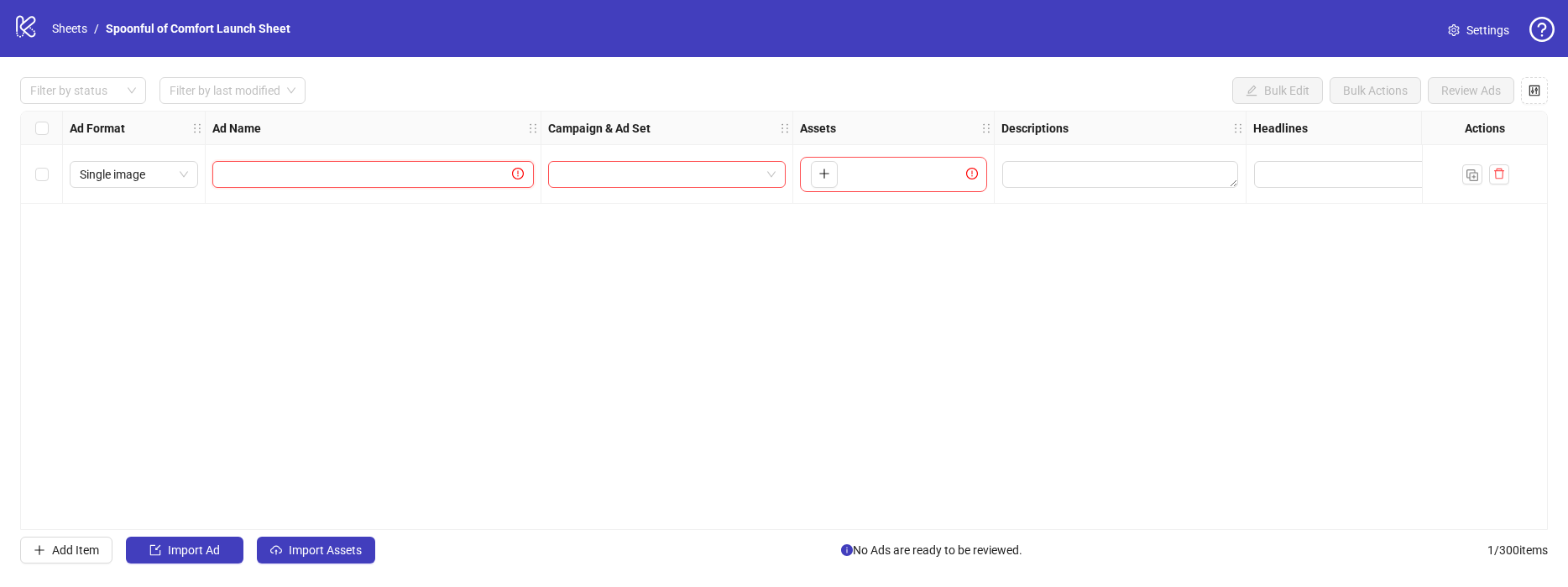
click at [327, 168] on input "text" at bounding box center [365, 175] width 286 height 19
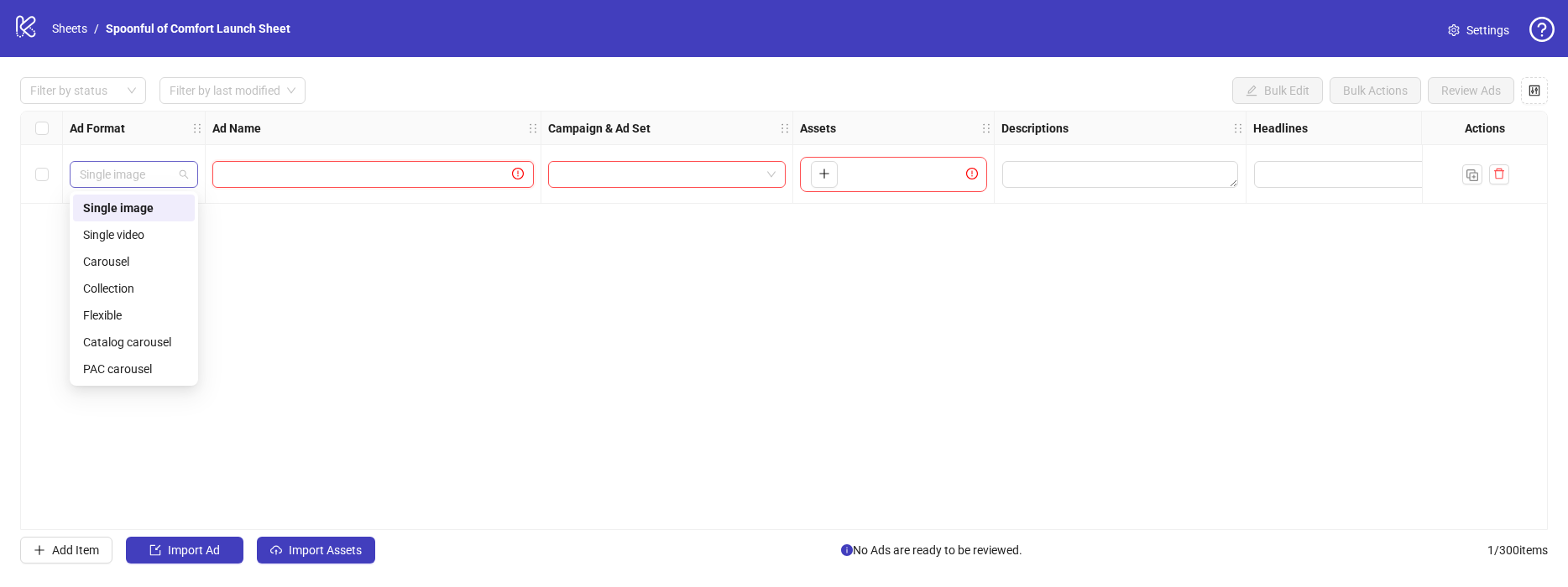
click at [169, 181] on span "Single image" at bounding box center [134, 175] width 109 height 25
click at [154, 210] on div "Single image" at bounding box center [134, 208] width 102 height 19
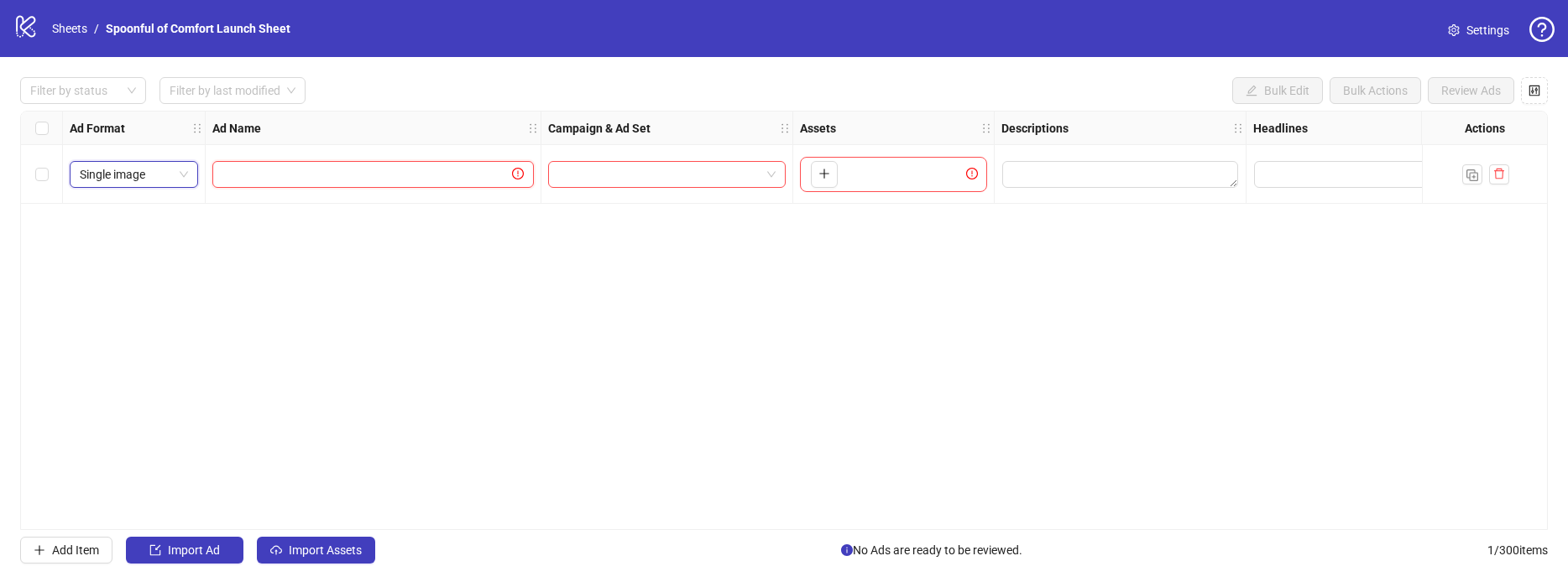
click at [272, 167] on input "text" at bounding box center [365, 175] width 286 height 19
click at [1484, 35] on span "Settings" at bounding box center [1488, 30] width 43 height 19
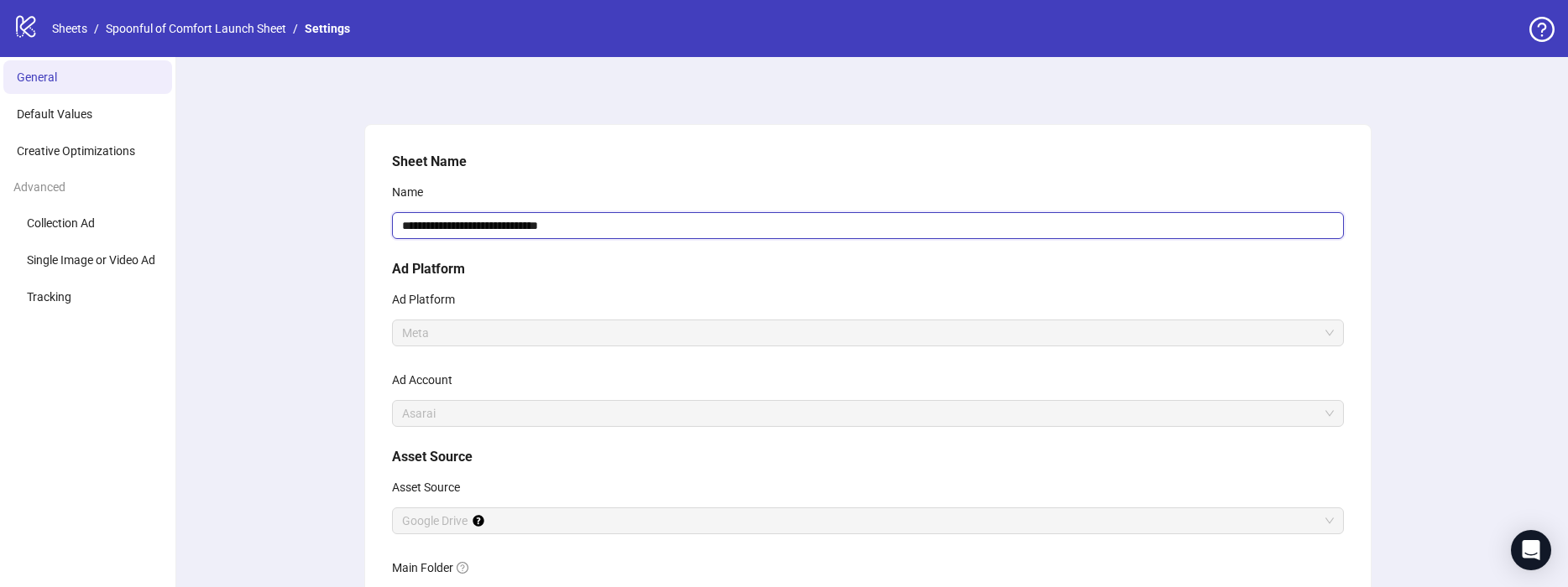
drag, startPoint x: 568, startPoint y: 229, endPoint x: 592, endPoint y: 227, distance: 24.1
click at [569, 229] on input "**********" at bounding box center [868, 225] width 951 height 27
drag, startPoint x: 598, startPoint y: 229, endPoint x: 377, endPoint y: 216, distance: 221.4
click at [372, 221] on div "**********" at bounding box center [868, 417] width 1006 height 584
type input "**********"
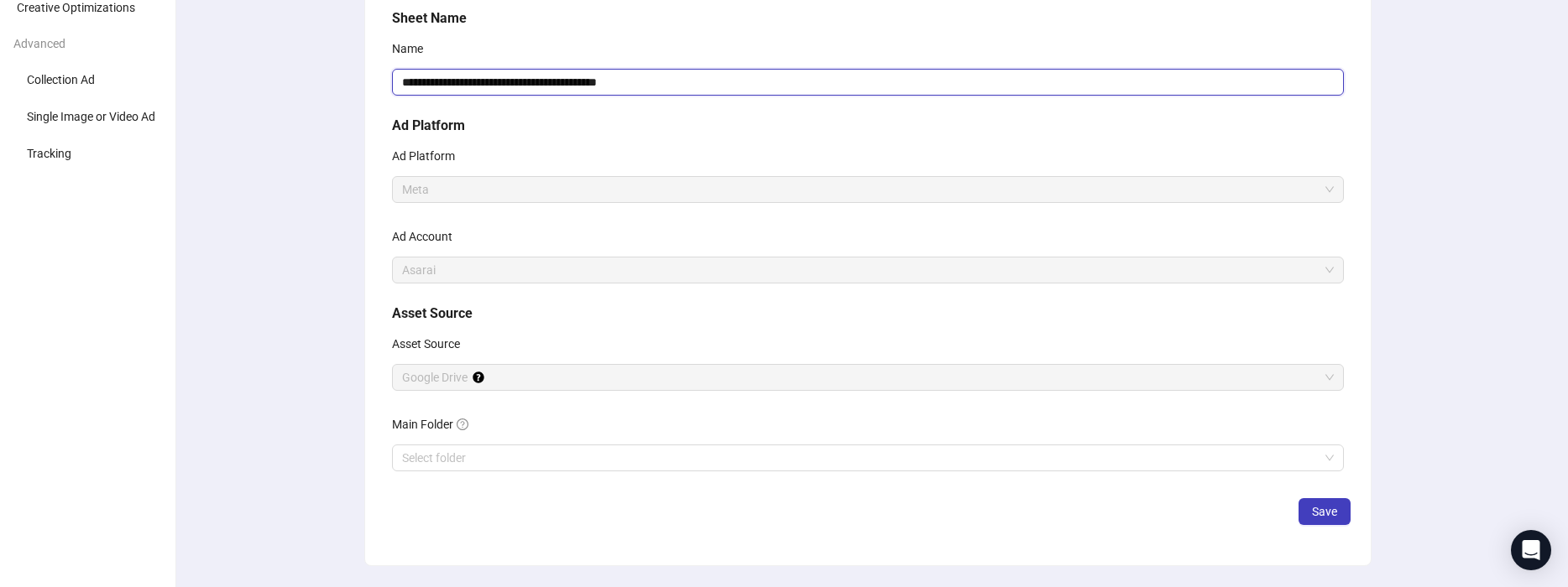
scroll to position [151, 0]
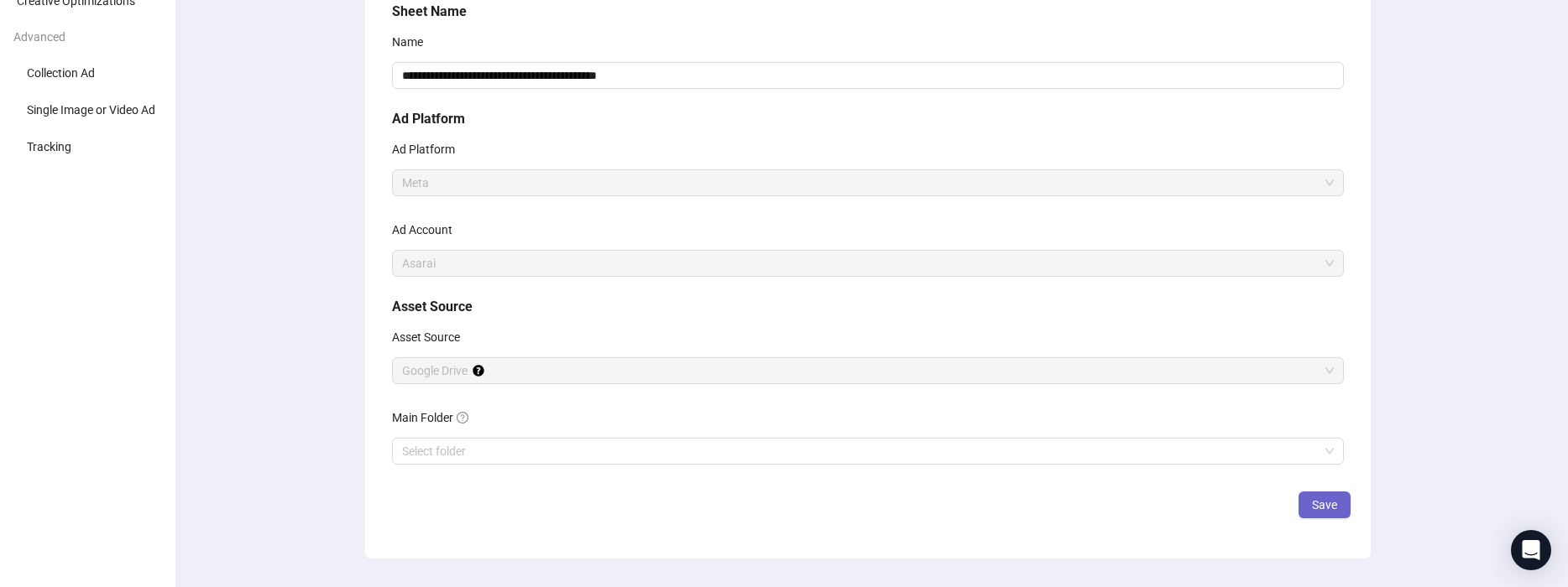
click at [1324, 512] on button "Save" at bounding box center [1324, 505] width 52 height 27
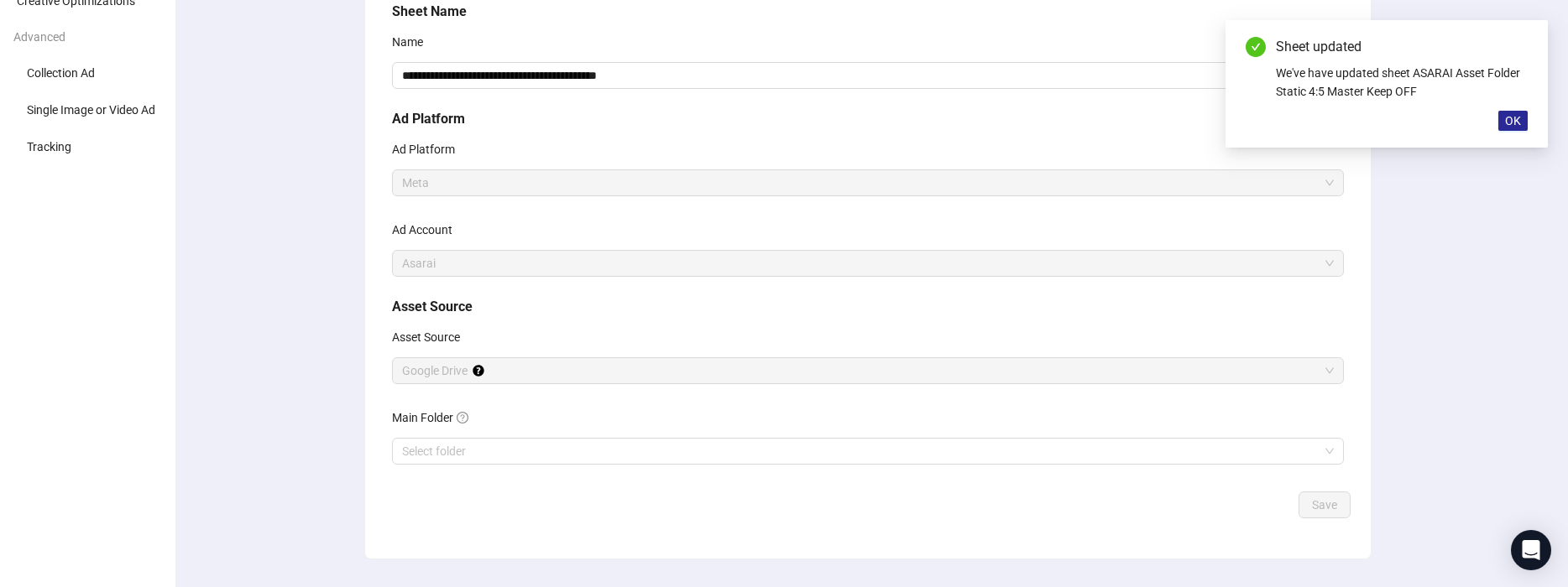
click at [1517, 124] on span "OK" at bounding box center [1513, 120] width 16 height 13
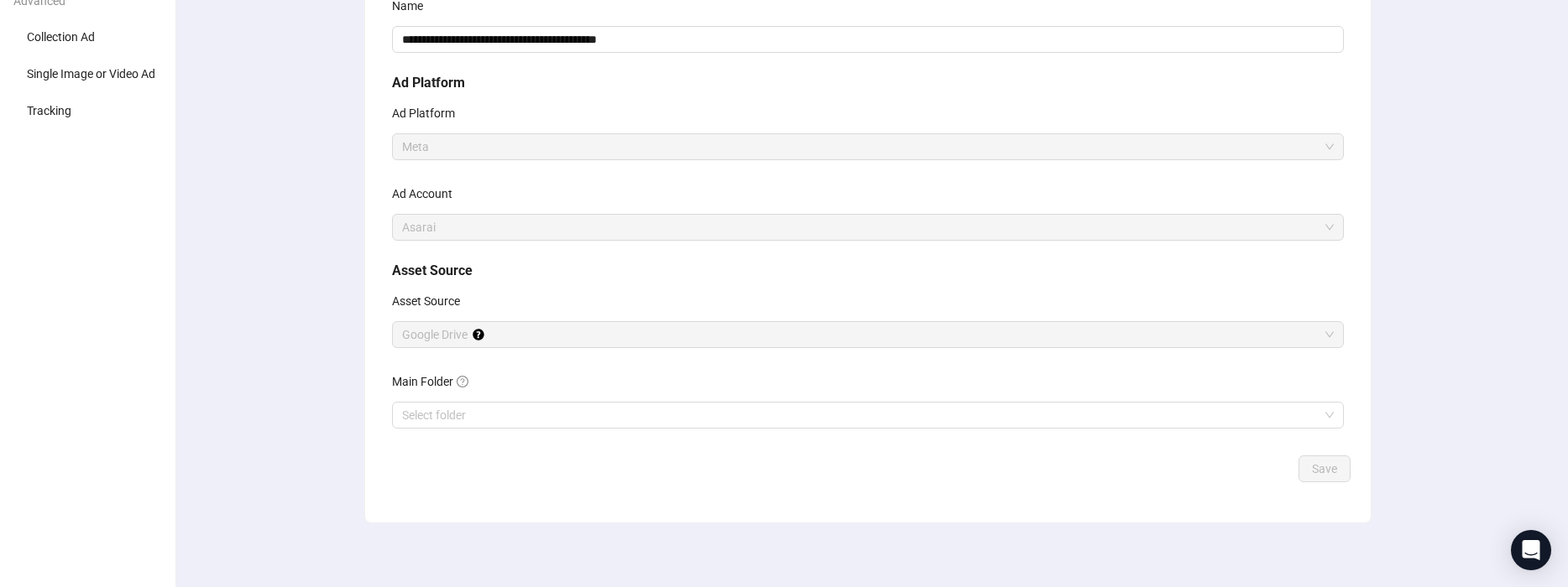
scroll to position [176, 0]
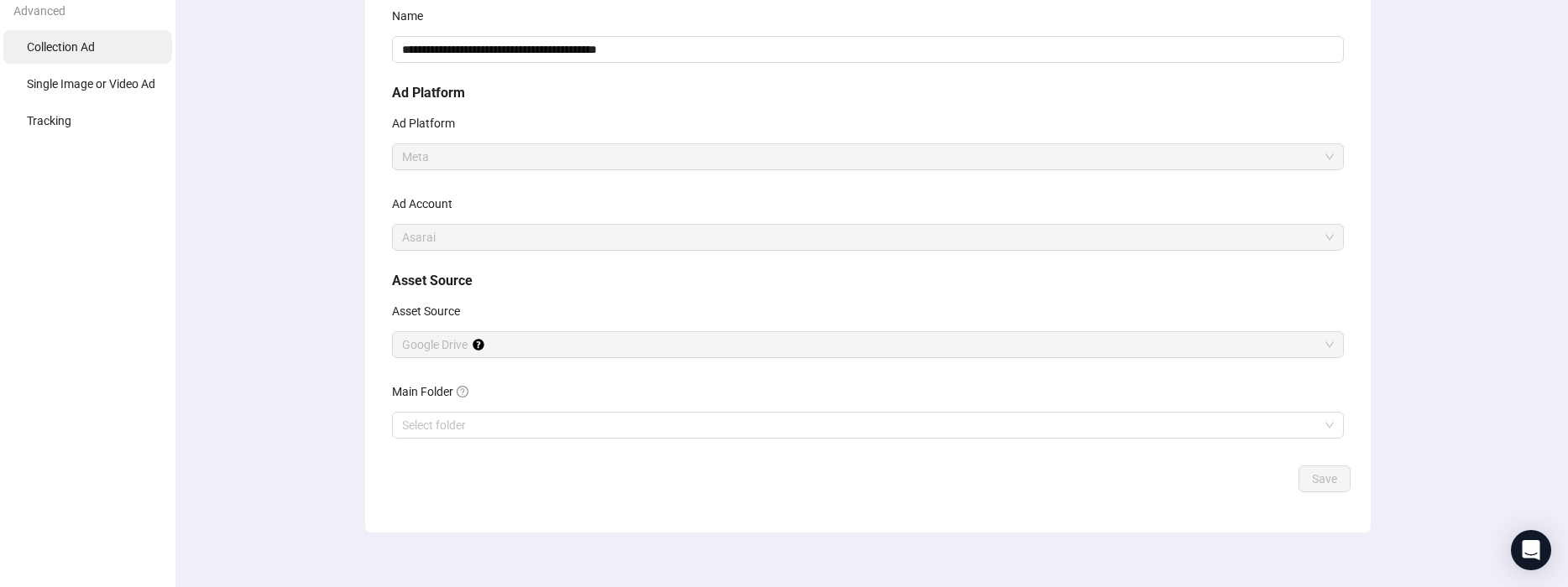
click at [127, 57] on li "Collection Ad" at bounding box center [87, 47] width 168 height 34
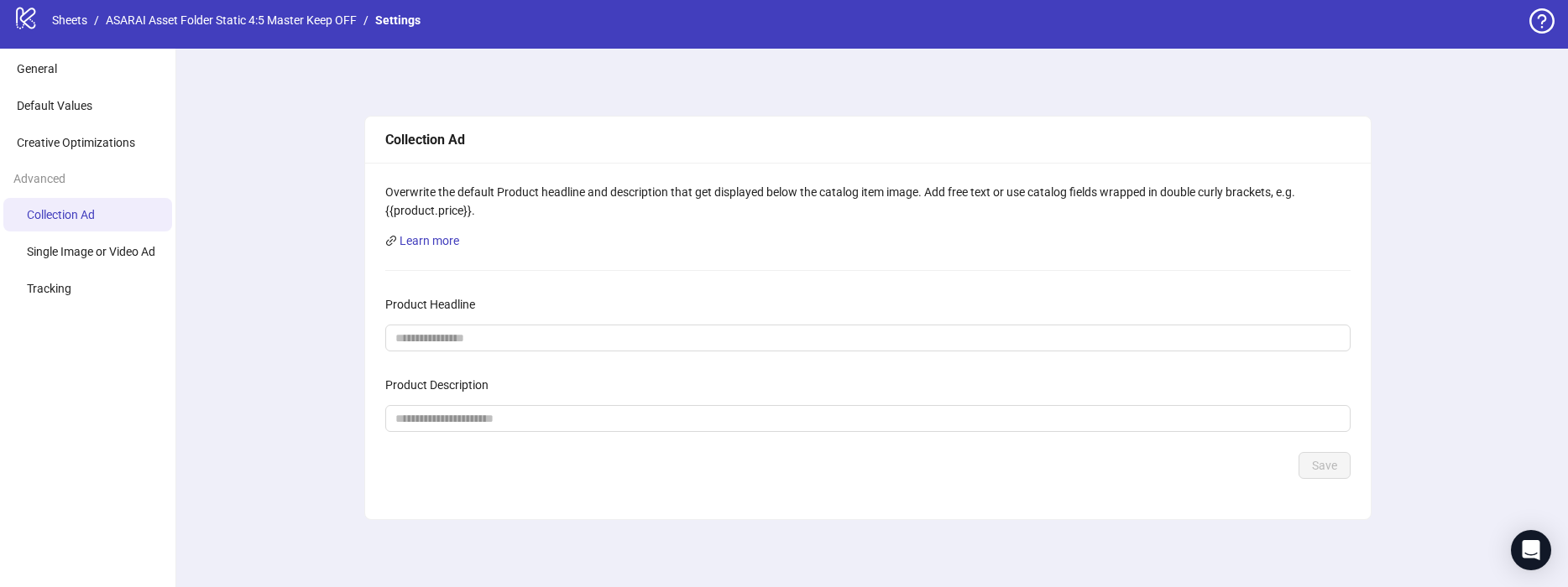
scroll to position [7, 0]
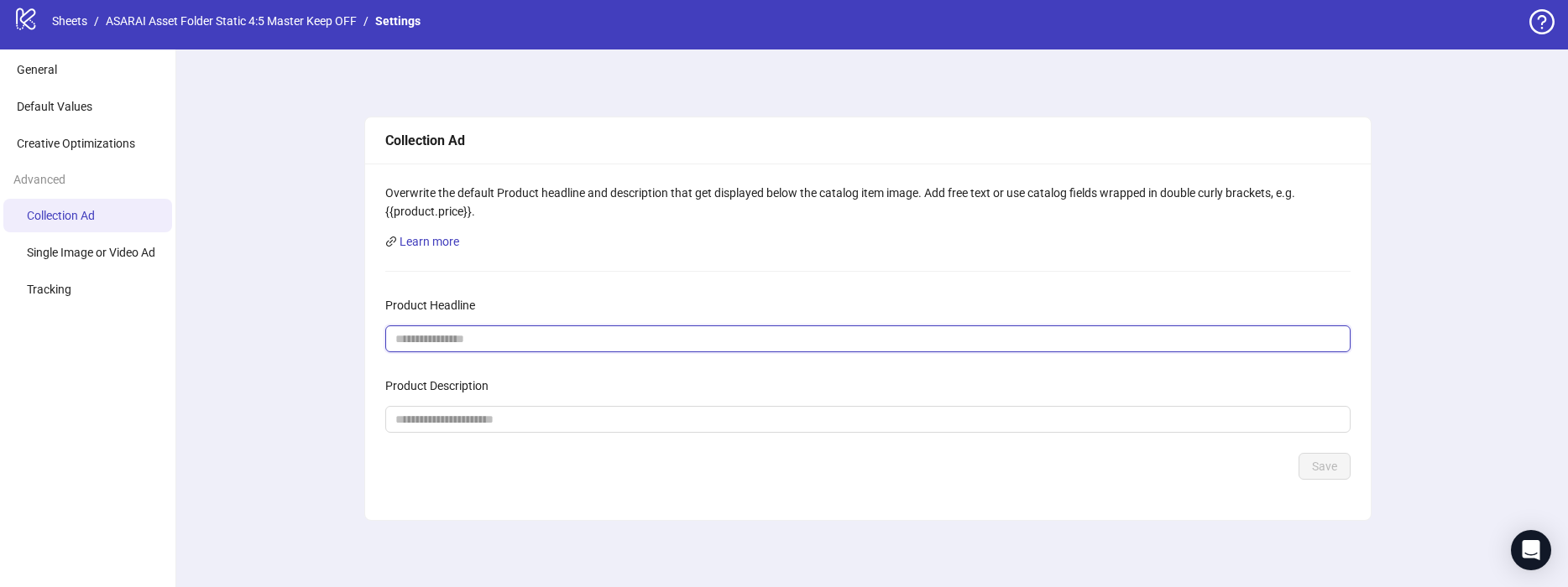
click at [426, 339] on input "Product Headline" at bounding box center [862, 338] width 932 height 19
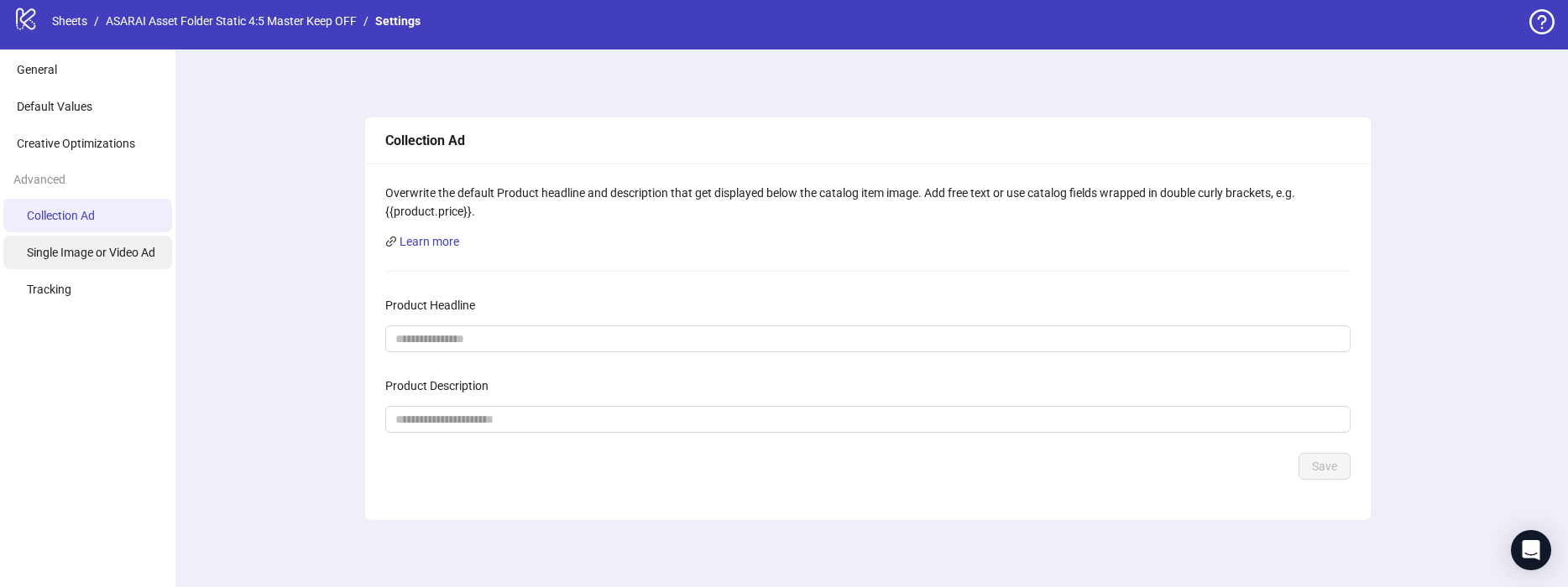
click at [137, 265] on li "Single Image or Video Ad" at bounding box center [87, 253] width 168 height 34
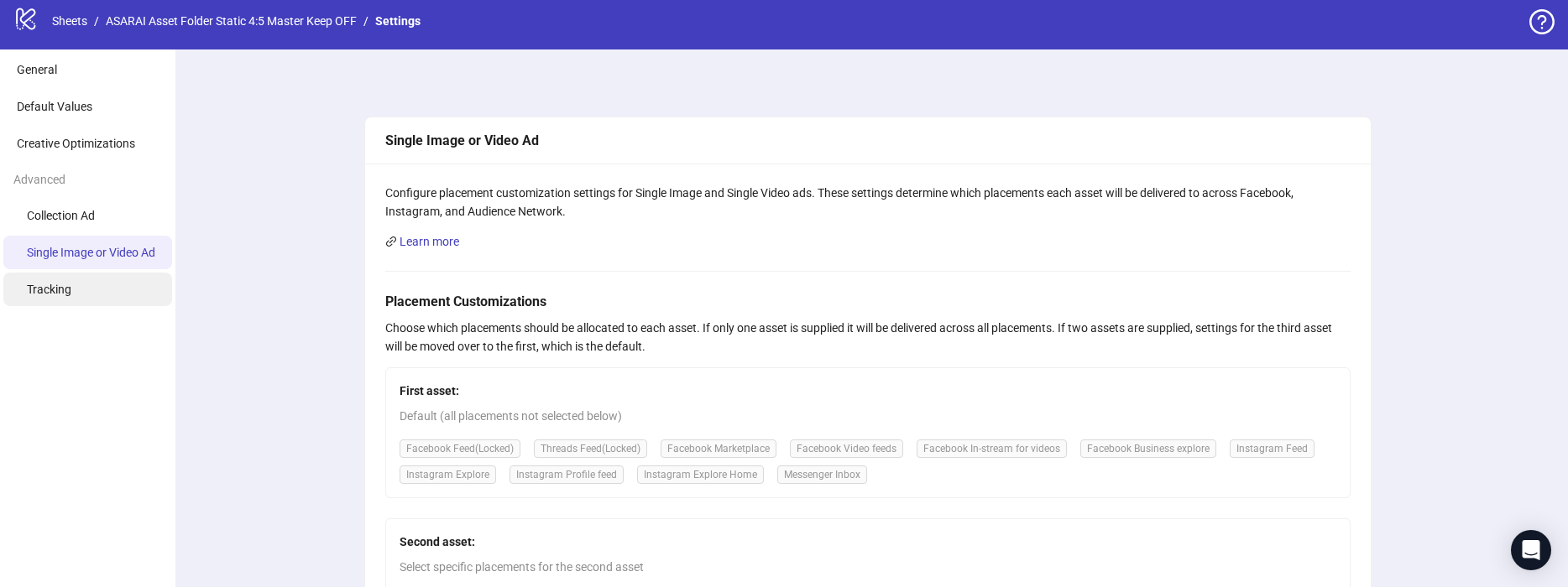
click at [112, 282] on li "Tracking" at bounding box center [87, 289] width 168 height 34
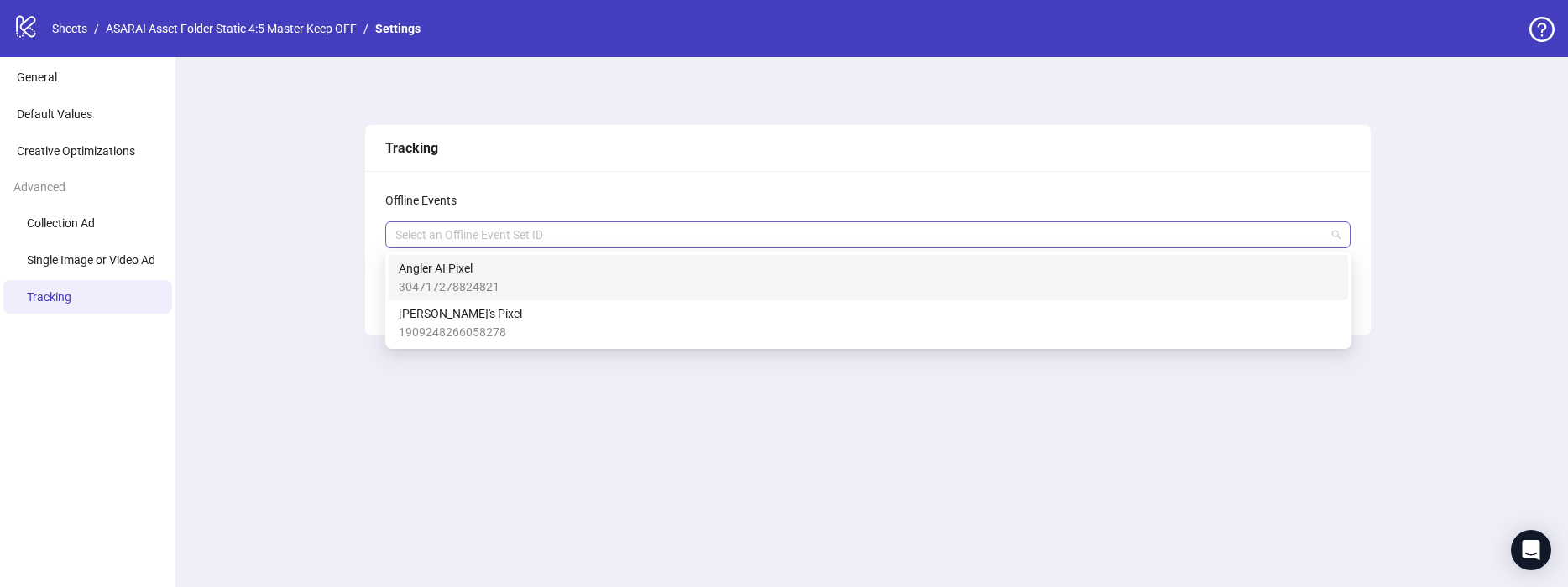
click at [553, 228] on div at bounding box center [859, 235] width 941 height 23
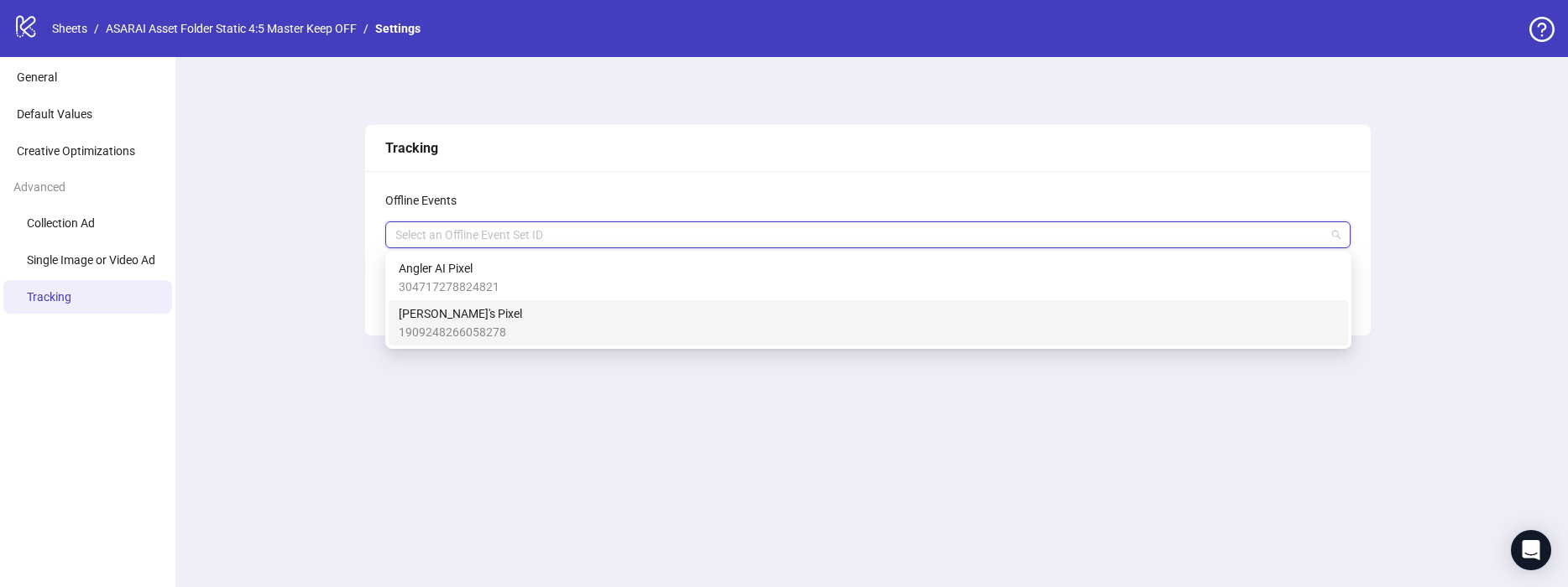
click at [504, 330] on div "[PERSON_NAME]'s Pixel 1909248266058278" at bounding box center [868, 322] width 939 height 37
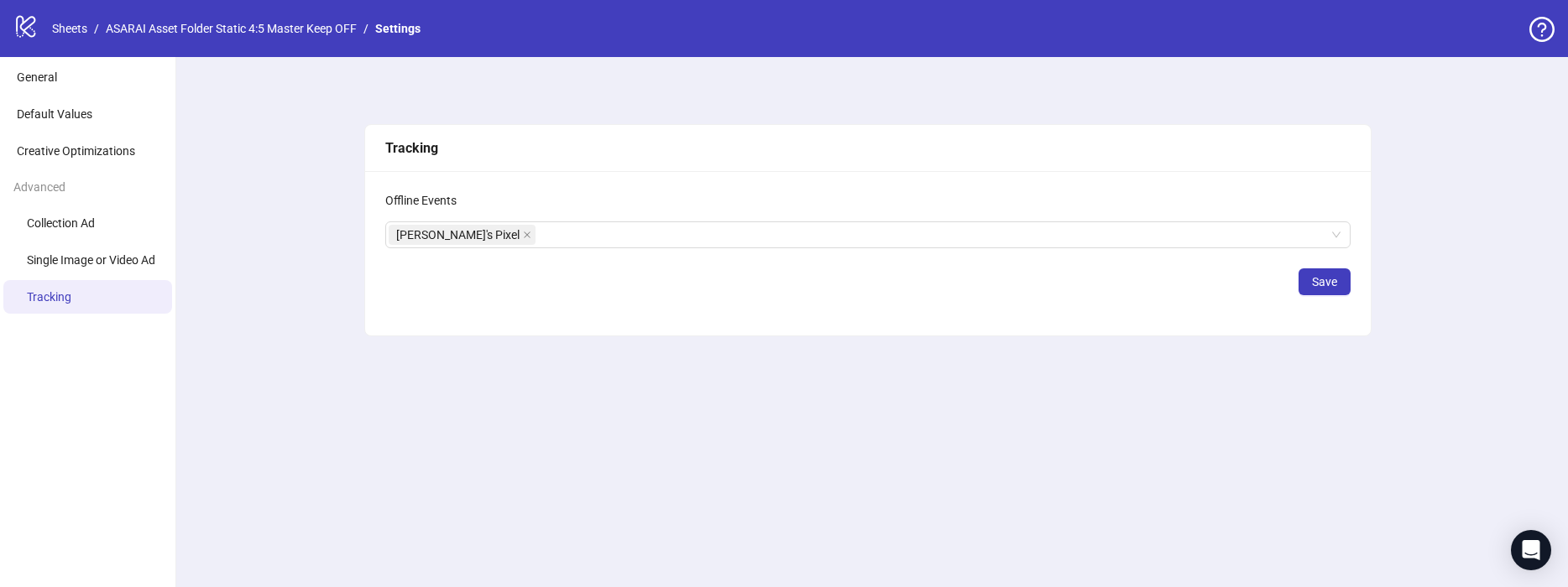
click at [1381, 498] on div "Tracking Offline Events [PERSON_NAME]'s Pixel + 0 ... Save" at bounding box center [867, 322] width 1400 height 530
click at [1324, 285] on span "Save" at bounding box center [1324, 281] width 25 height 13
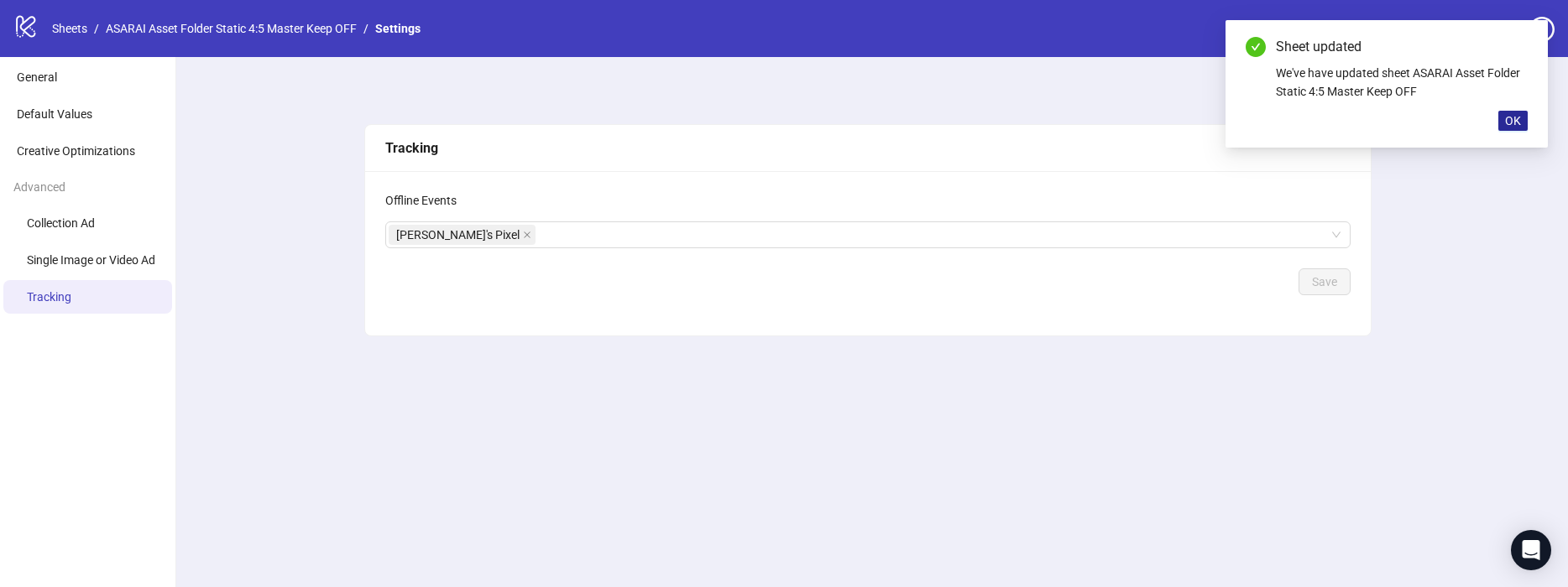
click at [1512, 118] on span "OK" at bounding box center [1513, 120] width 16 height 13
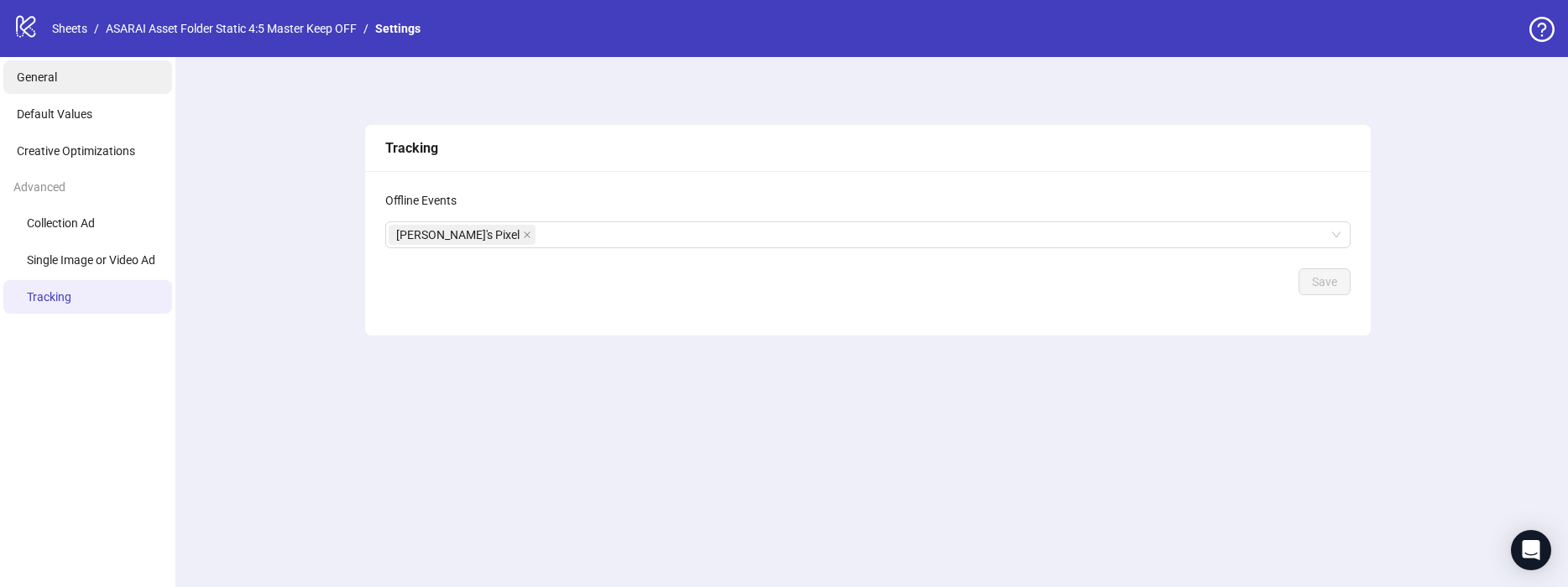
click at [10, 94] on li "General" at bounding box center [87, 77] width 168 height 34
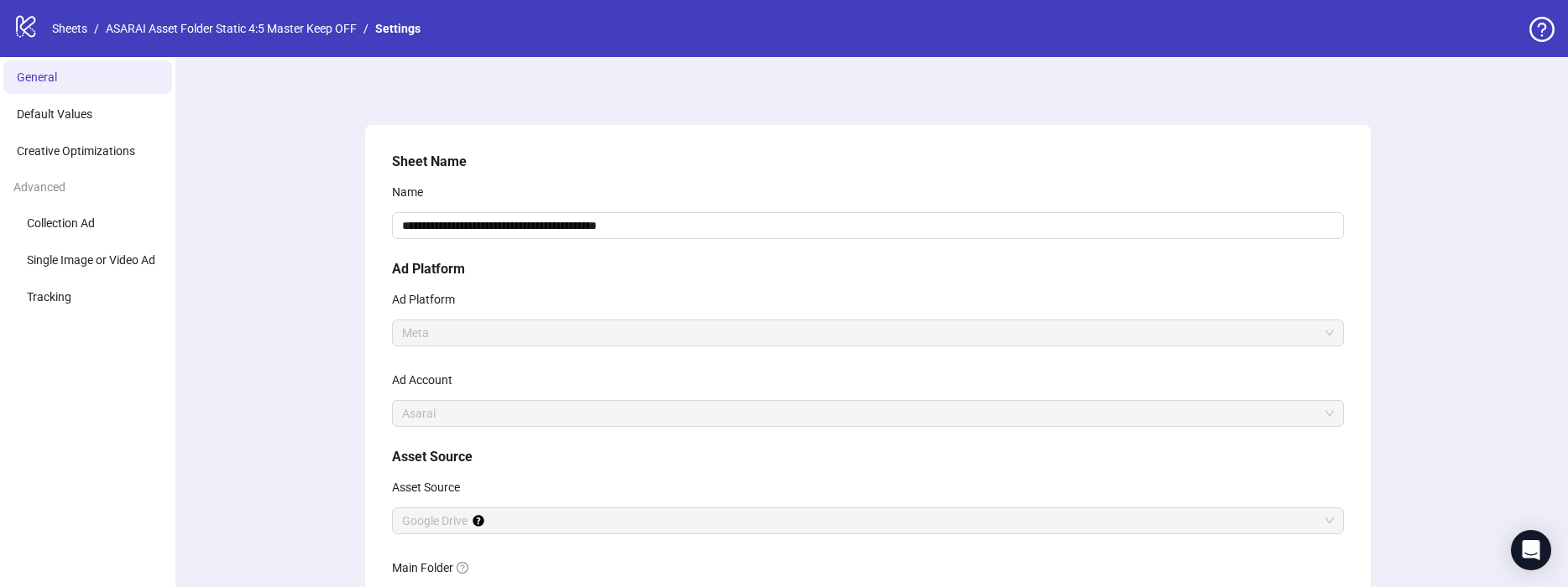
scroll to position [189, 0]
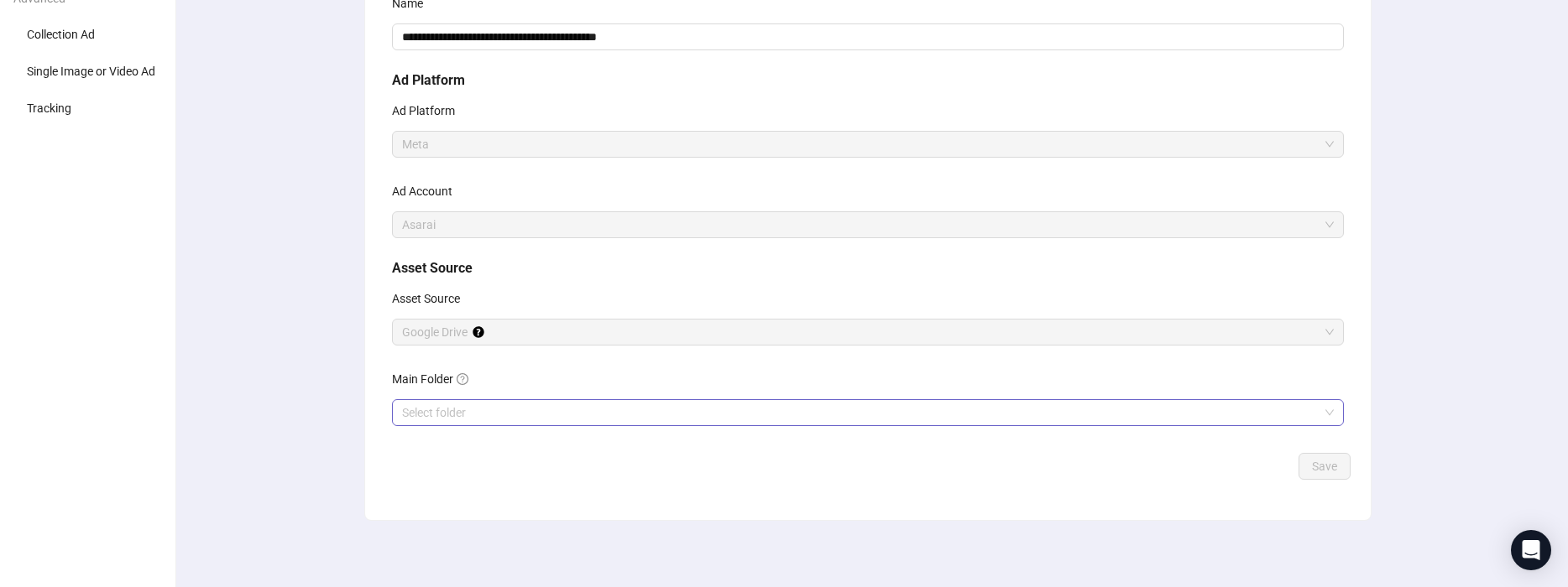
click at [675, 412] on input "Main Folder" at bounding box center [860, 412] width 917 height 25
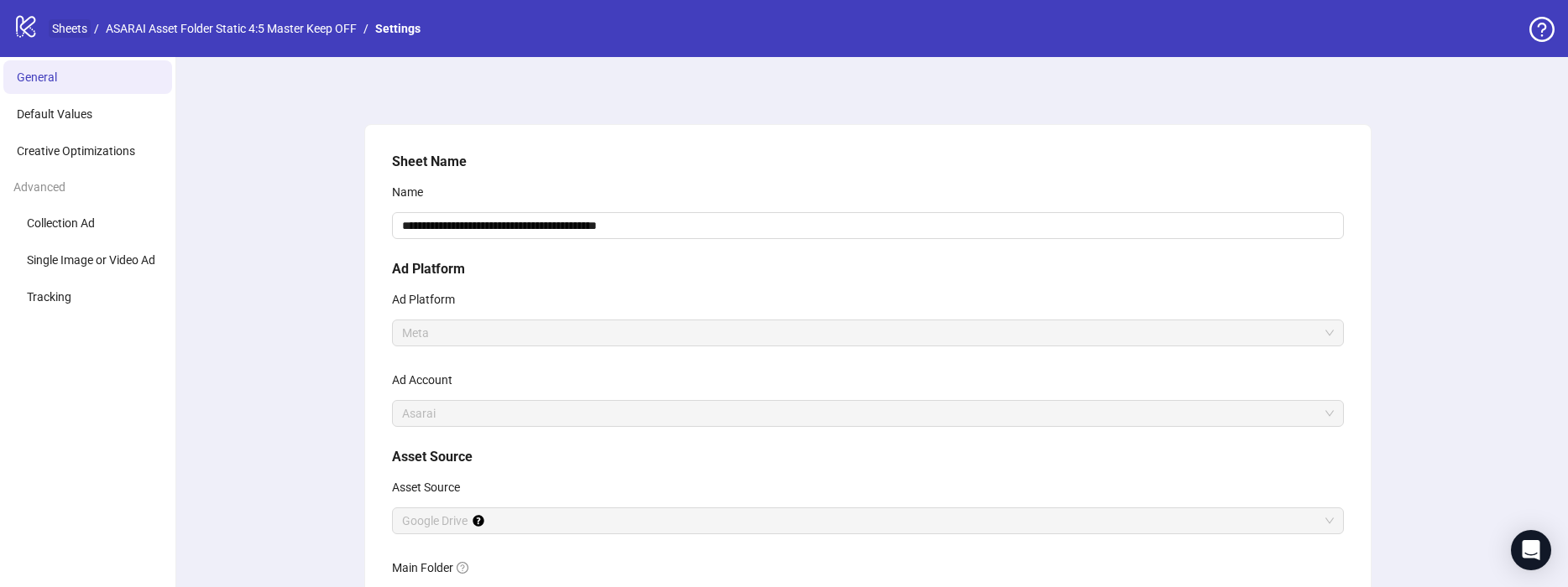
click at [79, 35] on link "Sheets" at bounding box center [69, 29] width 42 height 19
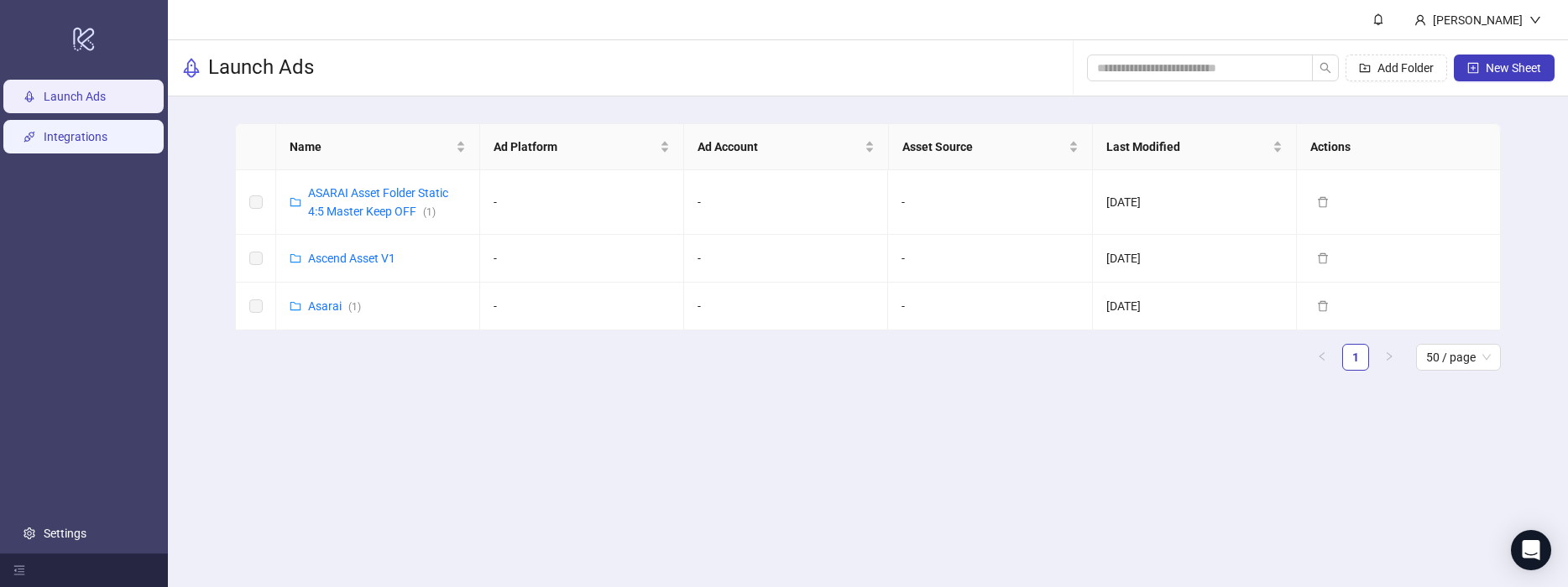
click at [51, 142] on link "Integrations" at bounding box center [76, 136] width 64 height 13
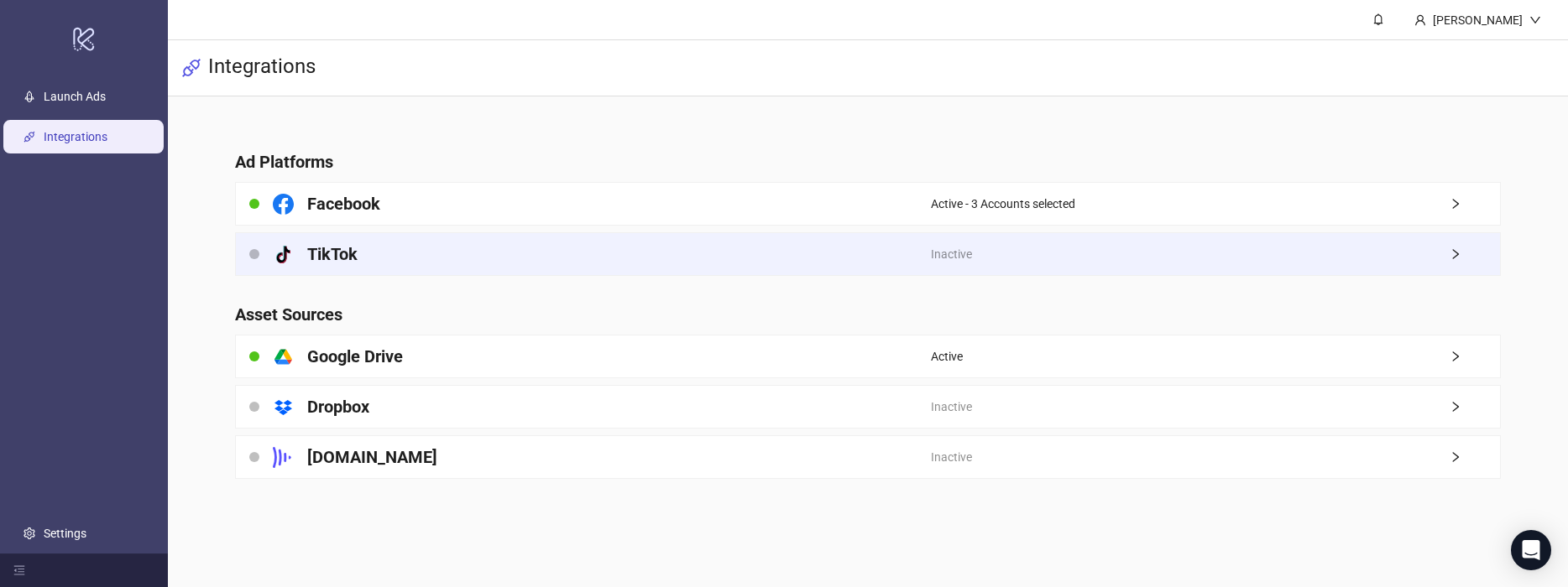
click at [648, 239] on div "platform/tik_tok TikTok" at bounding box center [584, 254] width 695 height 42
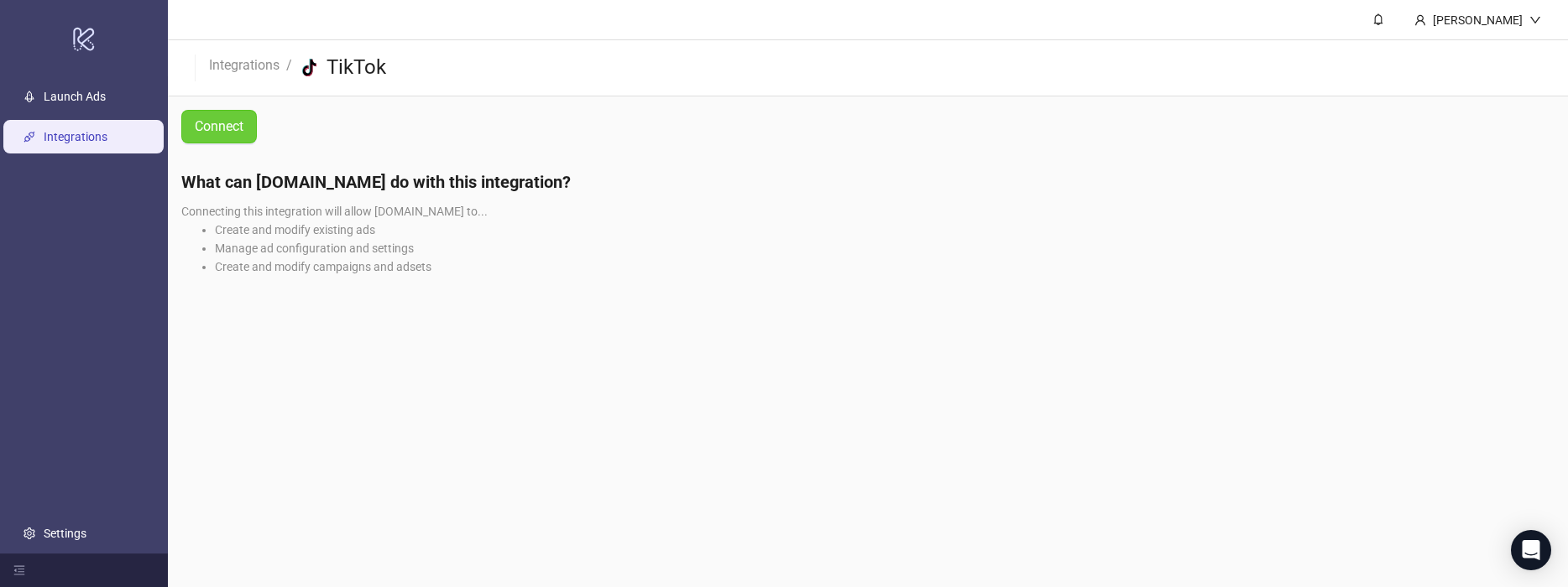
click at [211, 119] on span "Connect" at bounding box center [219, 126] width 49 height 15
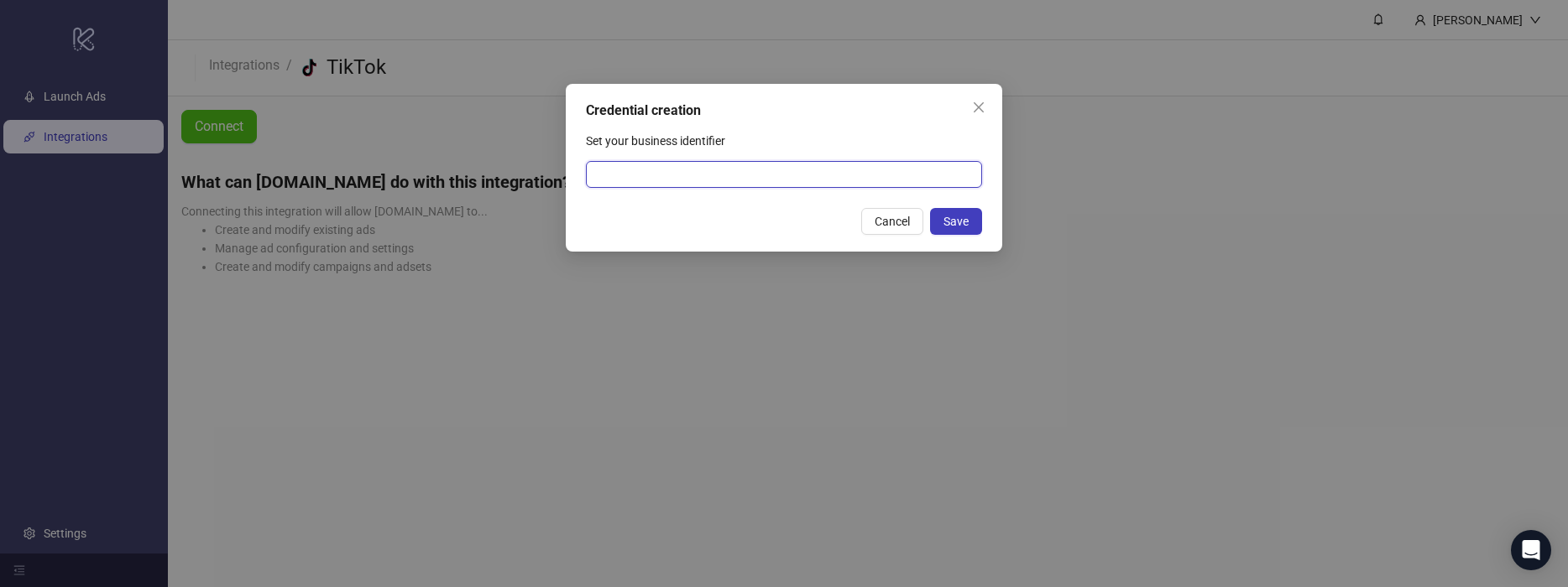
click at [819, 181] on input "Set your business identifier" at bounding box center [784, 175] width 396 height 27
click at [853, 251] on div "Credential creation Set your business identifier Cancel Save" at bounding box center [784, 167] width 437 height 167
click at [904, 232] on button "Cancel" at bounding box center [892, 222] width 62 height 27
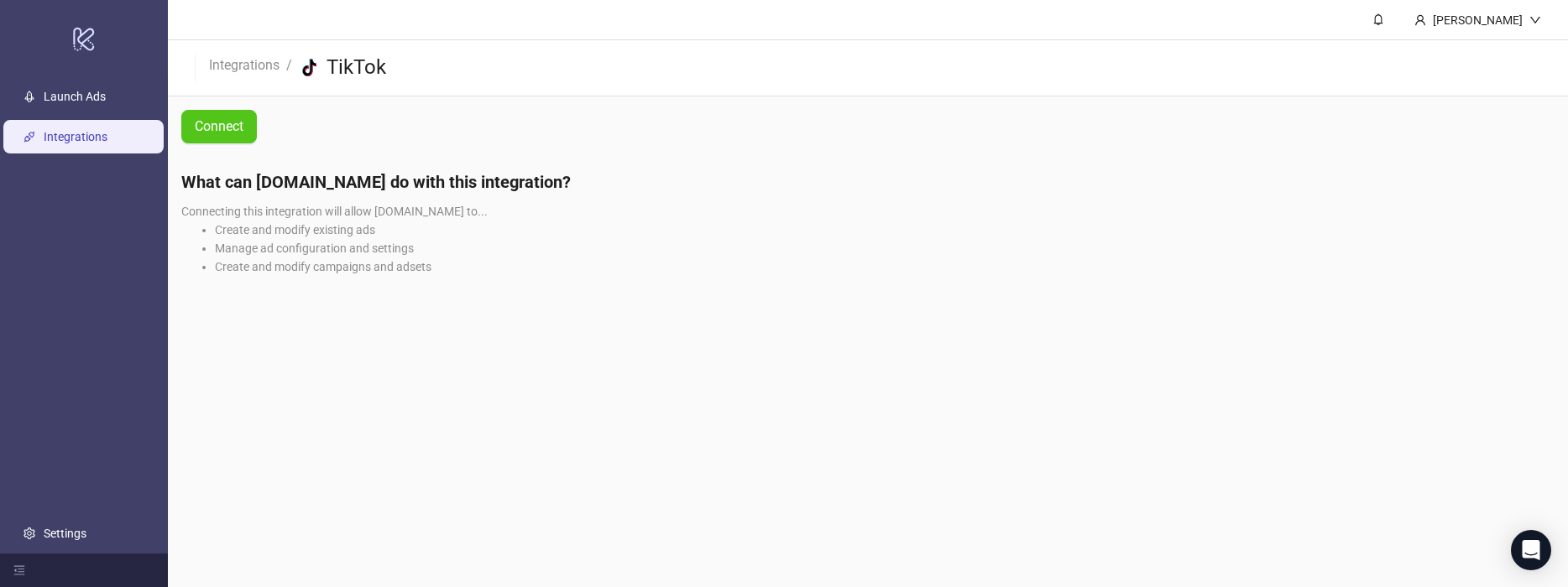
click at [904, 235] on body "logo/logo-mobile Launch Ads Integrations Settings Carmel Segal Integrations / p…" at bounding box center [784, 293] width 1568 height 587
click at [86, 540] on link "Settings" at bounding box center [65, 534] width 43 height 13
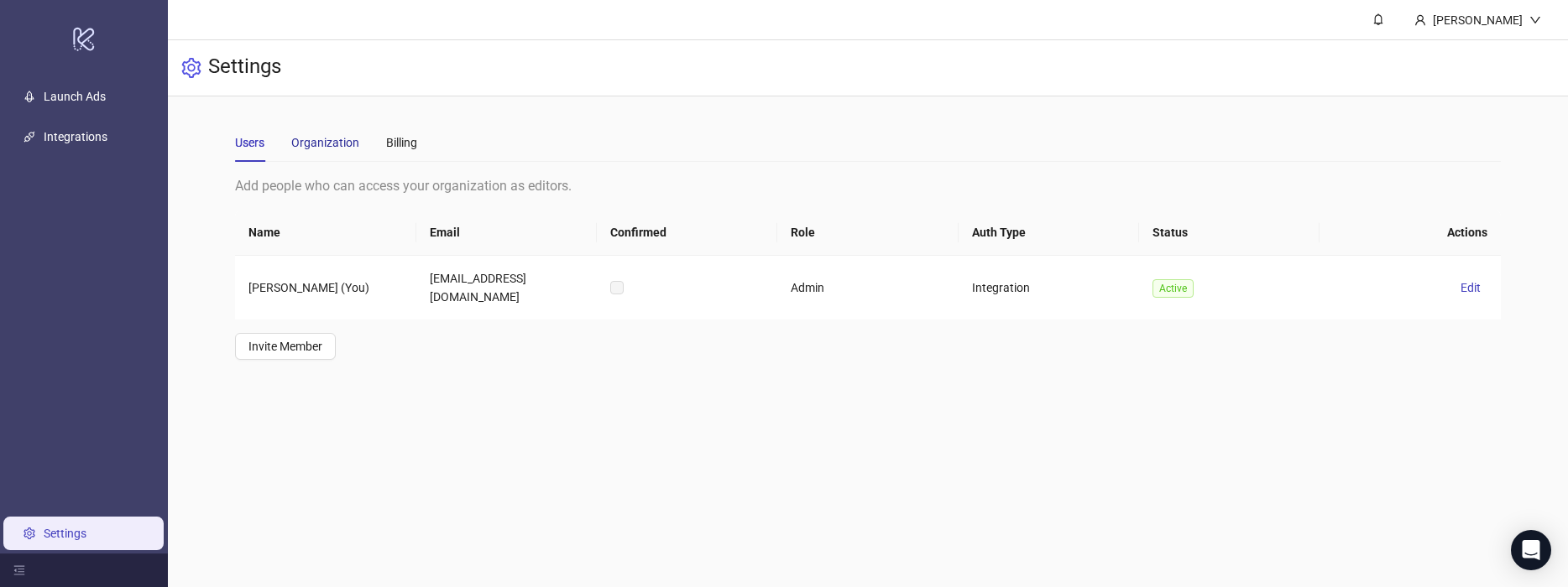
click at [333, 149] on div "Organization" at bounding box center [325, 143] width 68 height 19
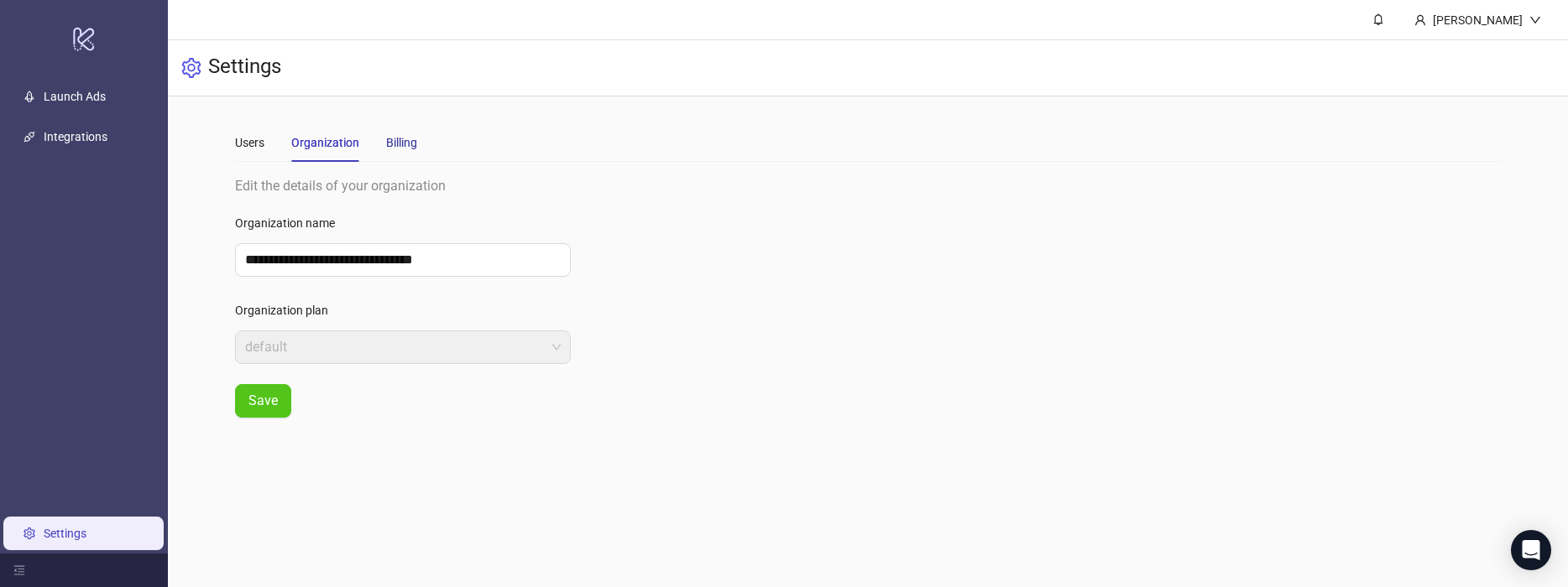
click at [389, 146] on div "Billing" at bounding box center [401, 143] width 31 height 19
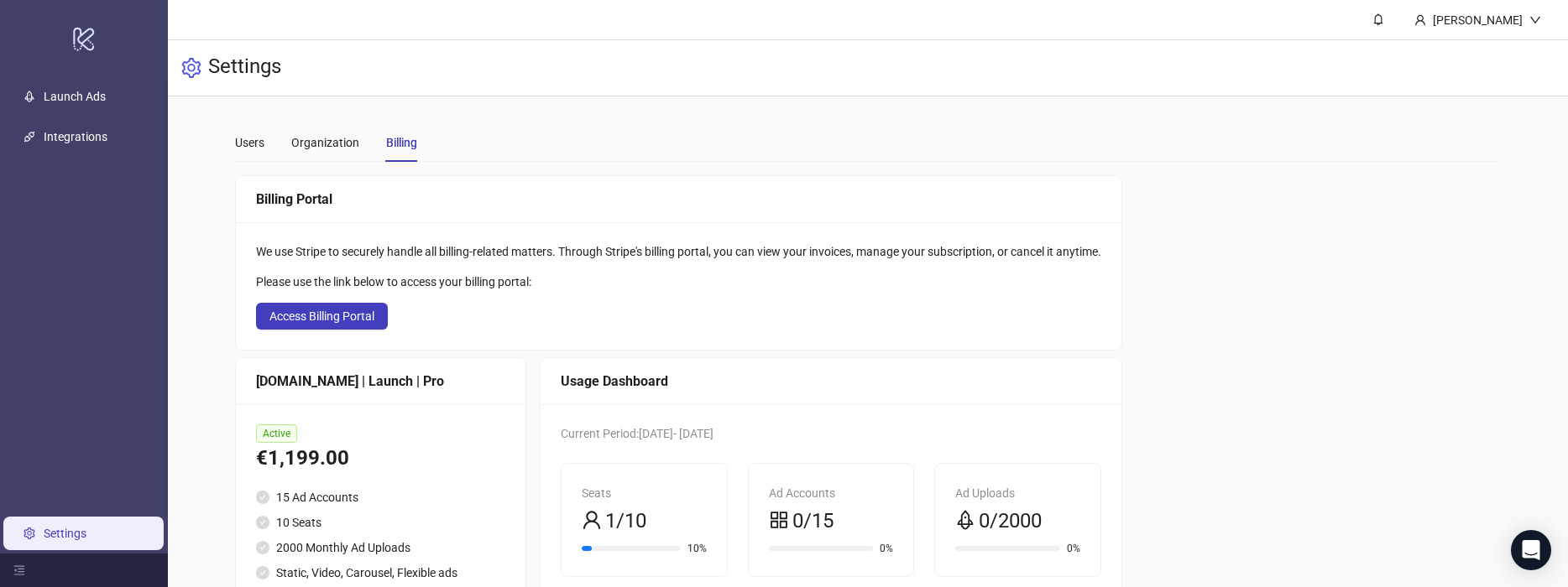
scroll to position [148, 0]
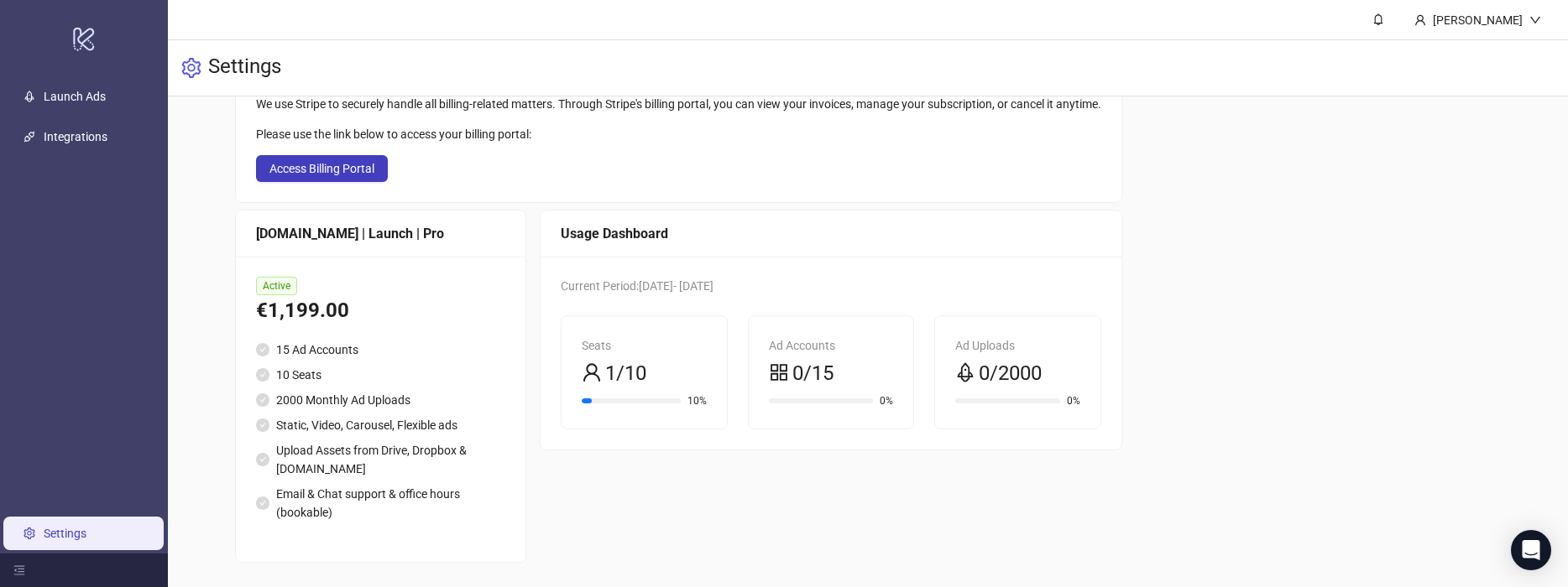
click at [86, 527] on link "Settings" at bounding box center [65, 534] width 43 height 13
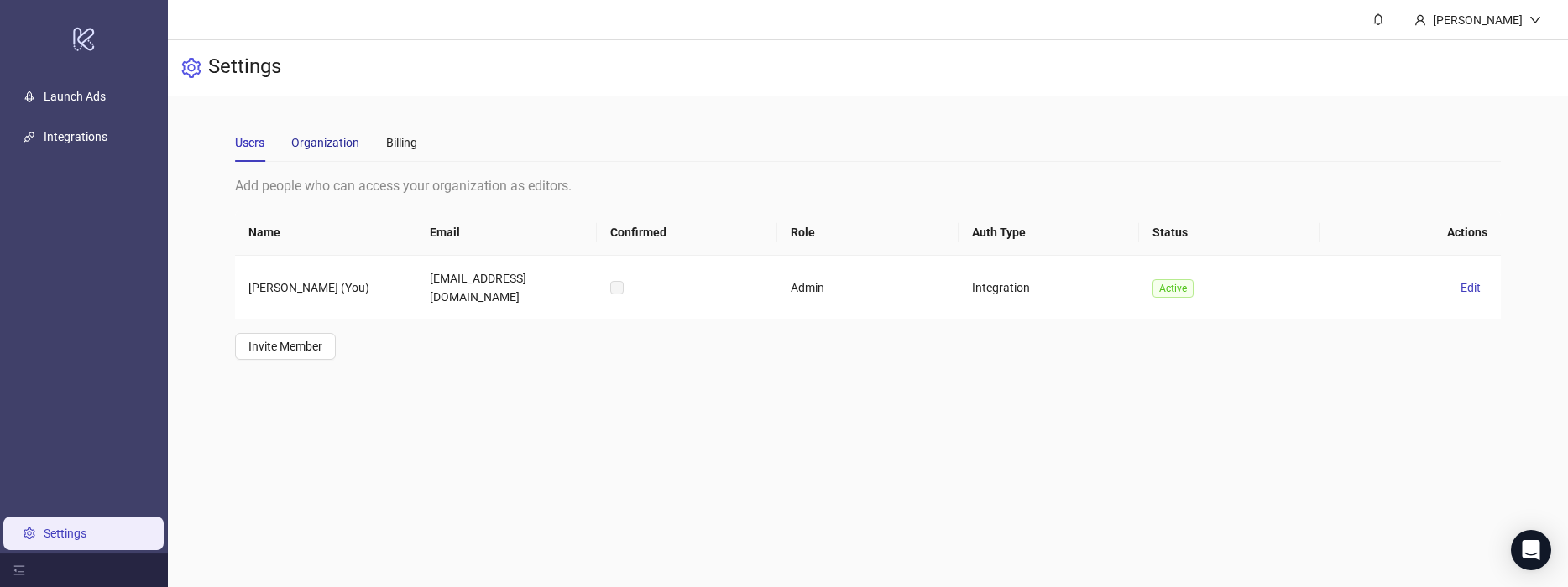
click at [314, 137] on div "Organization" at bounding box center [325, 143] width 68 height 19
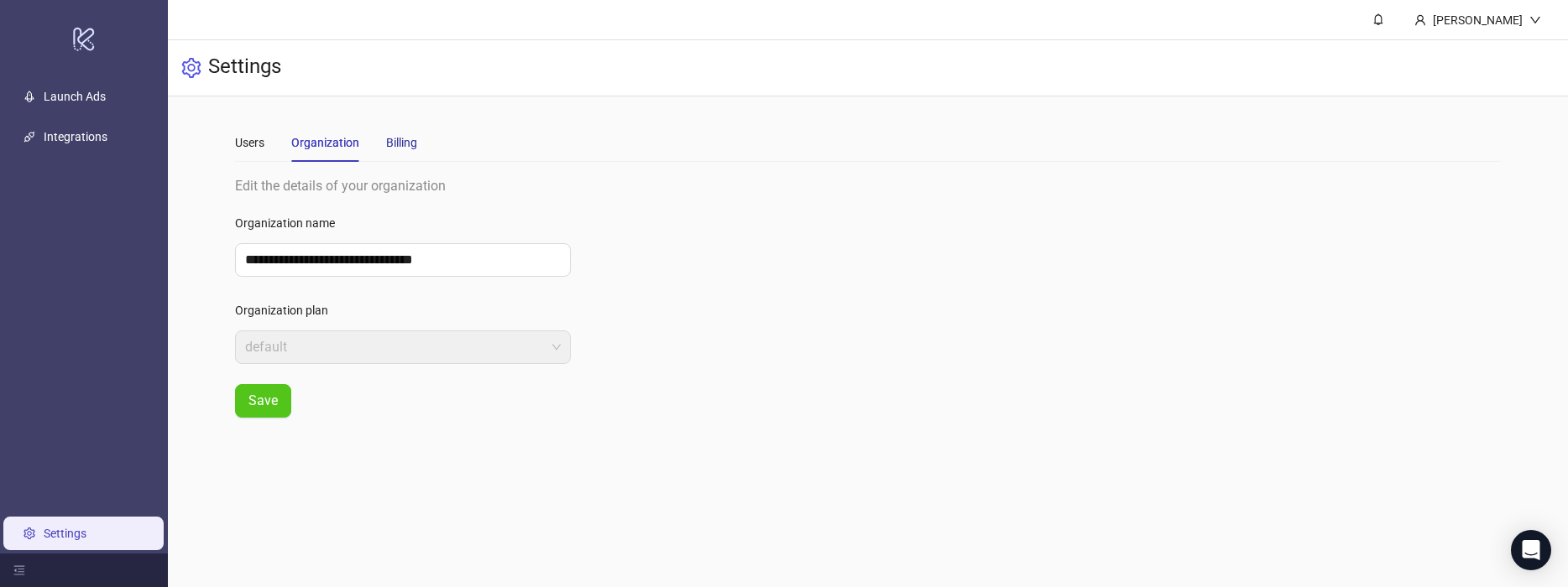
click at [398, 141] on div "Billing" at bounding box center [401, 143] width 31 height 19
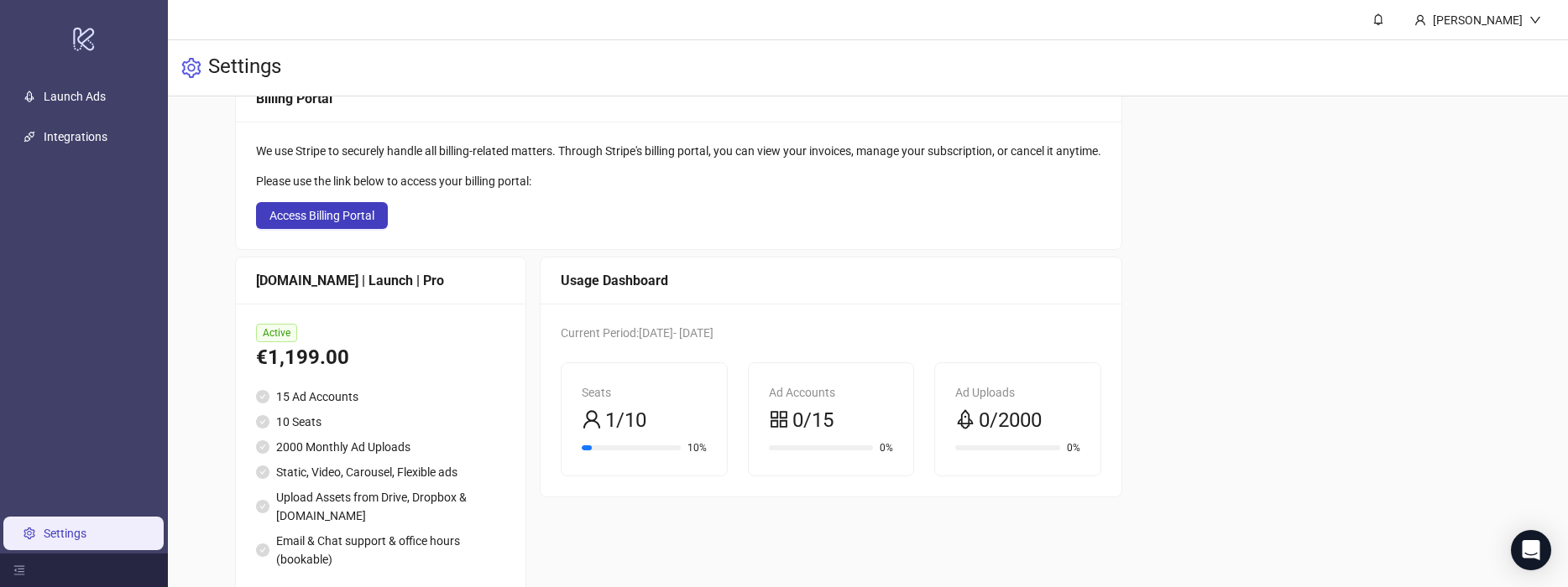
scroll to position [148, 0]
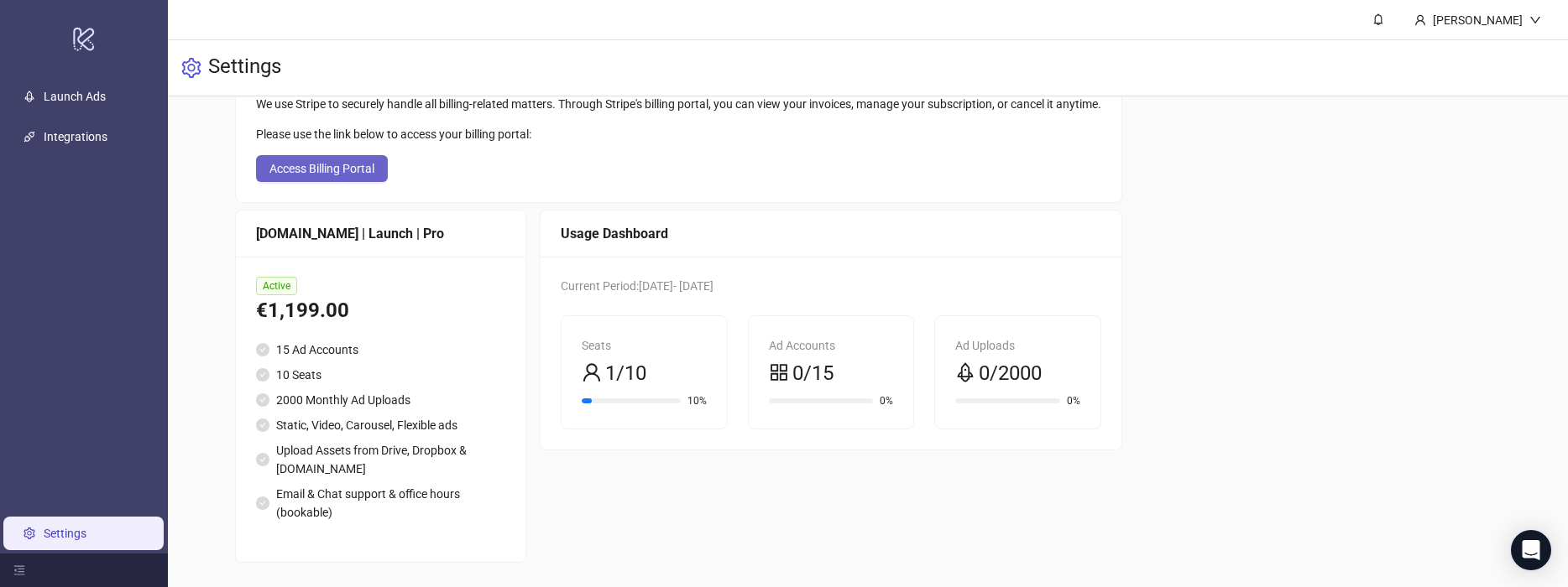
click at [342, 162] on span "Access Billing Portal" at bounding box center [322, 168] width 105 height 13
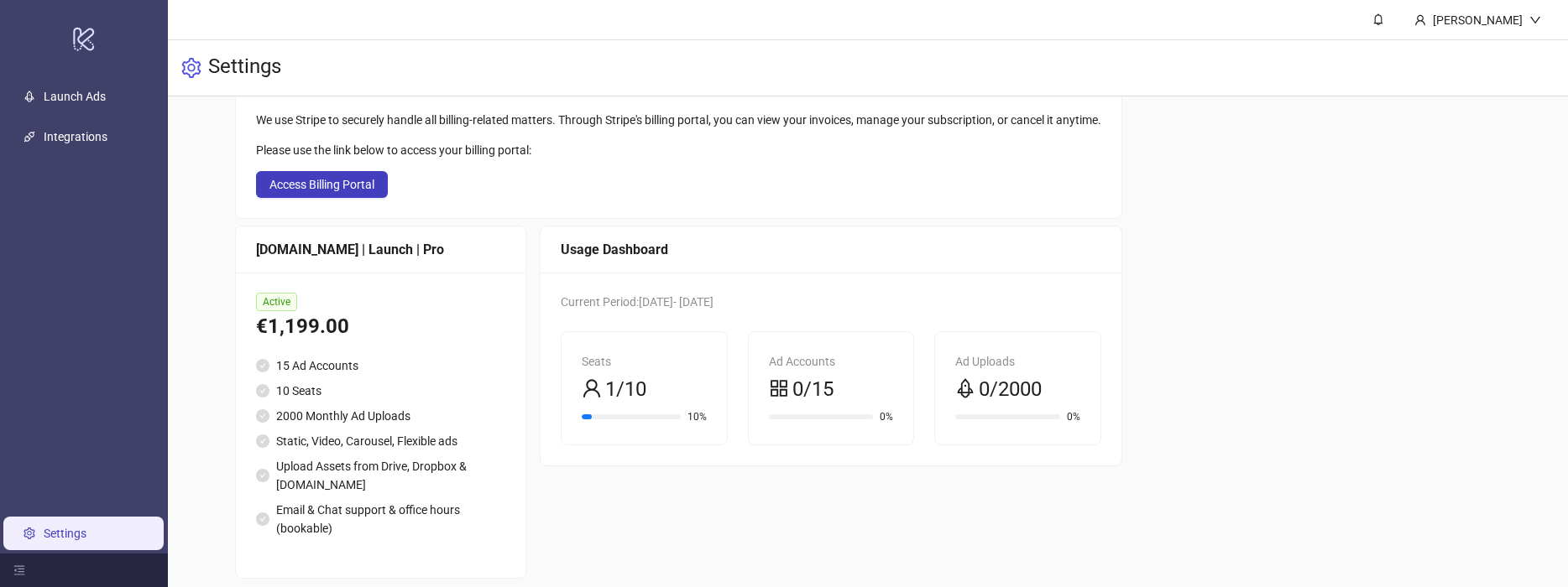
scroll to position [148, 0]
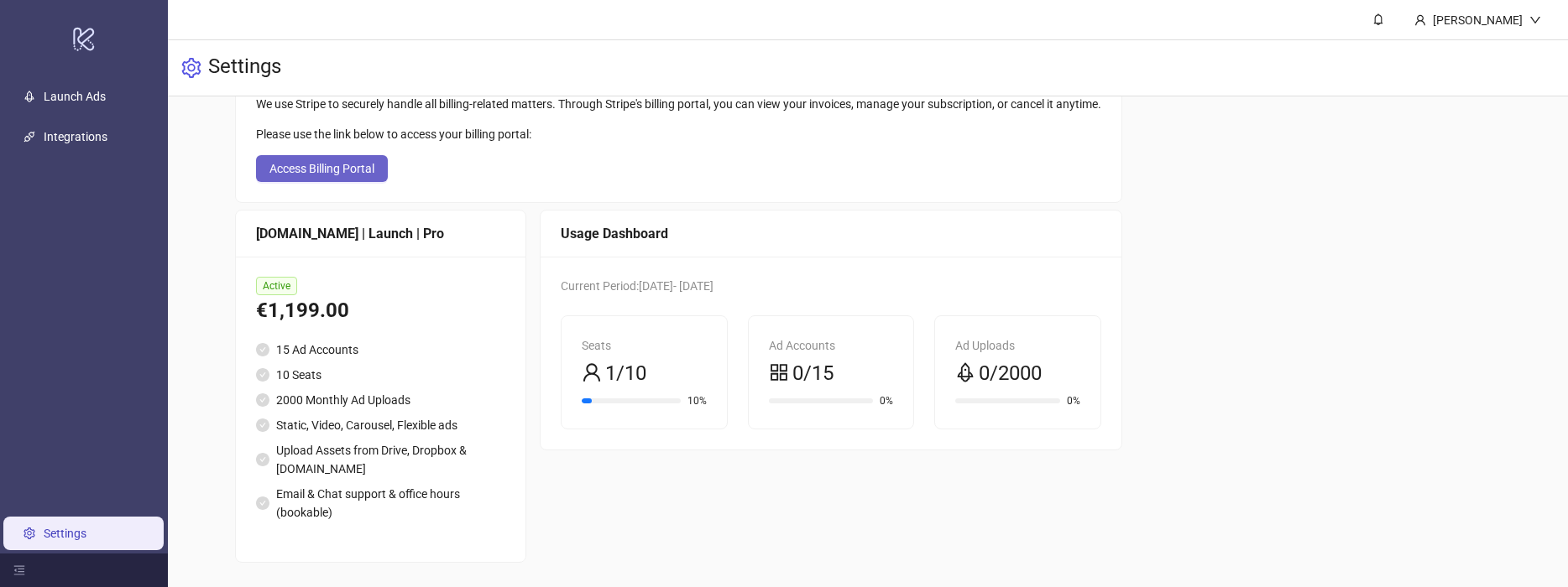
click at [266, 167] on button "Access Billing Portal" at bounding box center [322, 168] width 132 height 27
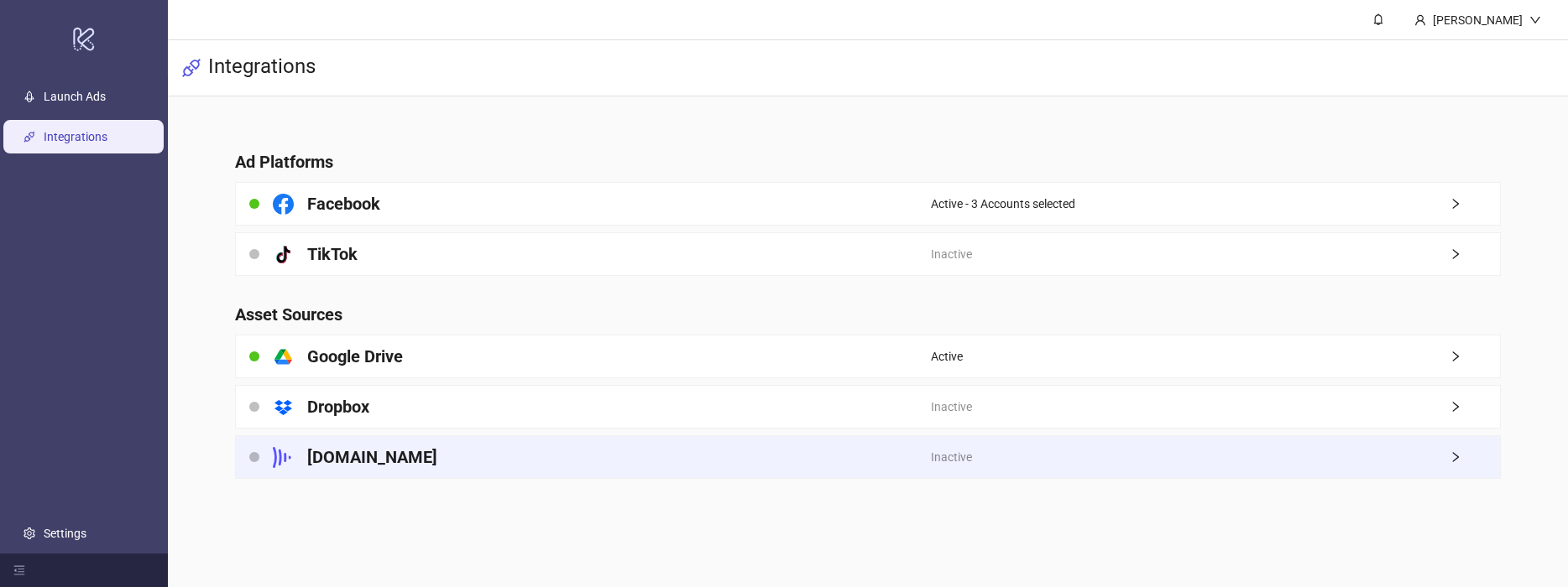
click at [528, 447] on div "[DOMAIN_NAME]" at bounding box center [584, 457] width 695 height 42
